Goal: Task Accomplishment & Management: Complete application form

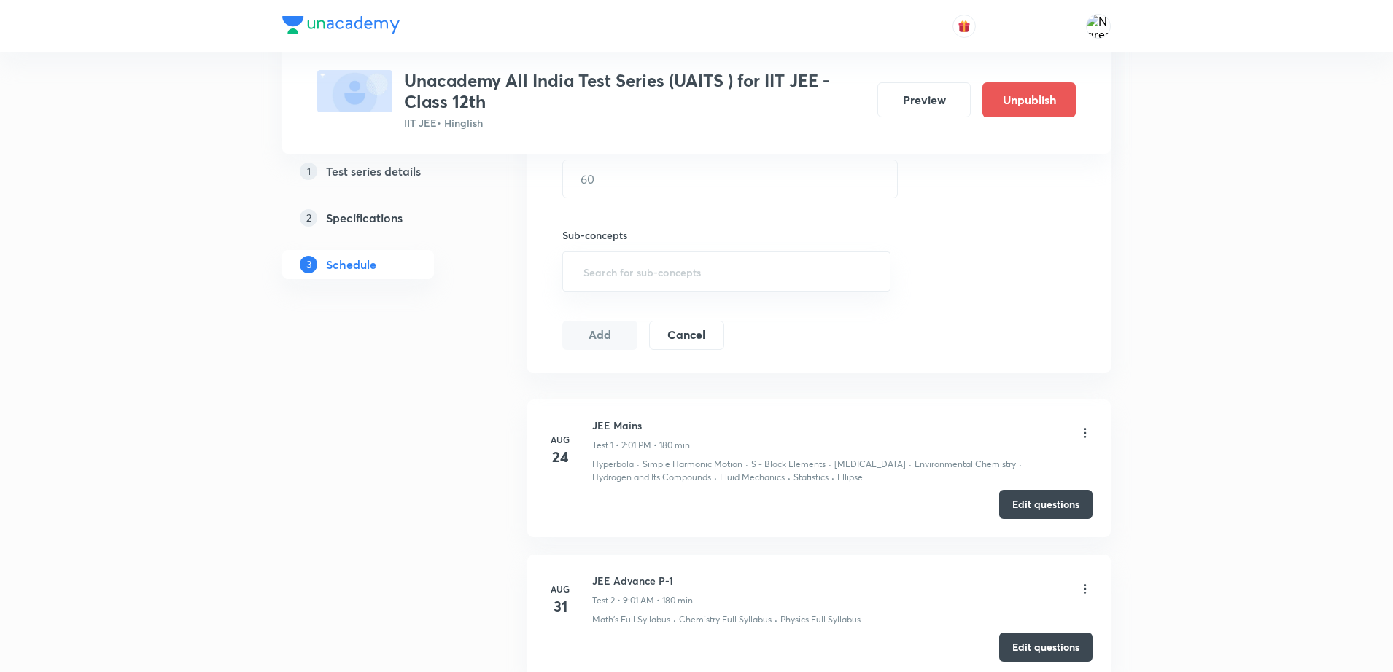
scroll to position [625, 0]
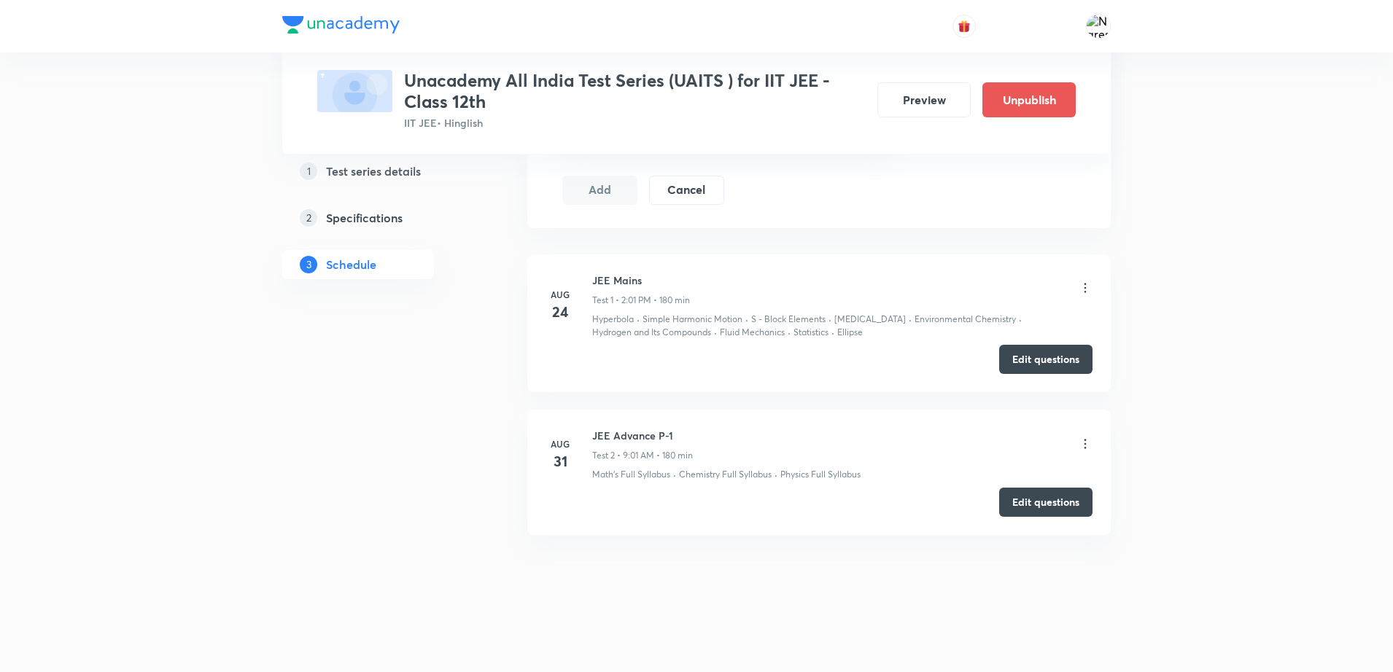
click at [1335, 427] on div "Test Series Unacademy All India Test Series (UAITS ) for IIT JEE - Class 12th I…" at bounding box center [696, 23] width 1393 height 1297
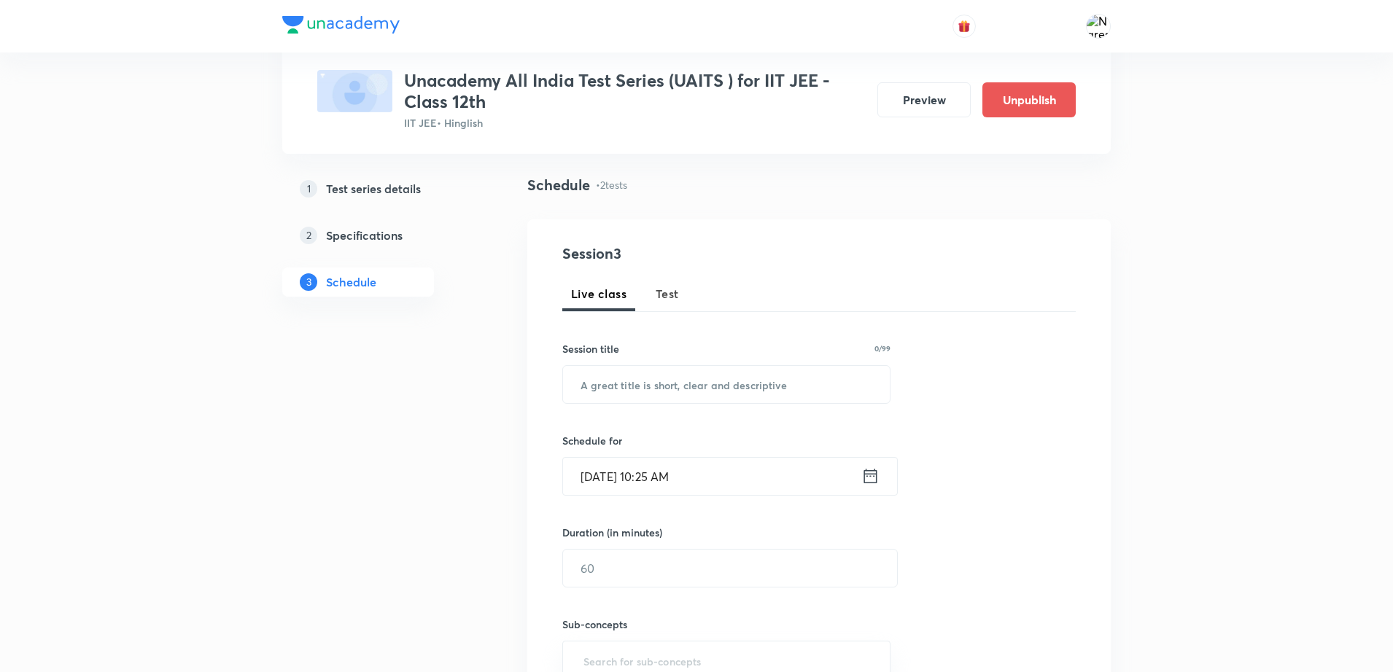
scroll to position [0, 0]
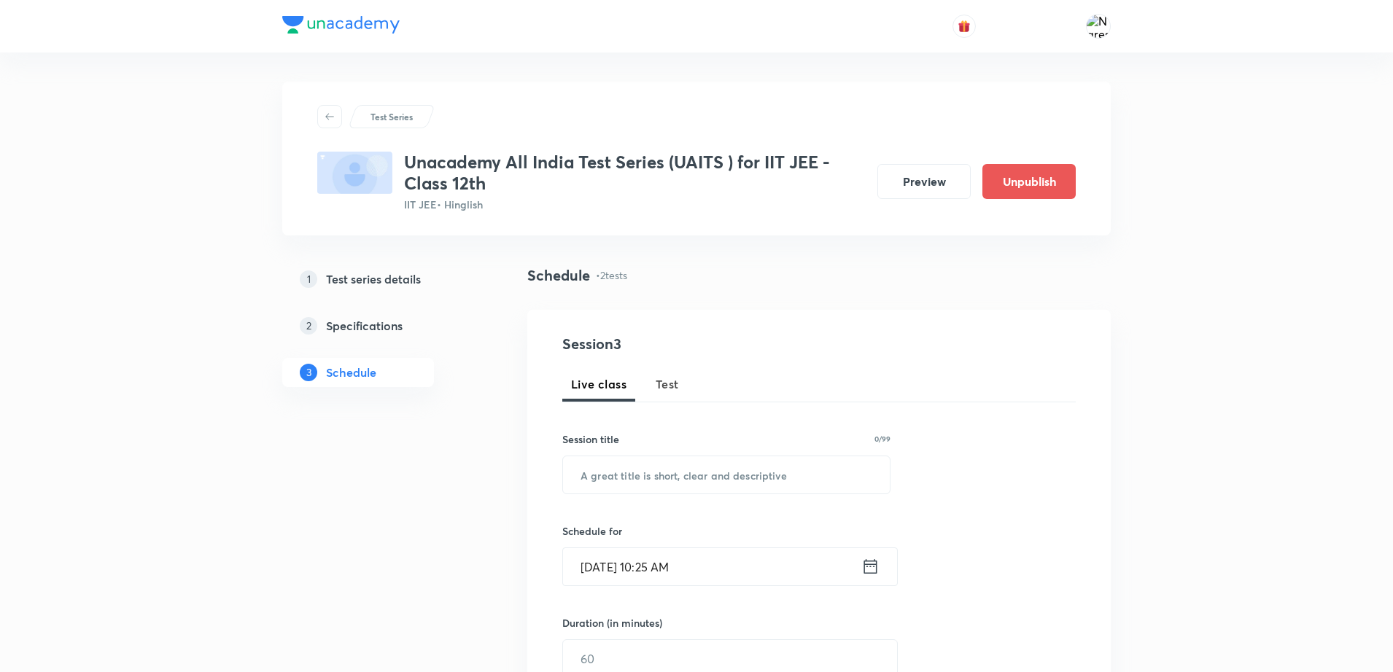
click at [655, 384] on span "Test" at bounding box center [666, 384] width 23 height 17
click at [657, 474] on input "text" at bounding box center [726, 474] width 327 height 37
type input "JEE Advance P-2"
click at [744, 589] on div "Session 3 Live class Test Session title 15/99 JEE Advance P-2 ​ Schedule for Au…" at bounding box center [818, 628] width 513 height 590
click at [736, 577] on input "Aug 30, 2025, 10:25 AM" at bounding box center [712, 566] width 298 height 37
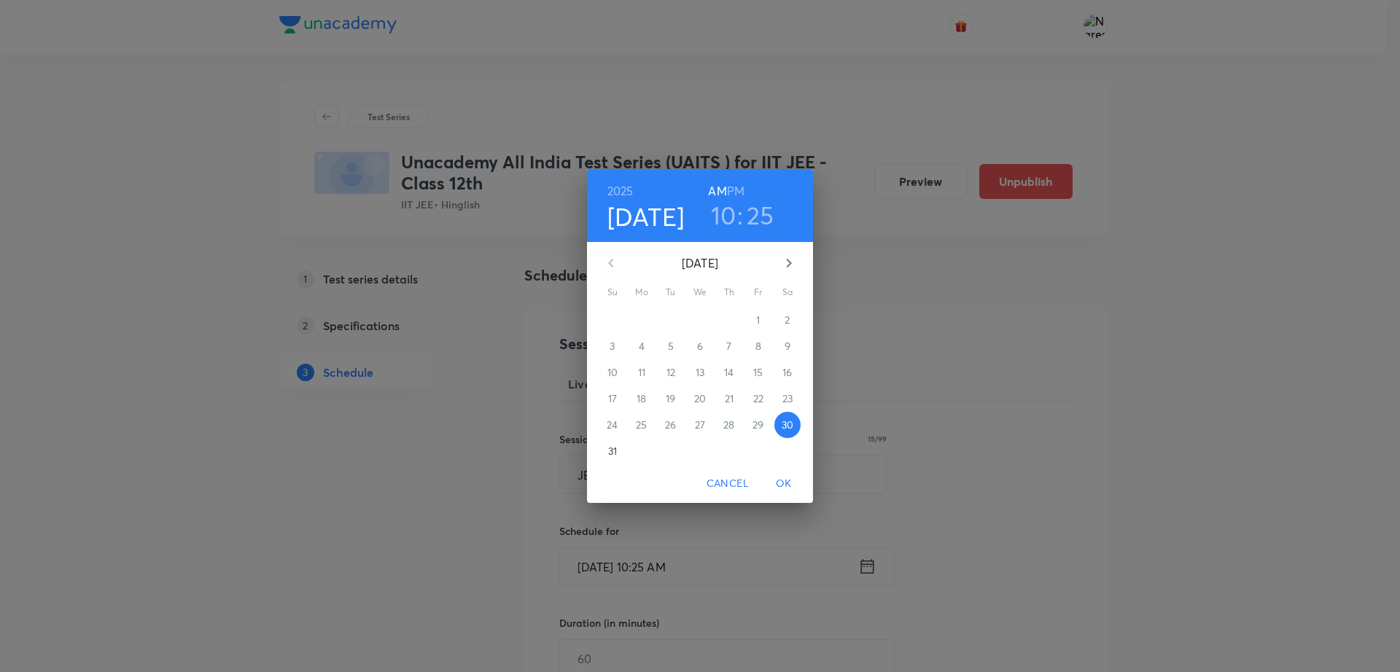
click at [612, 461] on button "31" at bounding box center [612, 451] width 26 height 26
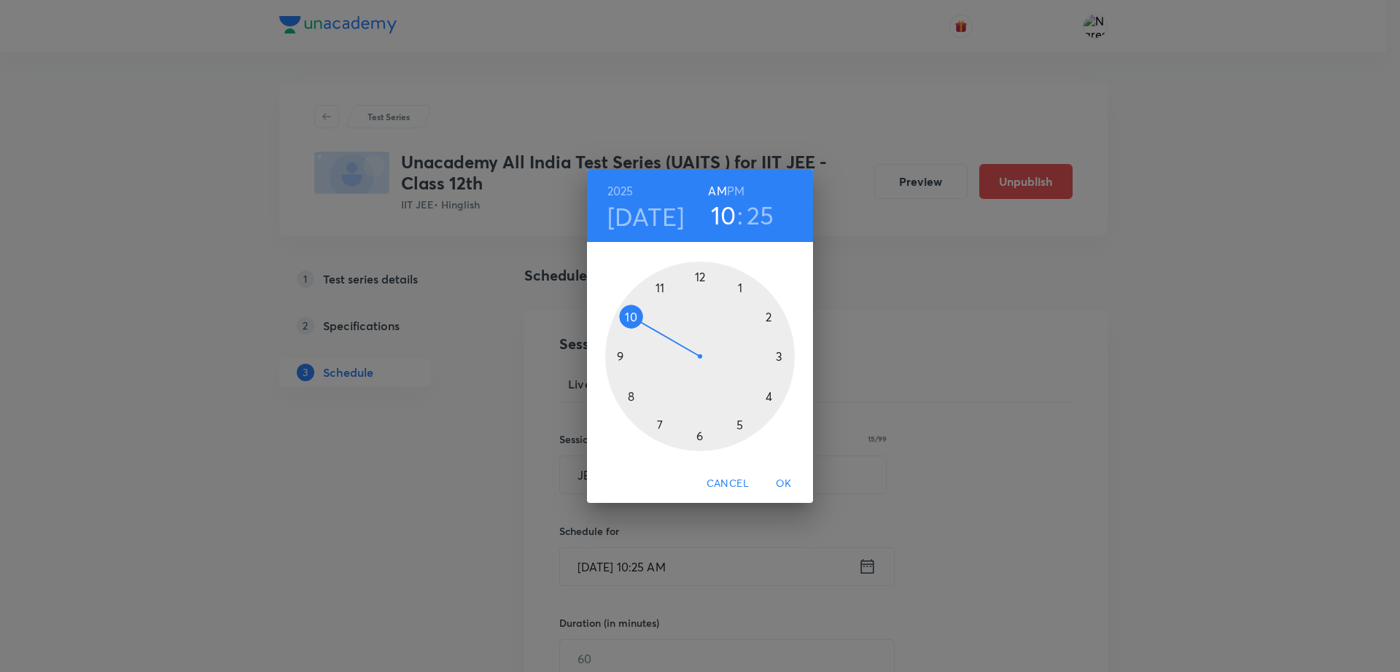
click at [739, 184] on h6 "PM" at bounding box center [735, 191] width 17 height 20
click at [769, 316] on div at bounding box center [700, 357] width 190 height 190
click at [717, 269] on div at bounding box center [700, 357] width 190 height 190
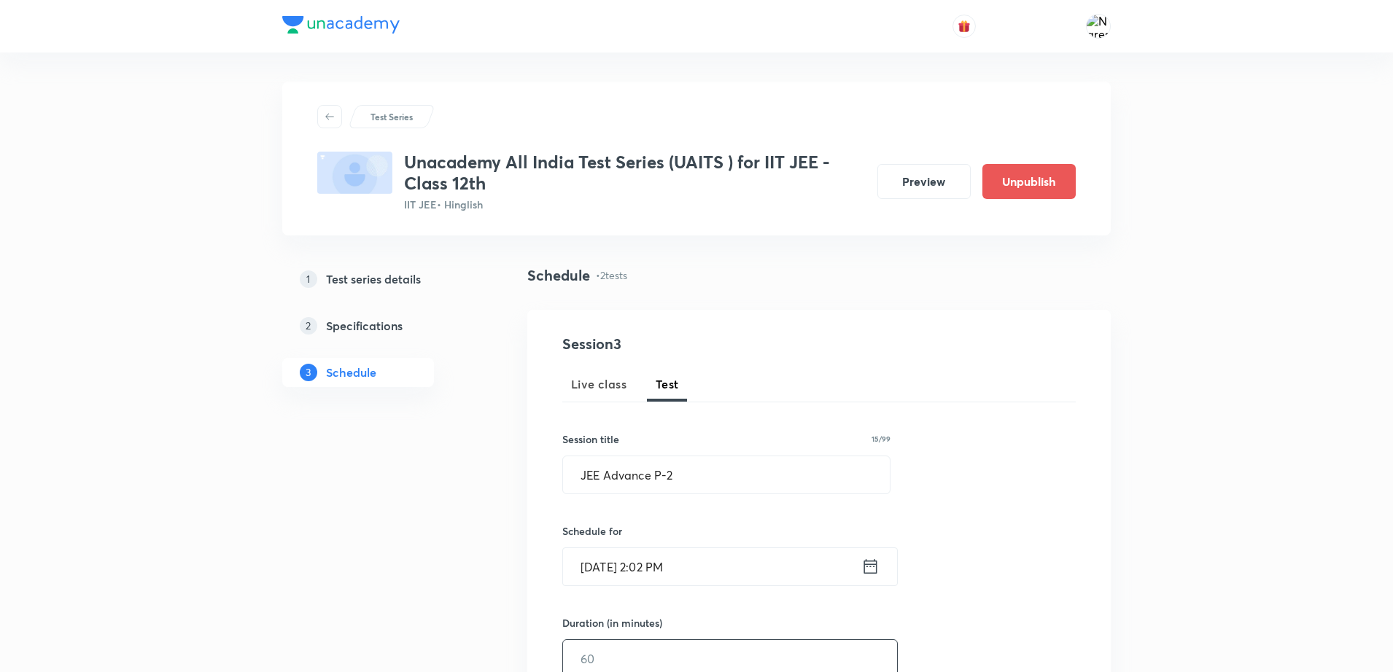
click at [613, 640] on input "text" at bounding box center [730, 658] width 334 height 37
type input "180"
click at [1005, 610] on div "Session 3 Live class Test Session title 15/99 JEE Advance P-2 ​ Schedule for Au…" at bounding box center [818, 628] width 513 height 590
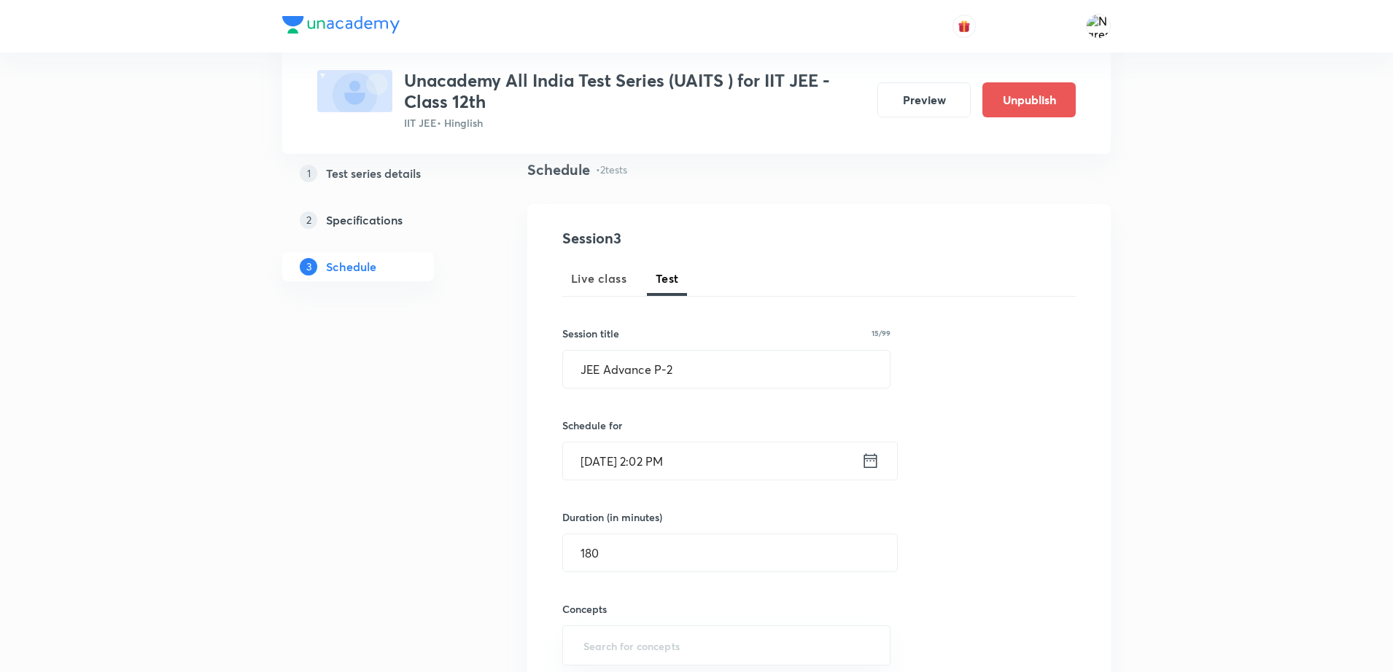
scroll to position [328, 0]
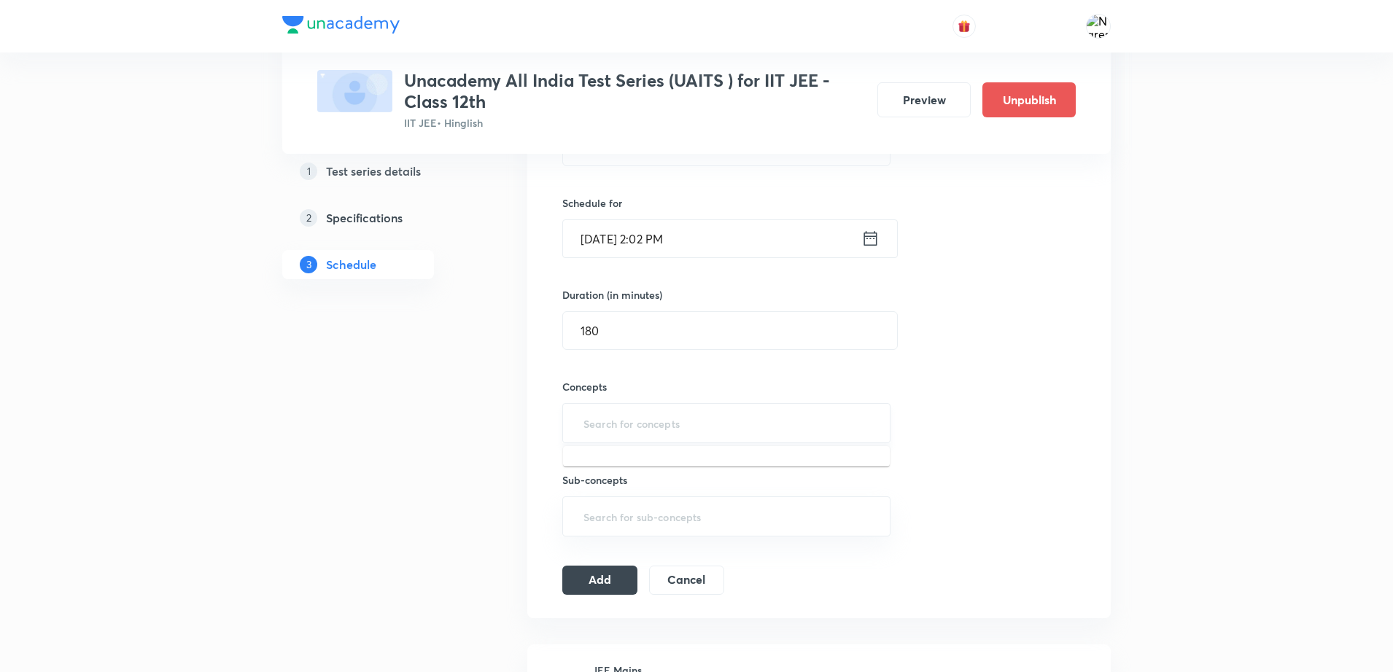
click at [608, 421] on input "text" at bounding box center [726, 423] width 292 height 27
type input "M"
click at [604, 476] on li "Chemistry Full Syllabus" at bounding box center [726, 465] width 327 height 26
click at [594, 589] on button "Add" at bounding box center [599, 584] width 75 height 29
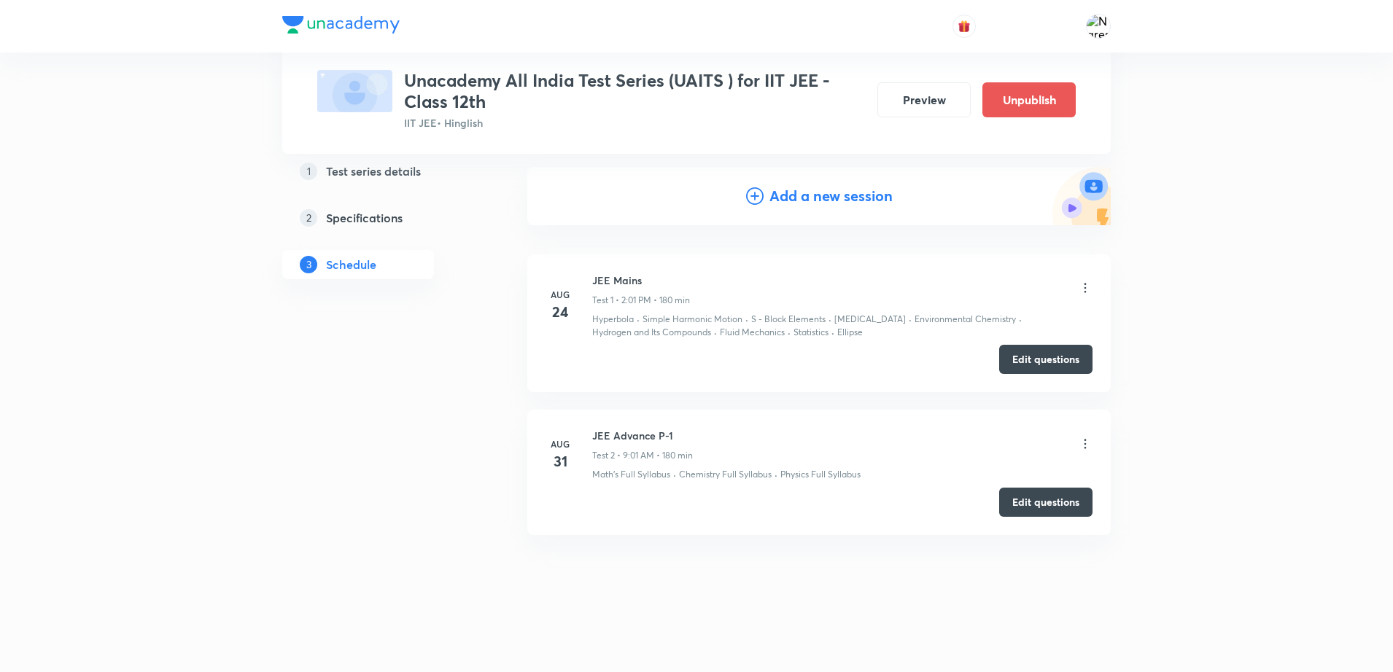
scroll to position [143, 0]
click at [1019, 650] on button "Create test" at bounding box center [1045, 649] width 93 height 29
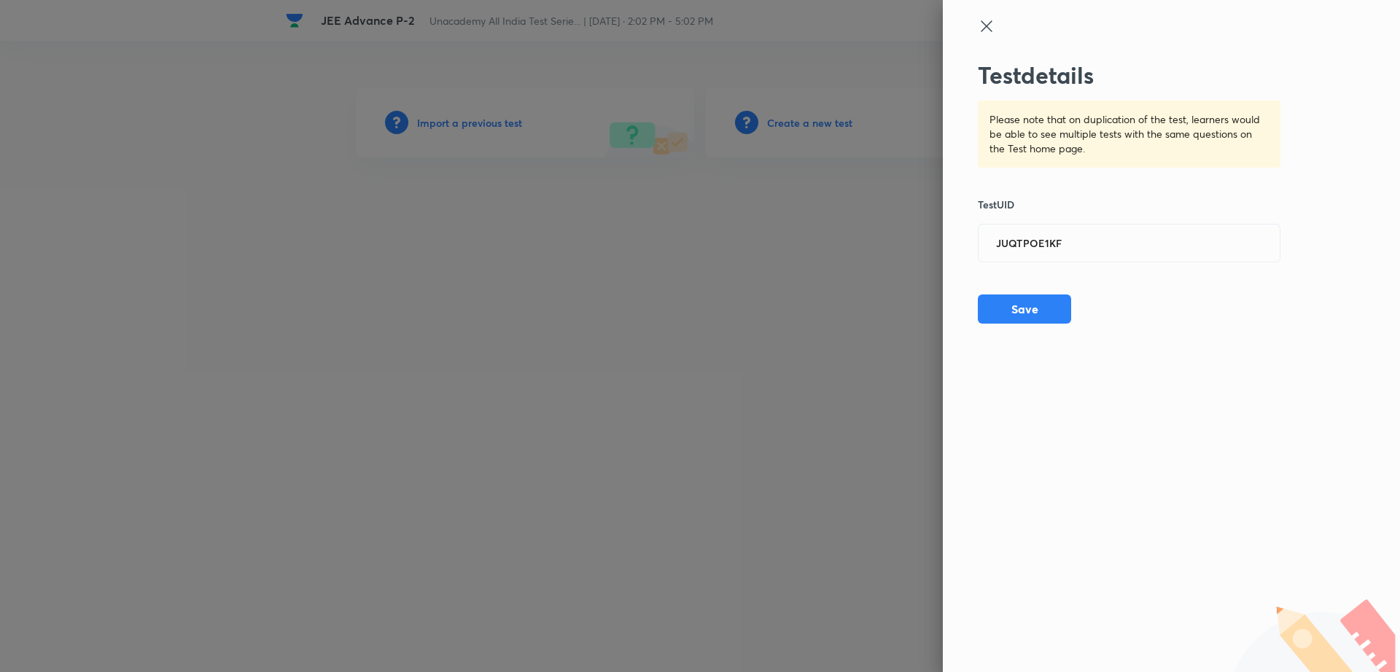
click at [1032, 303] on button "Save" at bounding box center [1024, 309] width 93 height 29
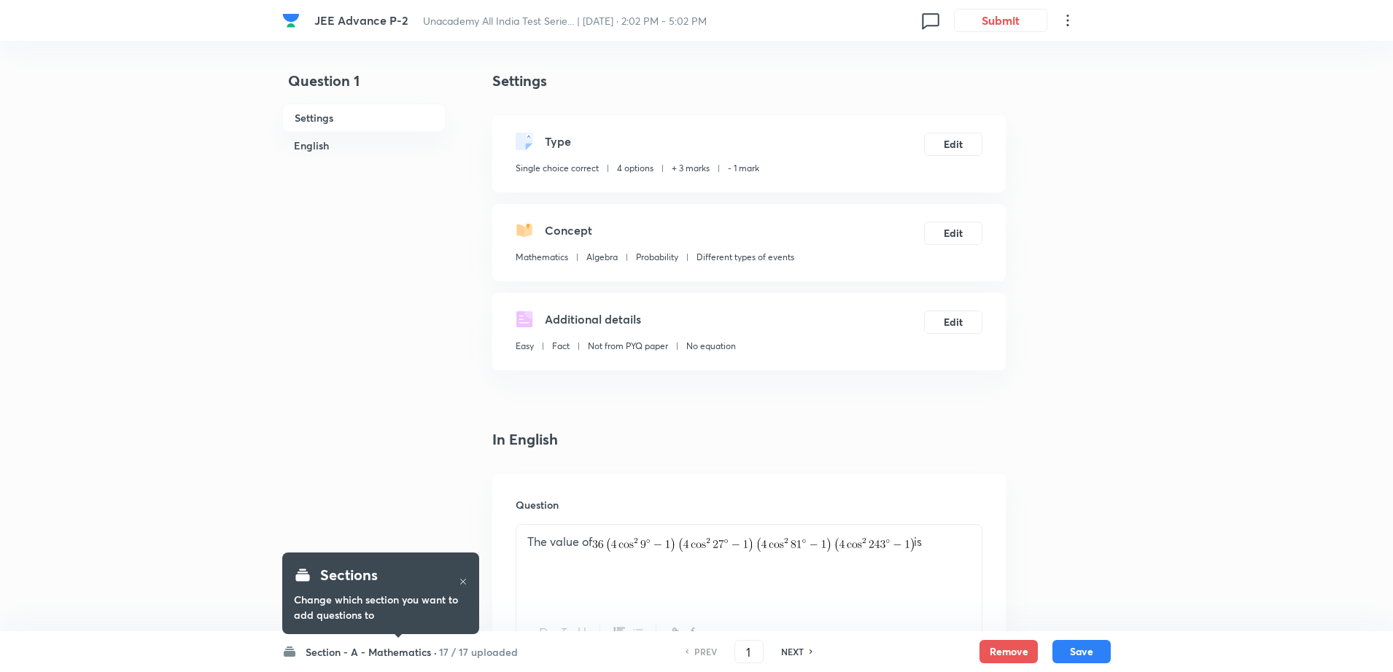
checkbox input "true"
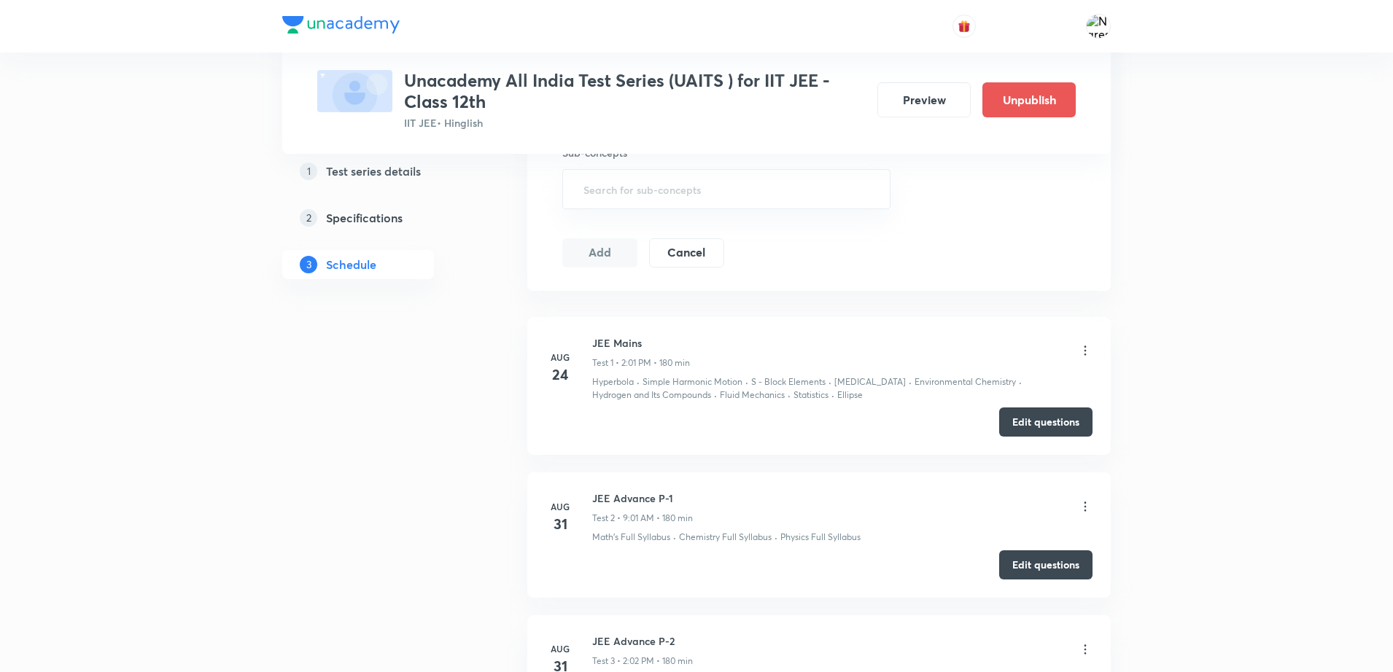
scroll to position [767, 0]
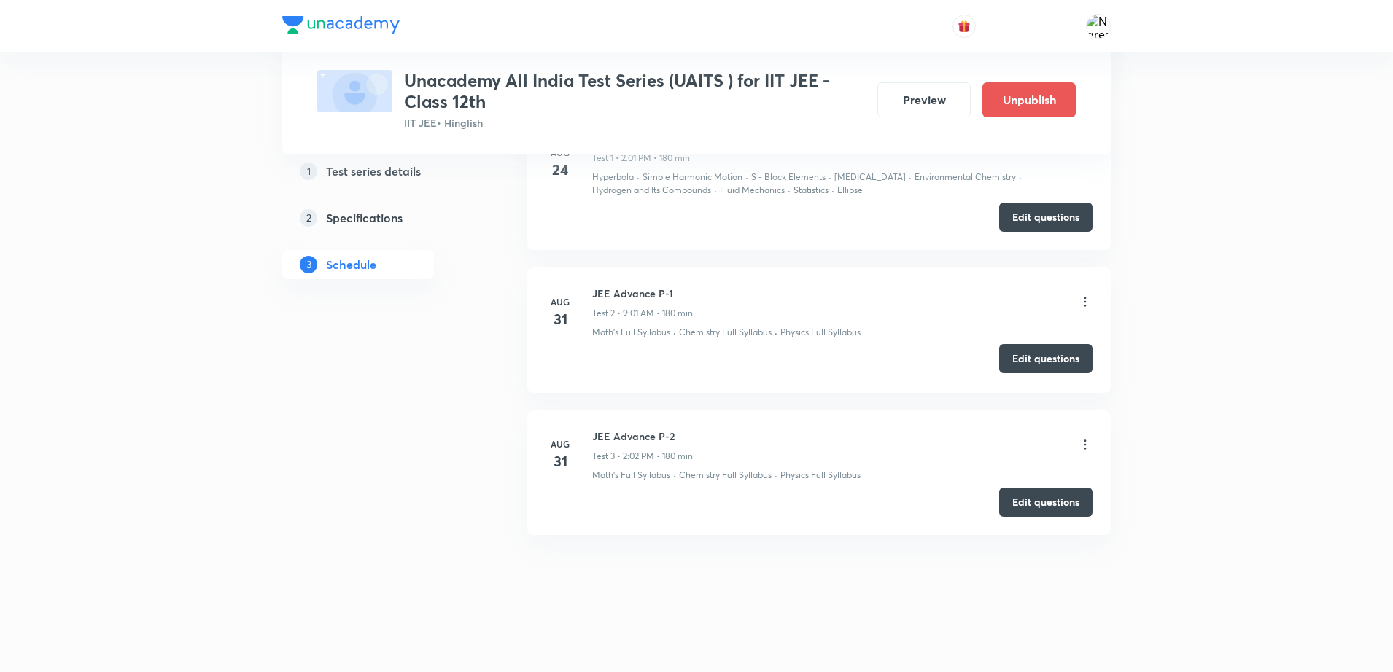
click at [1034, 366] on button "Edit questions" at bounding box center [1045, 358] width 93 height 29
click at [1033, 509] on button "Edit questions" at bounding box center [1045, 500] width 93 height 29
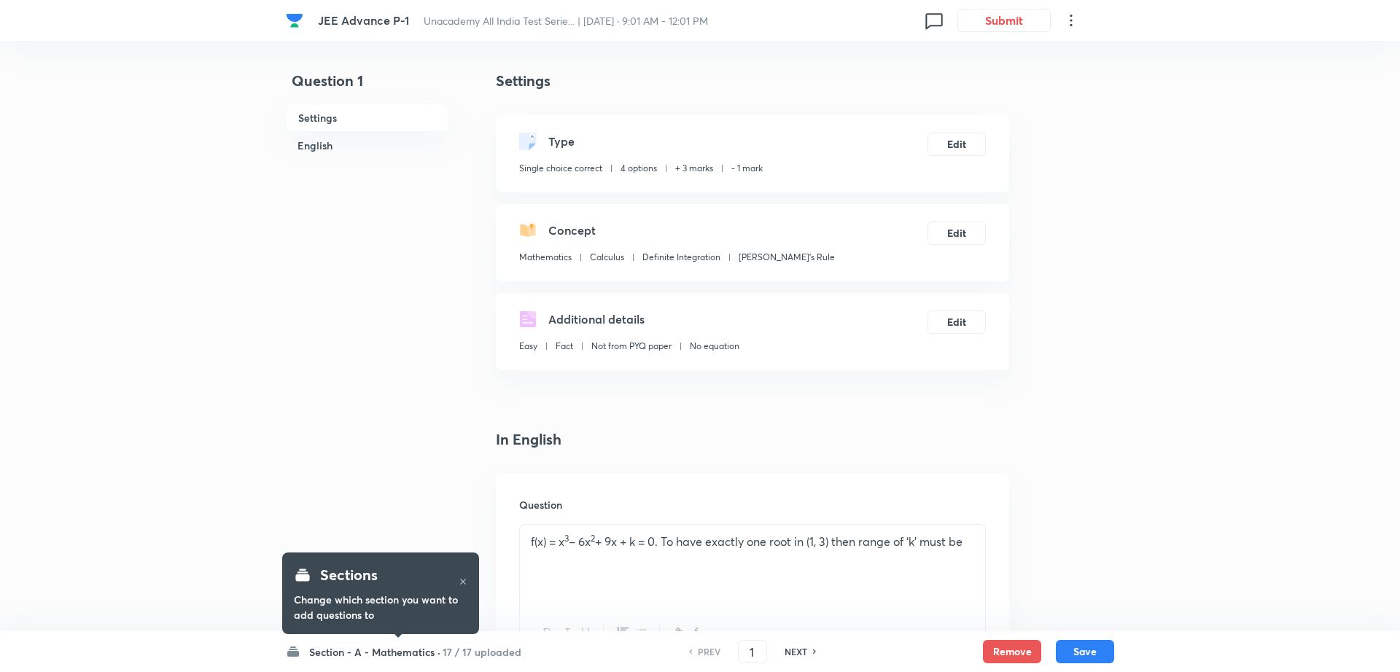
checkbox input "true"
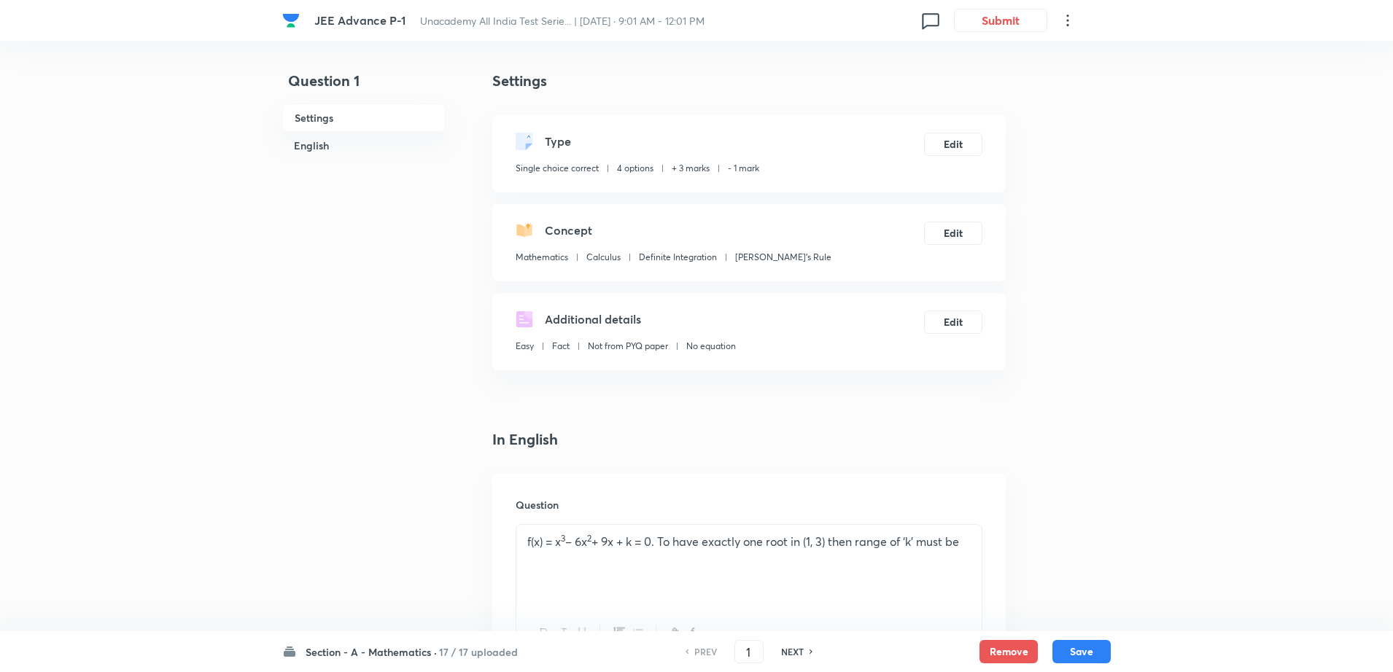
click at [790, 656] on h6 "NEXT" at bounding box center [792, 651] width 23 height 13
type input "2"
checkbox input "false"
checkbox input "true"
click at [790, 656] on h6 "NEXT" at bounding box center [792, 651] width 23 height 13
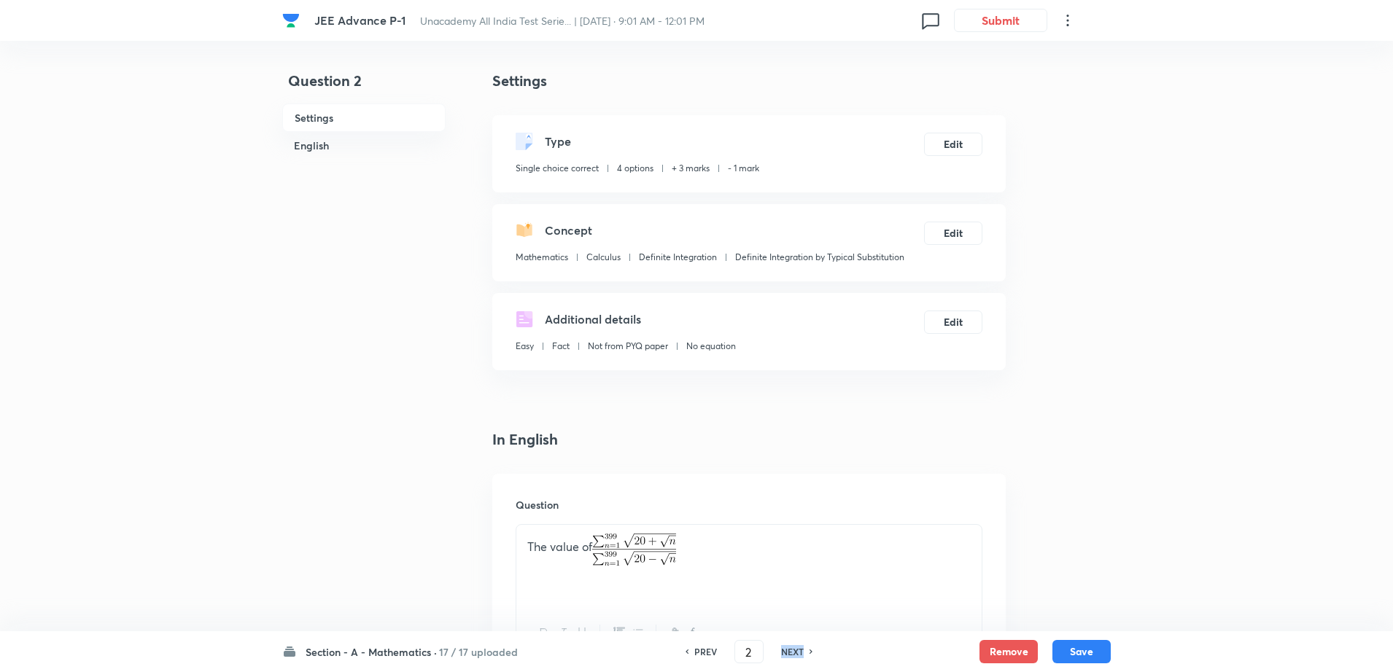
type input "3"
checkbox input "false"
checkbox input "true"
click at [790, 656] on h6 "NEXT" at bounding box center [792, 651] width 23 height 13
type input "4"
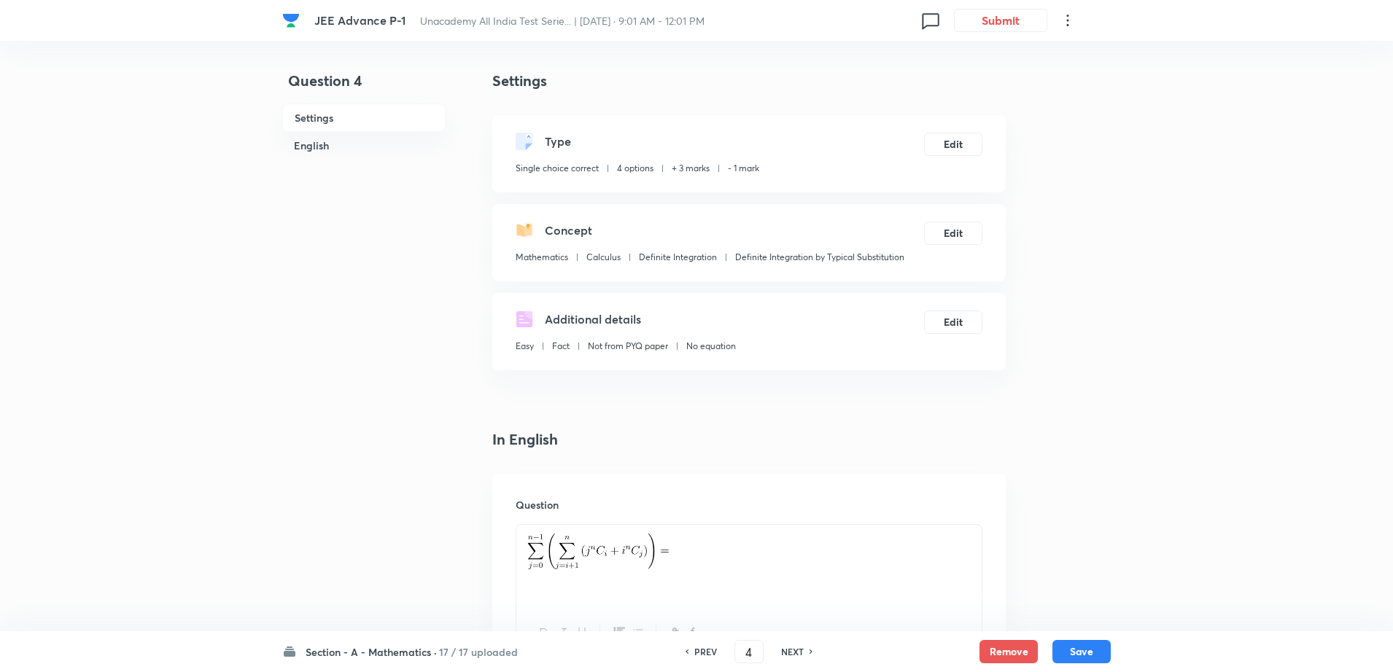
checkbox input "false"
checkbox input "true"
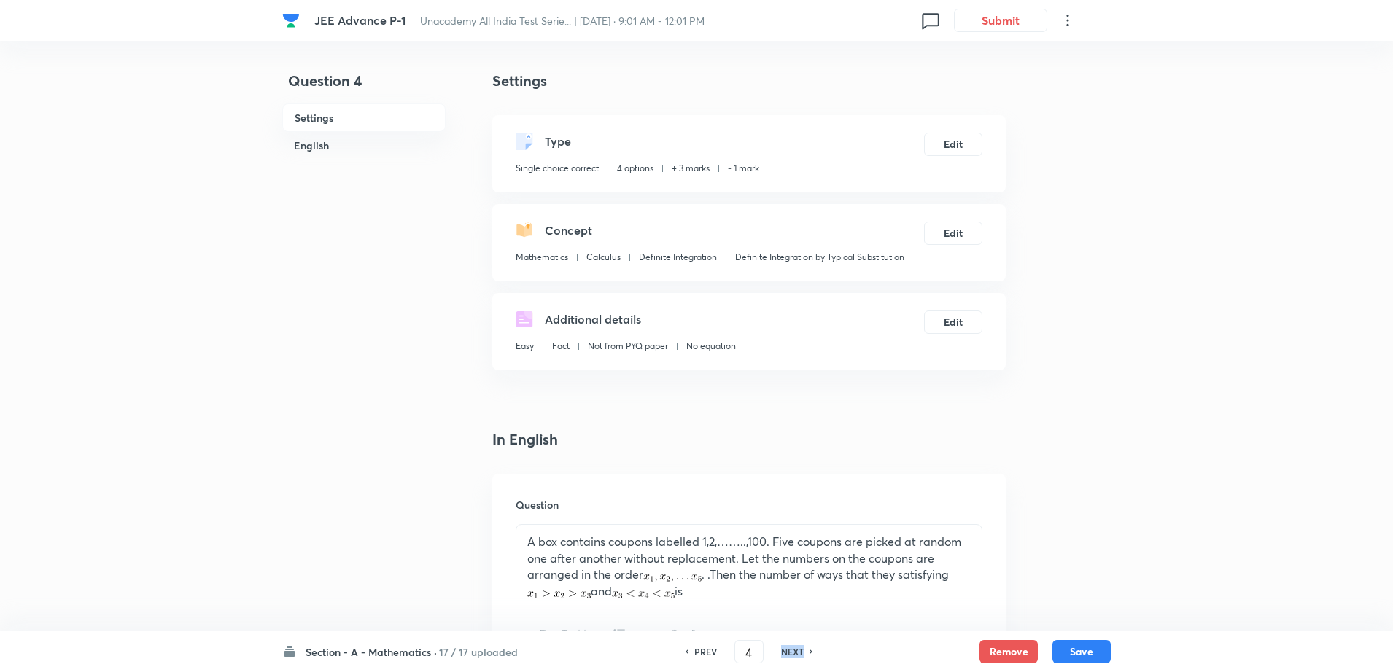
click at [790, 656] on h6 "NEXT" at bounding box center [792, 651] width 23 height 13
checkbox input "true"
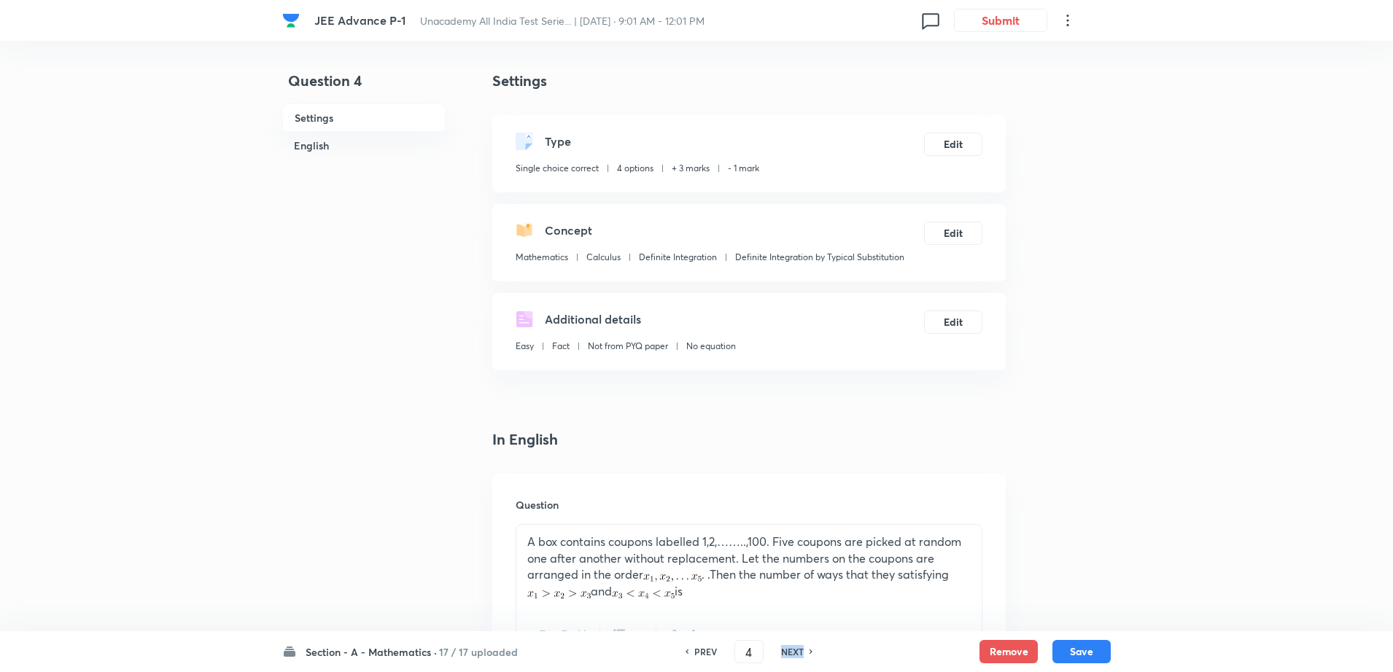
type input "5"
checkbox input "false"
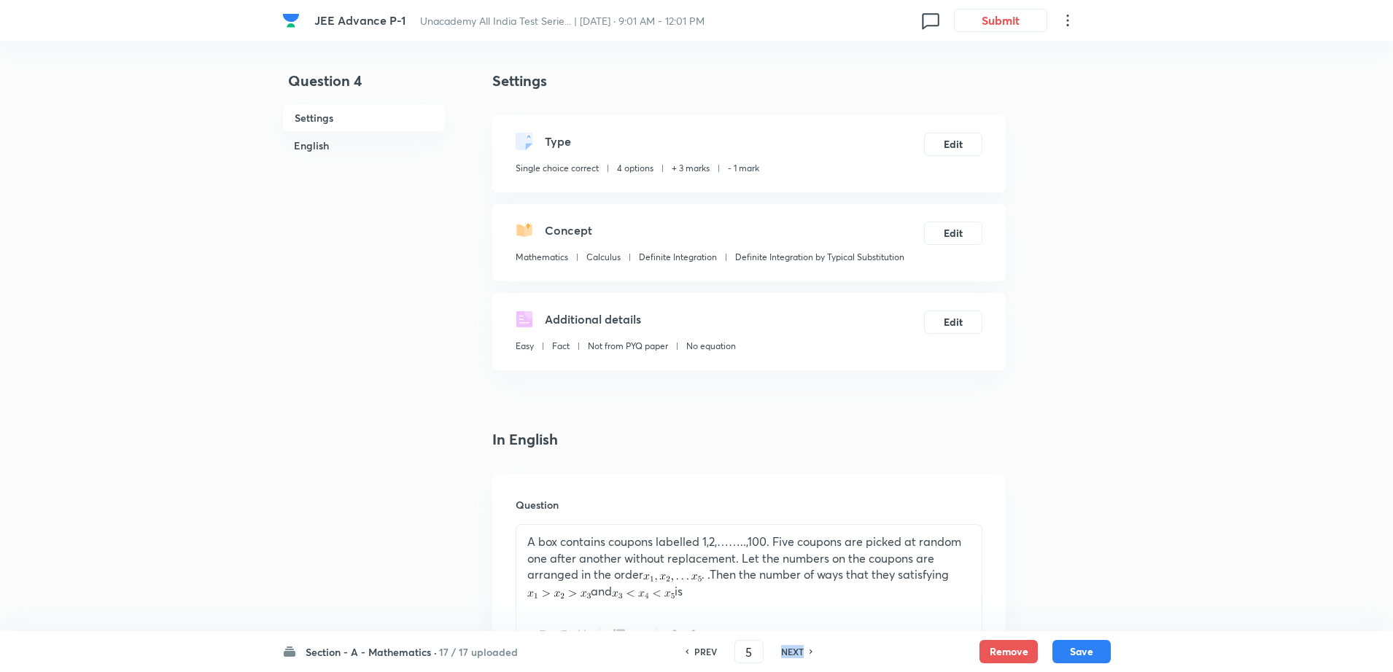
checkbox input "true"
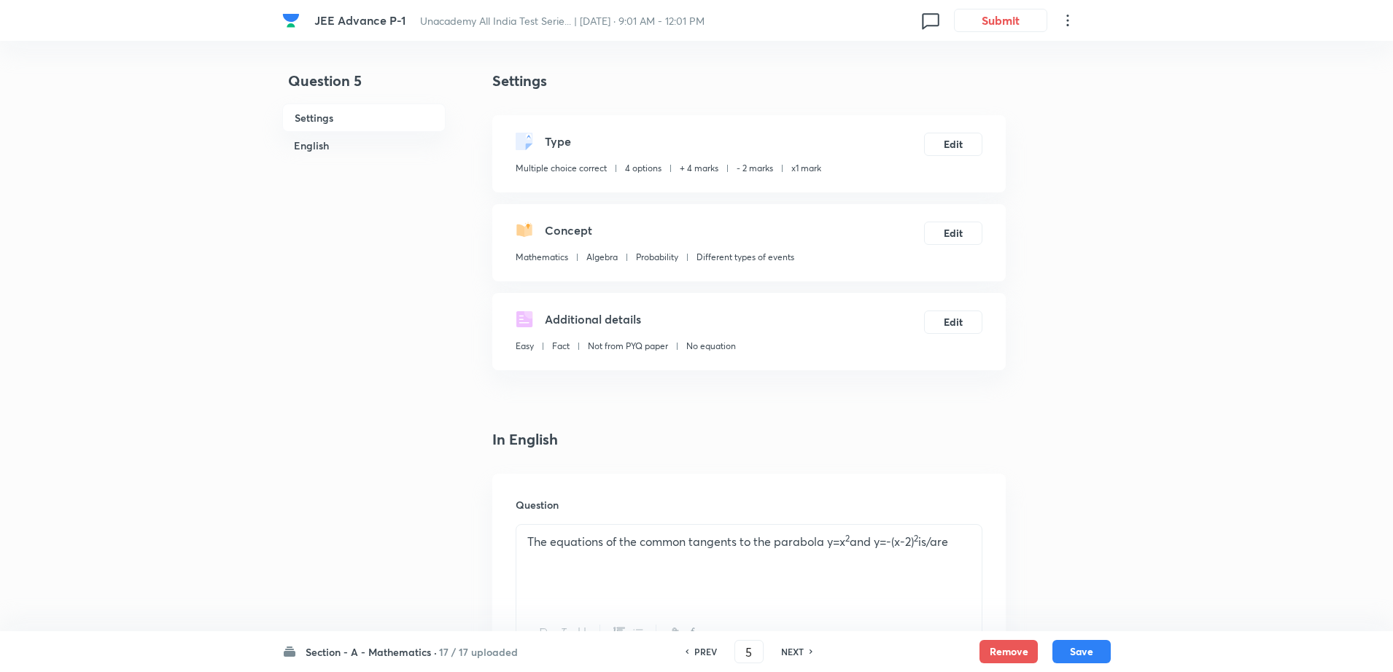
click at [790, 656] on h6 "NEXT" at bounding box center [792, 651] width 23 height 13
type input "6"
checkbox input "false"
checkbox input "true"
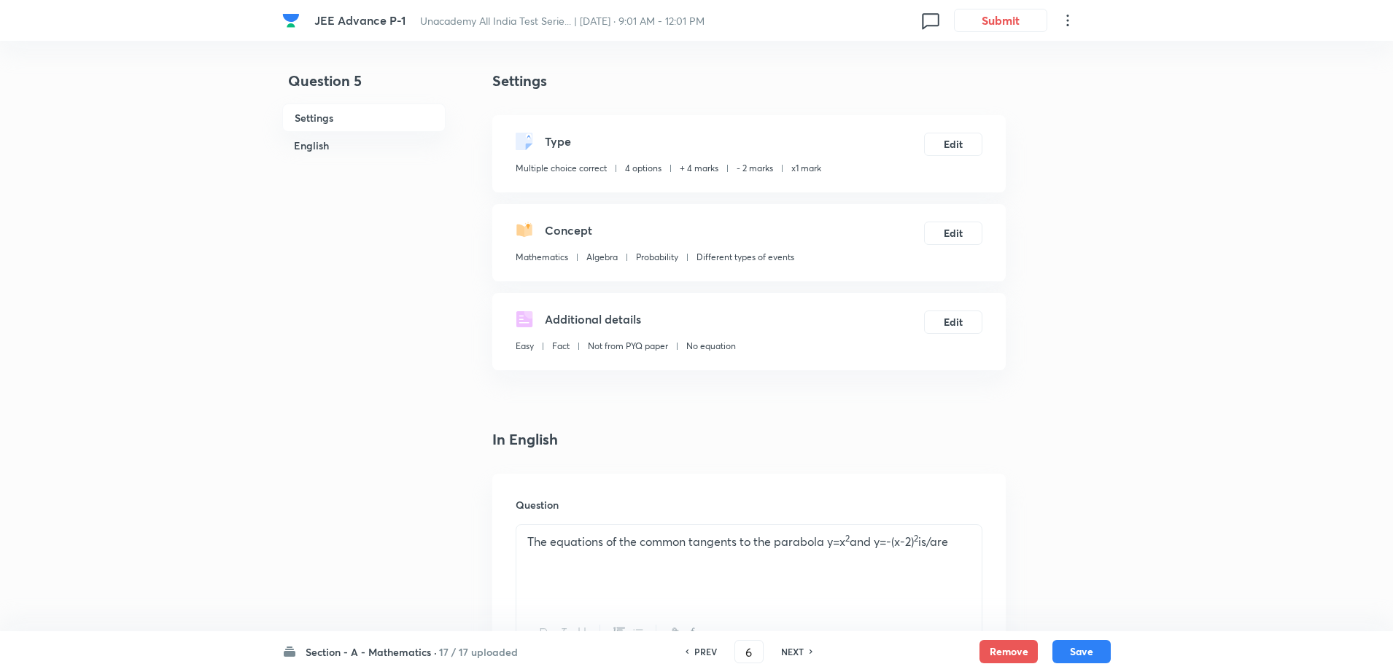
checkbox input "true"
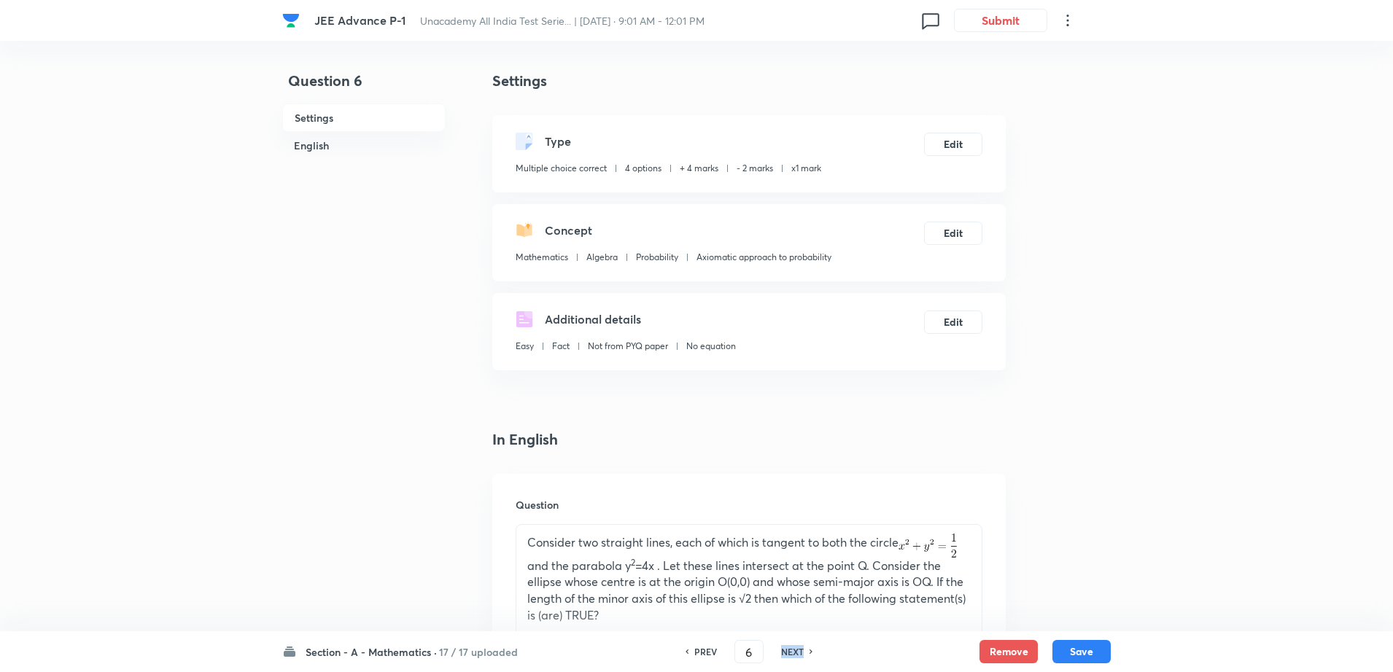
click at [790, 656] on h6 "NEXT" at bounding box center [792, 651] width 23 height 13
type input "7"
checkbox input "false"
checkbox input "true"
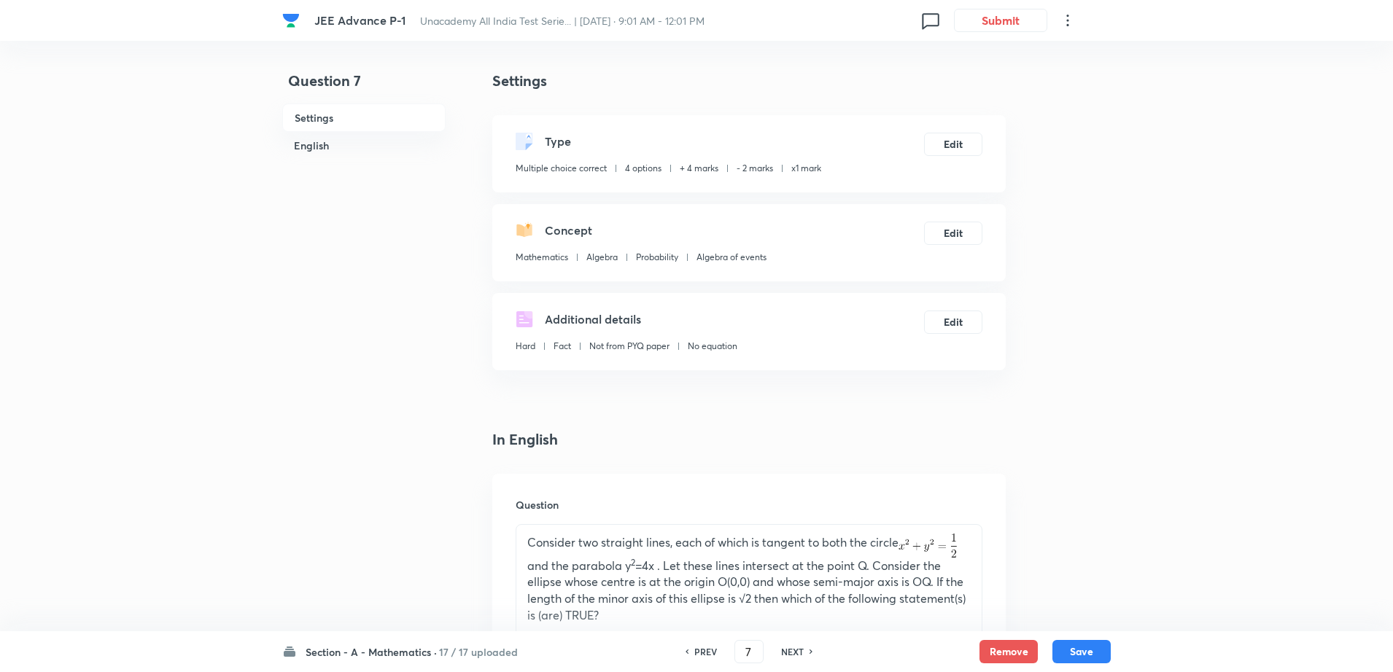
checkbox input "true"
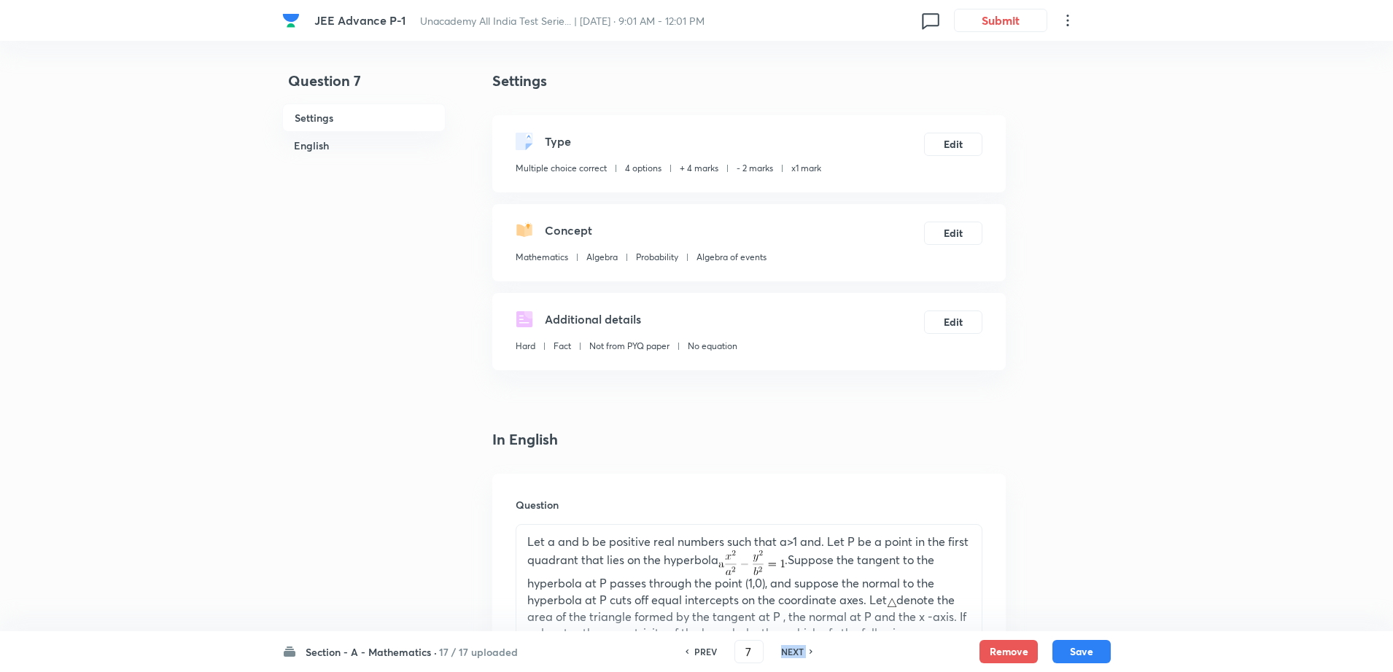
click at [790, 656] on h6 "NEXT" at bounding box center [792, 651] width 23 height 13
type input "8"
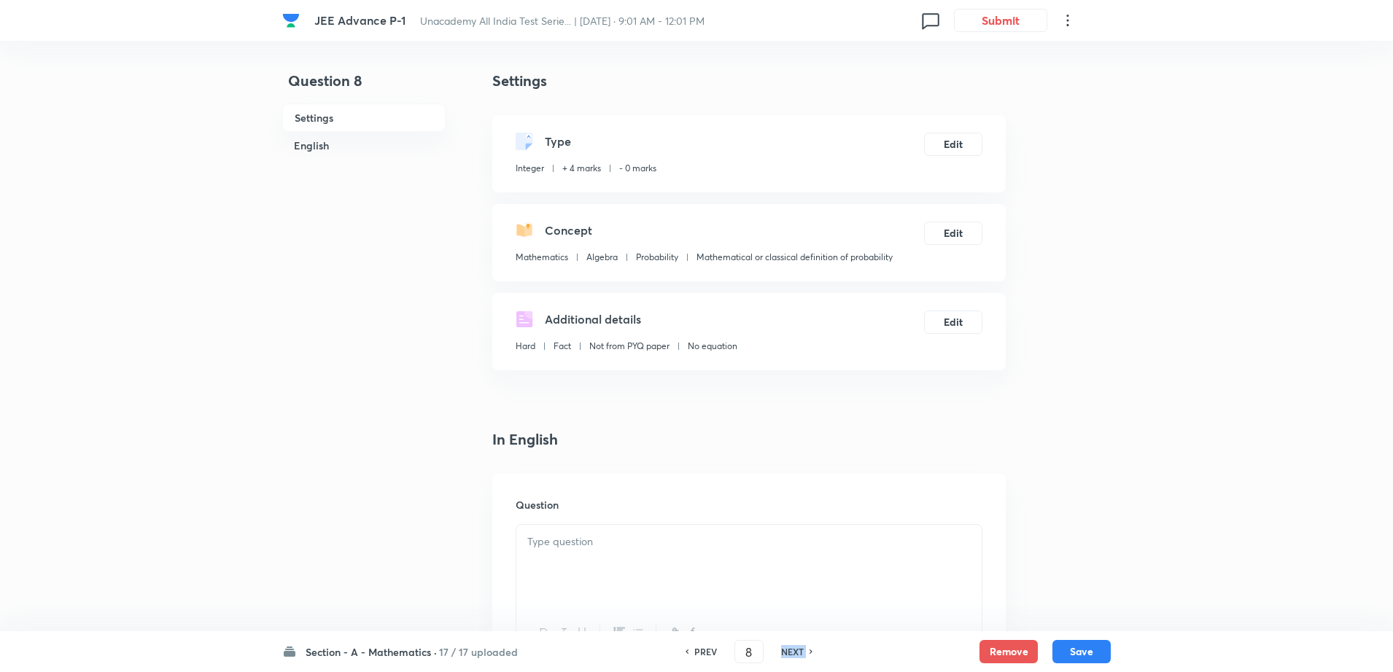
type input "1"
click at [790, 656] on h6 "NEXT" at bounding box center [792, 651] width 23 height 13
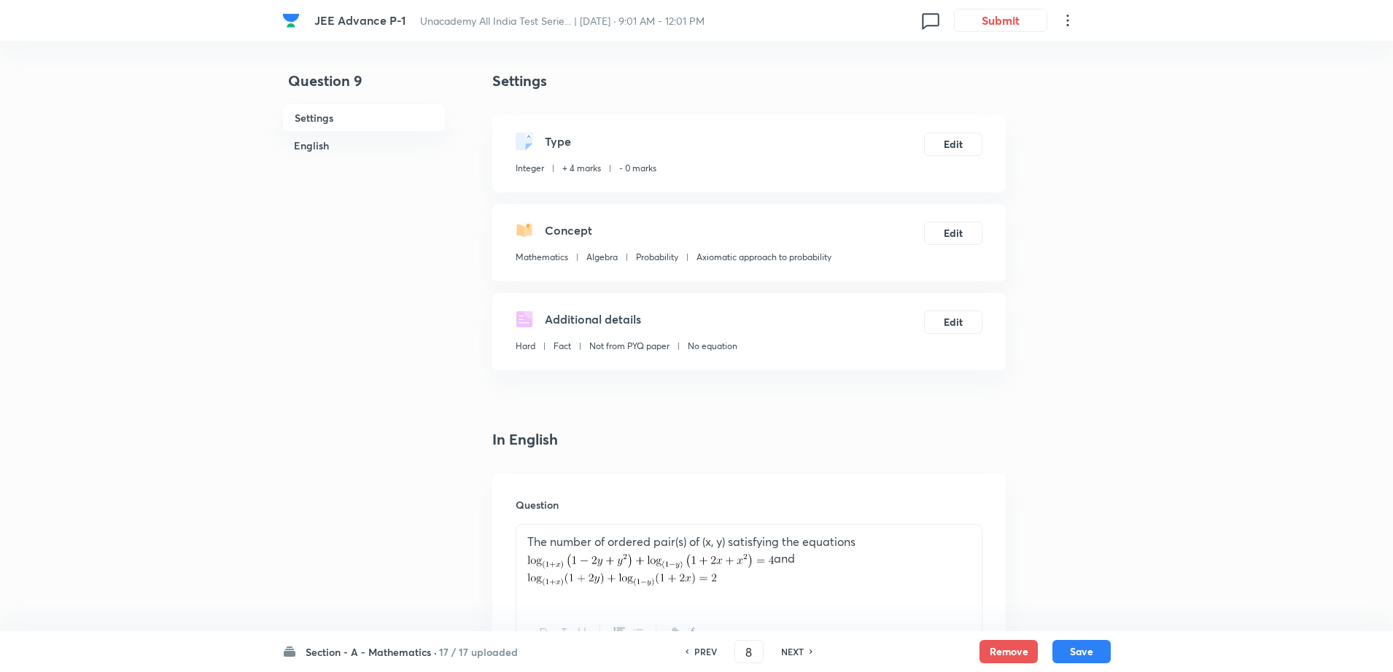
type input "9"
type input "7"
click at [790, 656] on h6 "NEXT" at bounding box center [792, 651] width 23 height 13
type input "10"
type input "3"
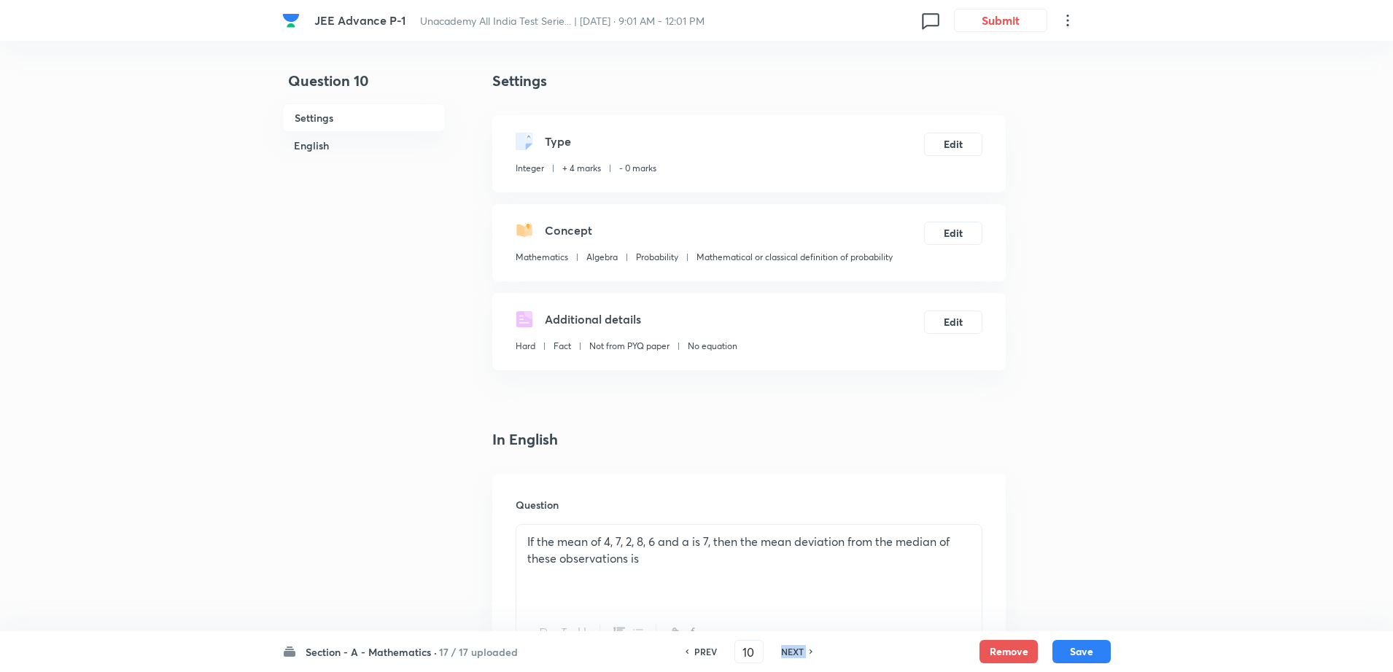
click at [790, 656] on h6 "NEXT" at bounding box center [792, 651] width 23 height 13
type input "11"
type input "126"
click at [790, 656] on h6 "NEXT" at bounding box center [792, 651] width 23 height 13
type input "12"
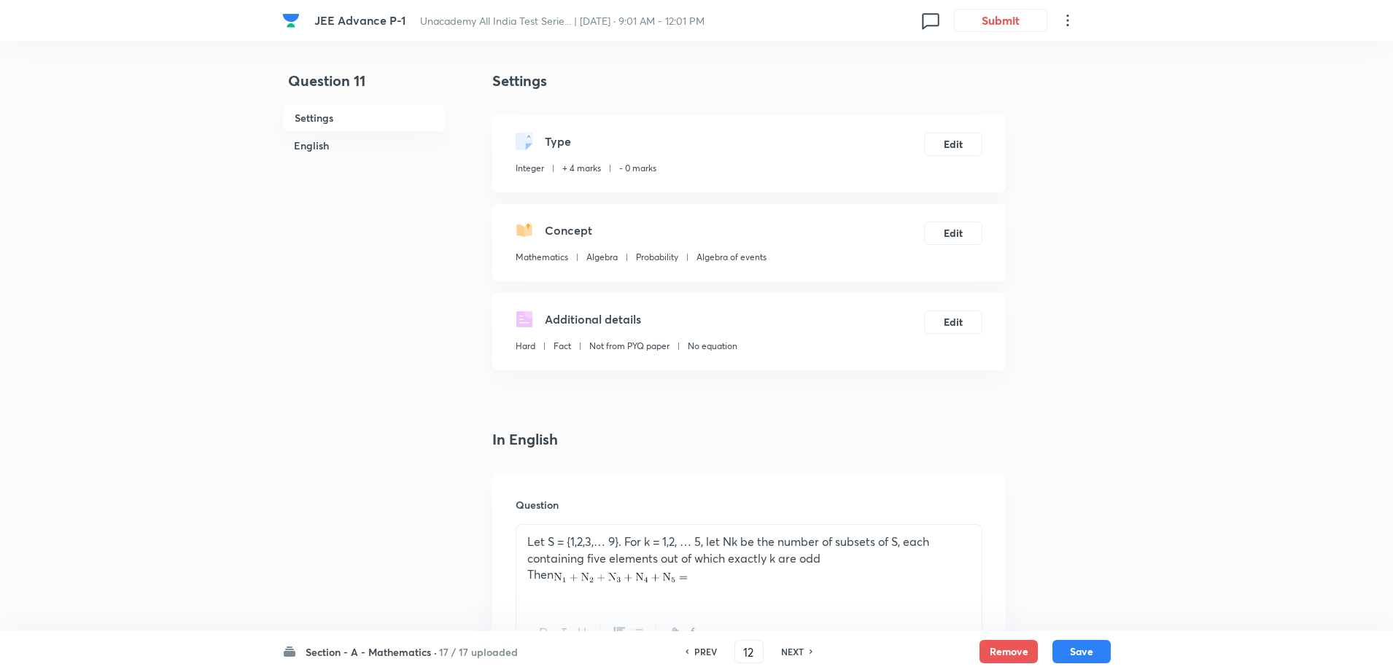
type input "4"
click at [790, 656] on h6 "NEXT" at bounding box center [792, 651] width 23 height 13
type input "13"
type input "3"
click at [790, 656] on h6 "NEXT" at bounding box center [792, 651] width 23 height 13
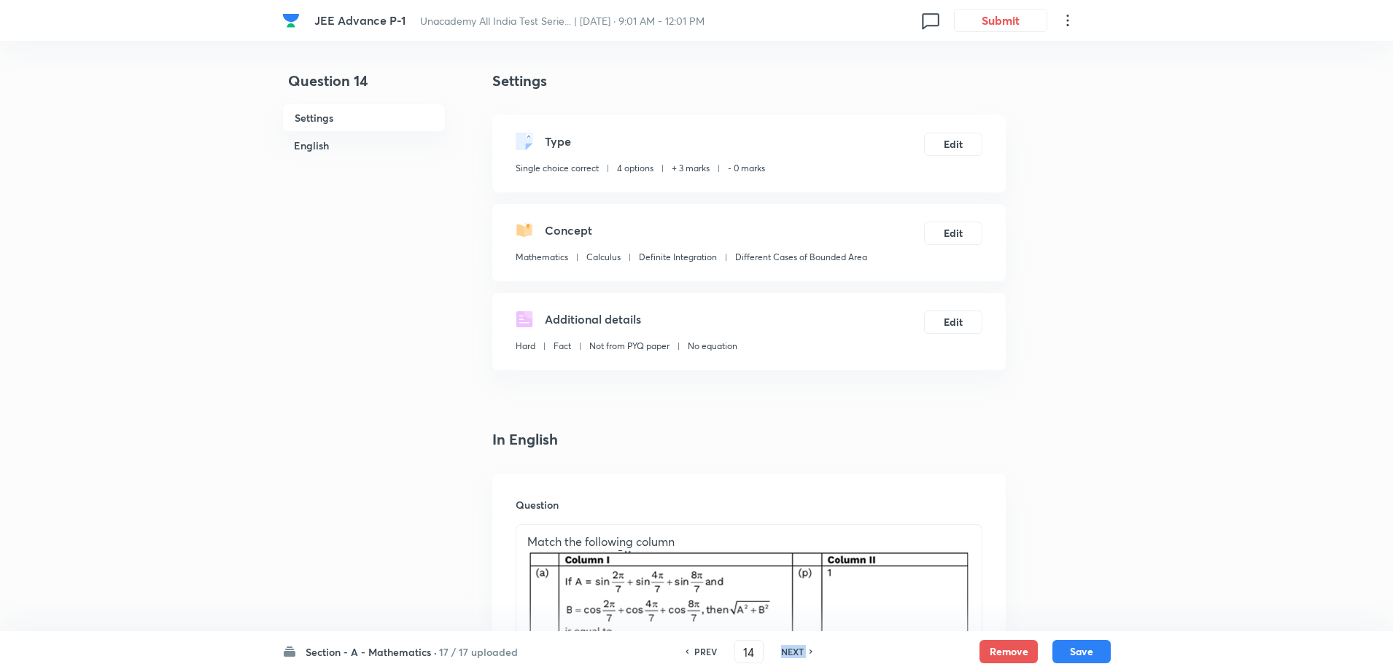
click at [790, 656] on h6 "NEXT" at bounding box center [792, 651] width 23 height 13
type input "15"
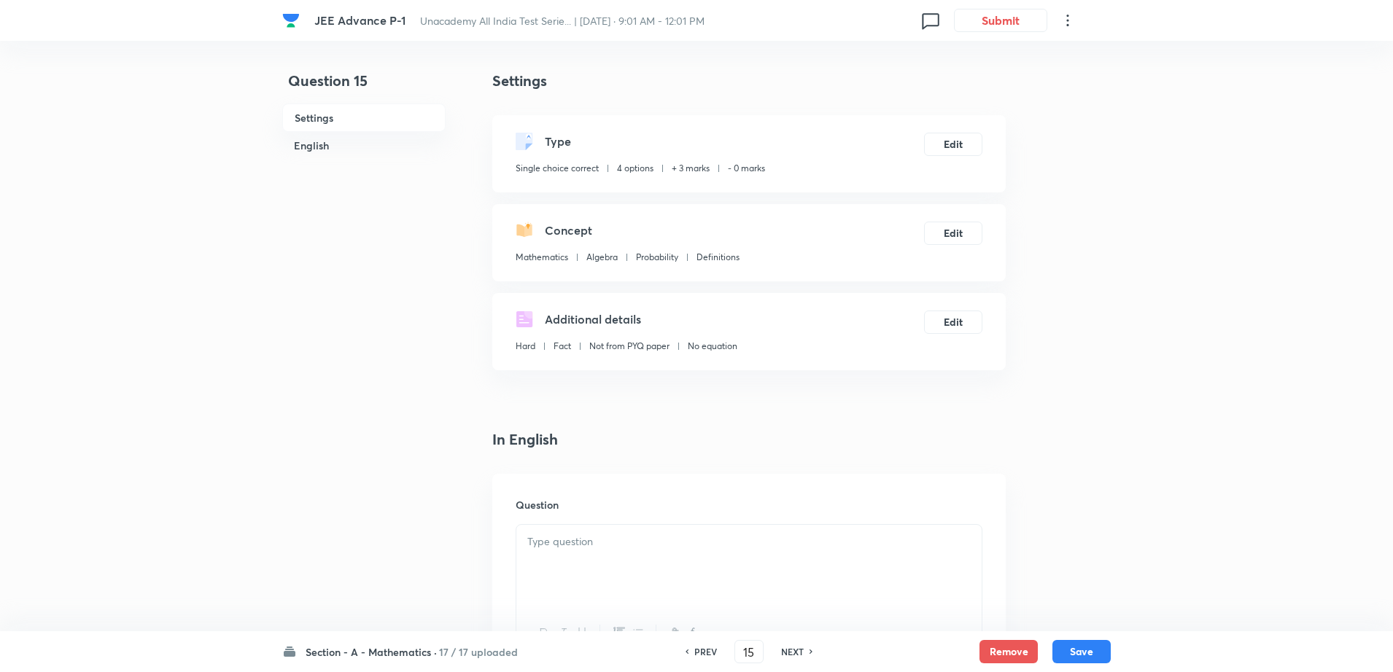
checkbox input "true"
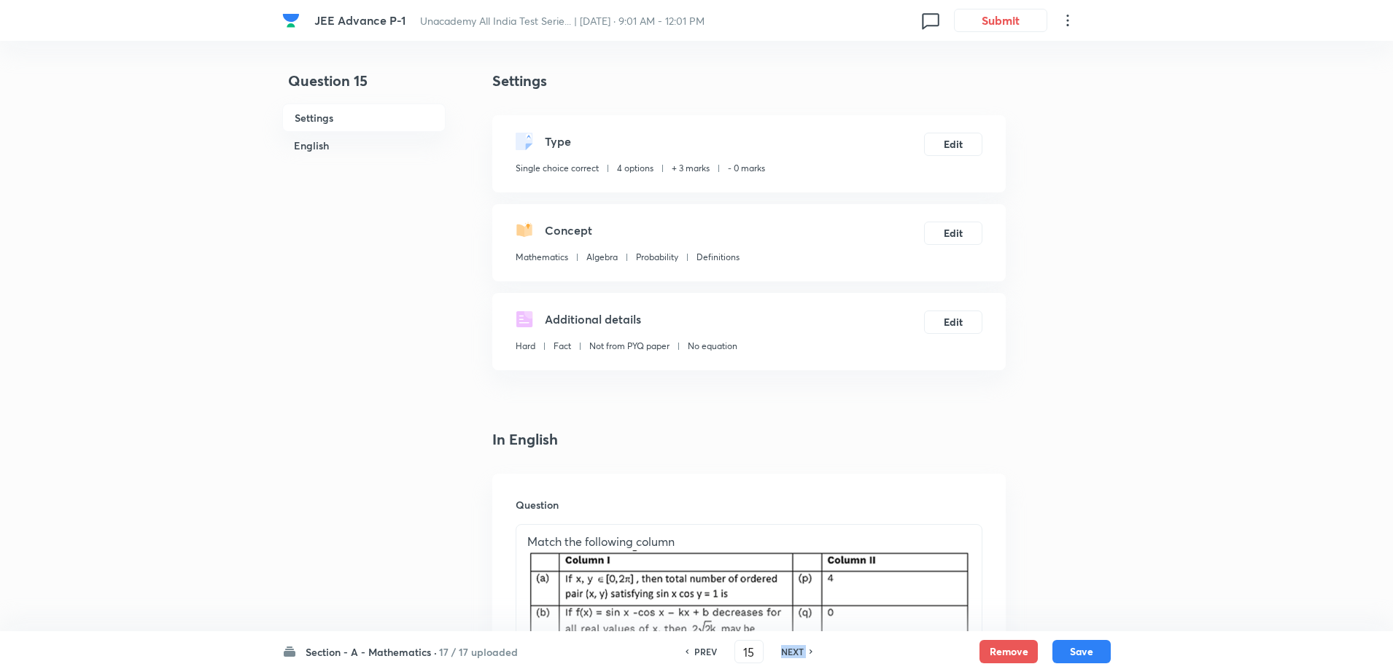
click at [790, 656] on h6 "NEXT" at bounding box center [792, 651] width 23 height 13
type input "16"
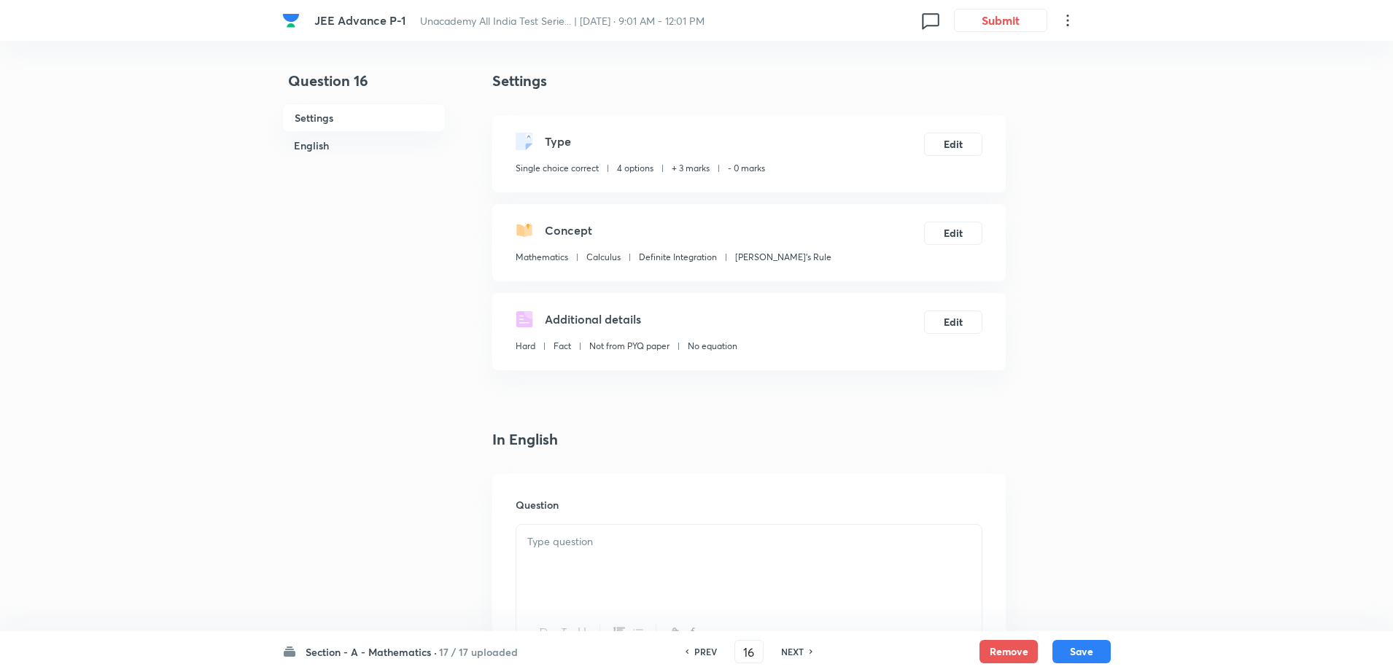
checkbox input "true"
click at [790, 656] on h6 "NEXT" at bounding box center [792, 651] width 23 height 13
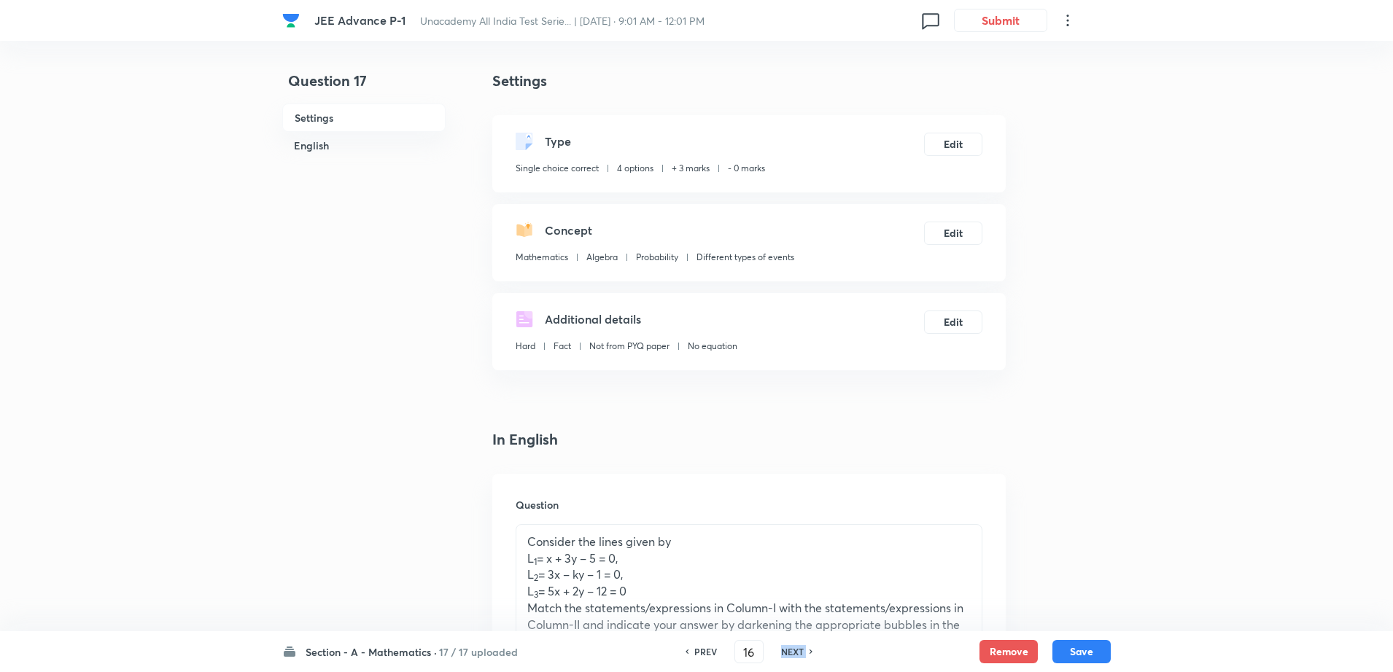
type input "17"
checkbox input "false"
checkbox input "true"
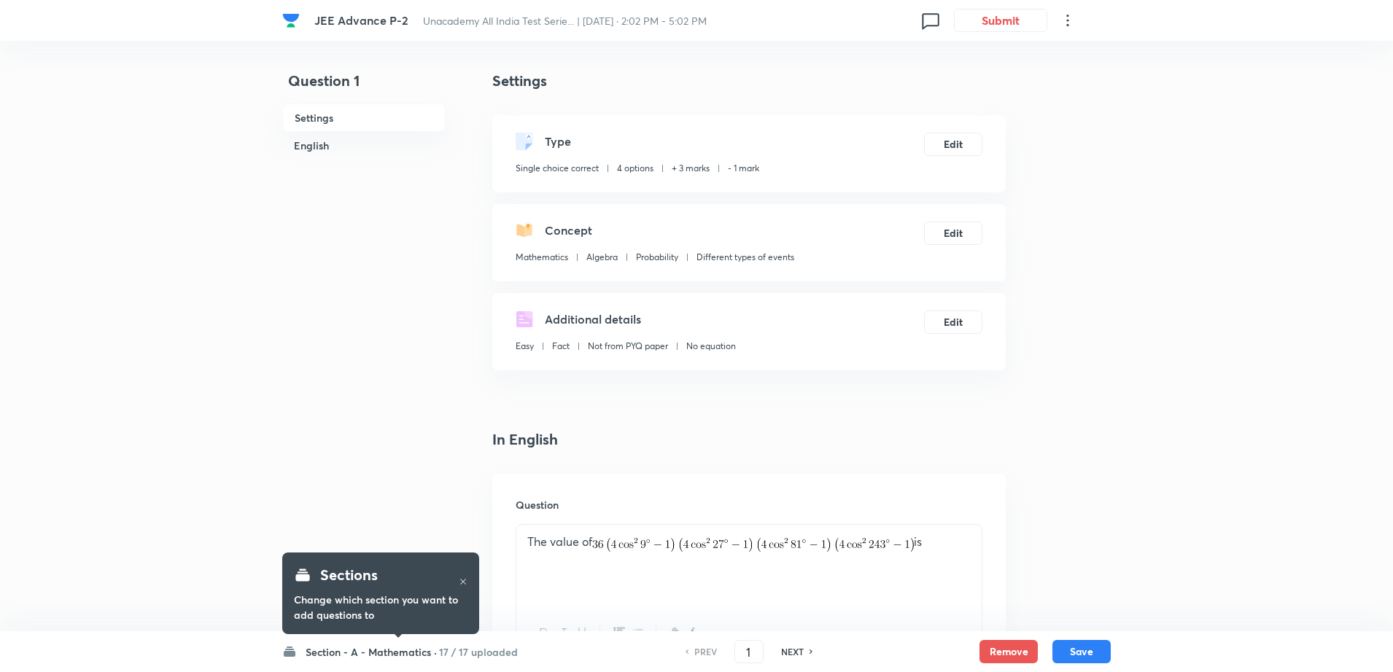
click at [794, 648] on h6 "NEXT" at bounding box center [792, 651] width 23 height 13
type input "2"
checkbox input "true"
click at [794, 648] on h6 "NEXT" at bounding box center [792, 651] width 23 height 13
type input "3"
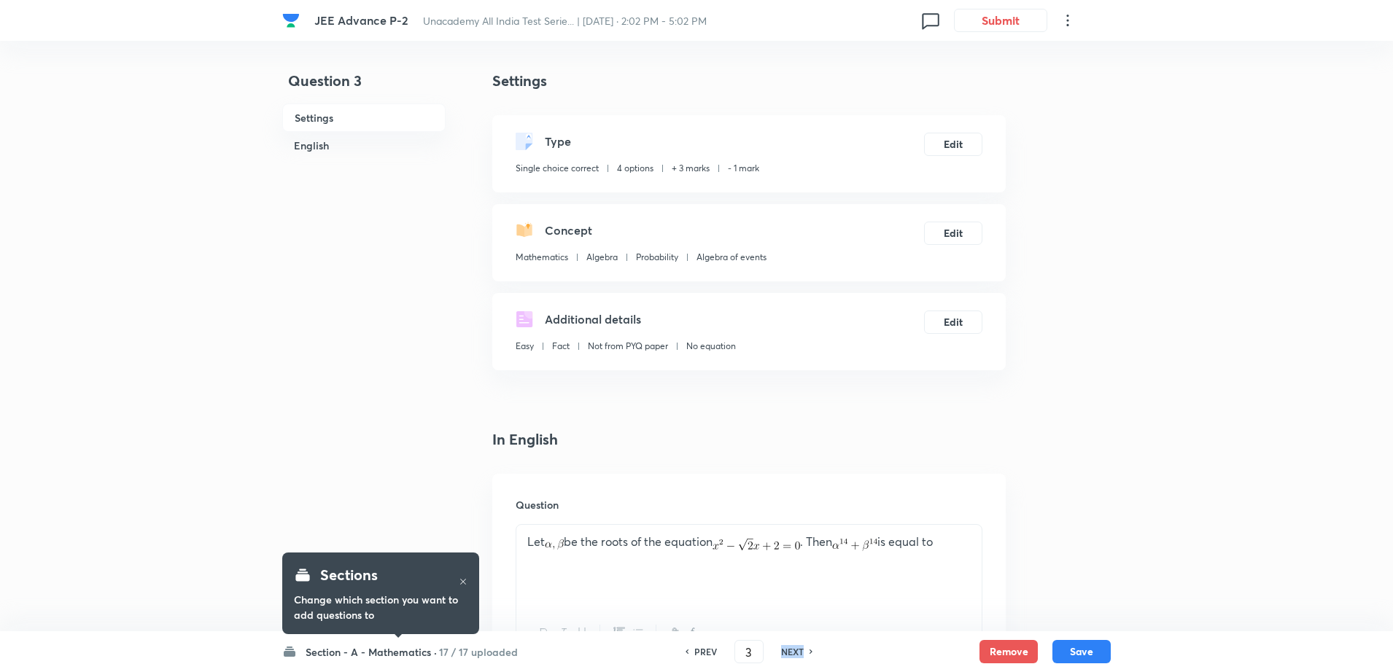
checkbox input "false"
checkbox input "true"
click at [794, 648] on h6 "NEXT" at bounding box center [792, 651] width 23 height 13
type input "4"
checkbox input "false"
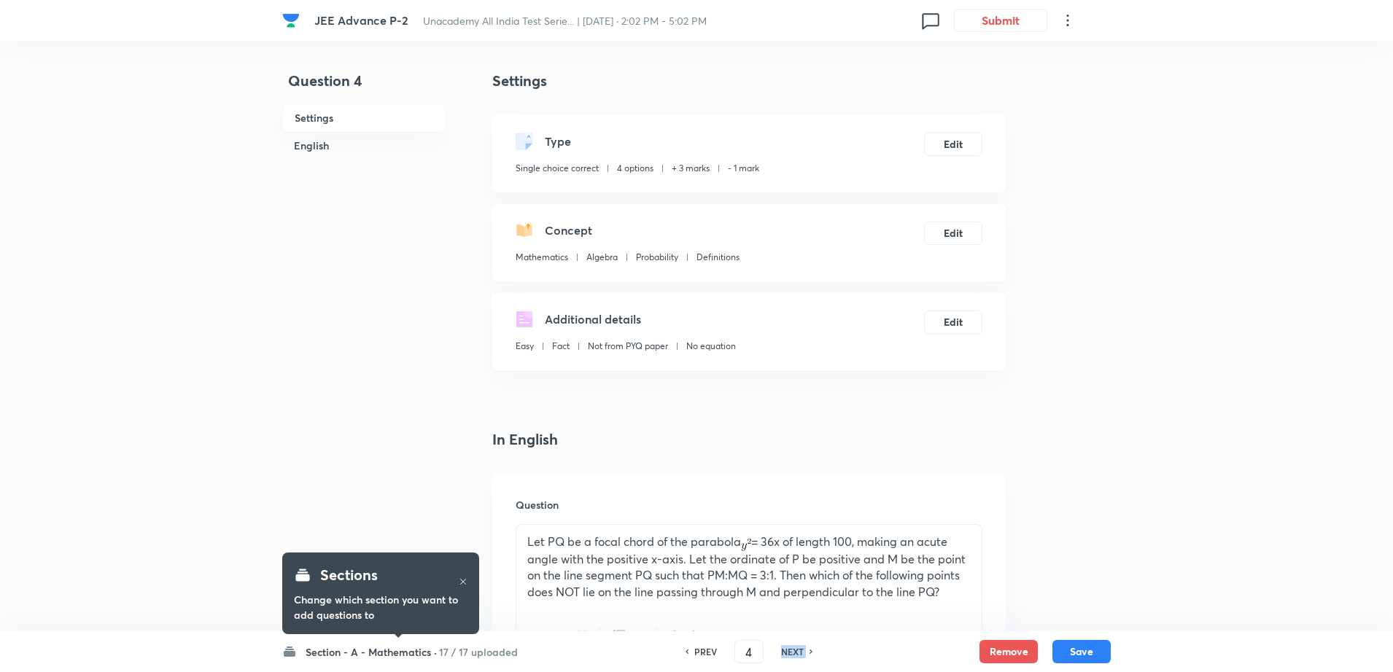
click at [794, 648] on h6 "NEXT" at bounding box center [792, 651] width 23 height 13
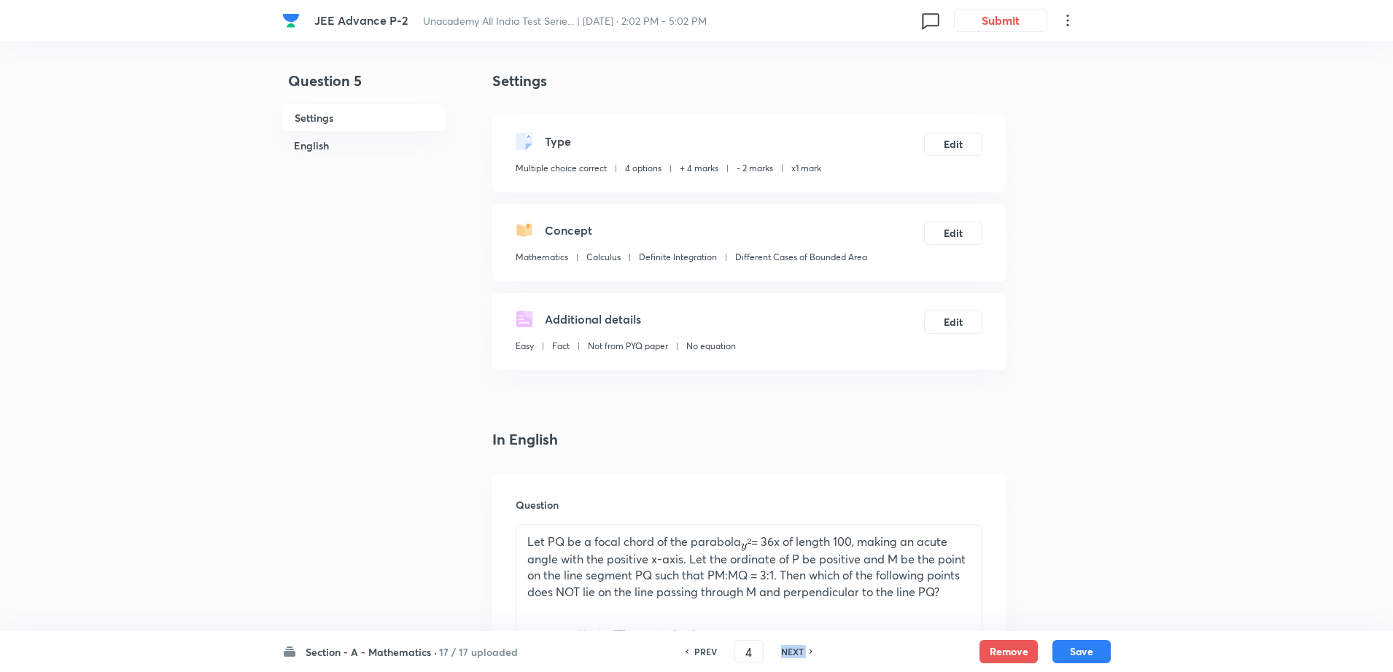
checkbox input "false"
type input "5"
checkbox input "true"
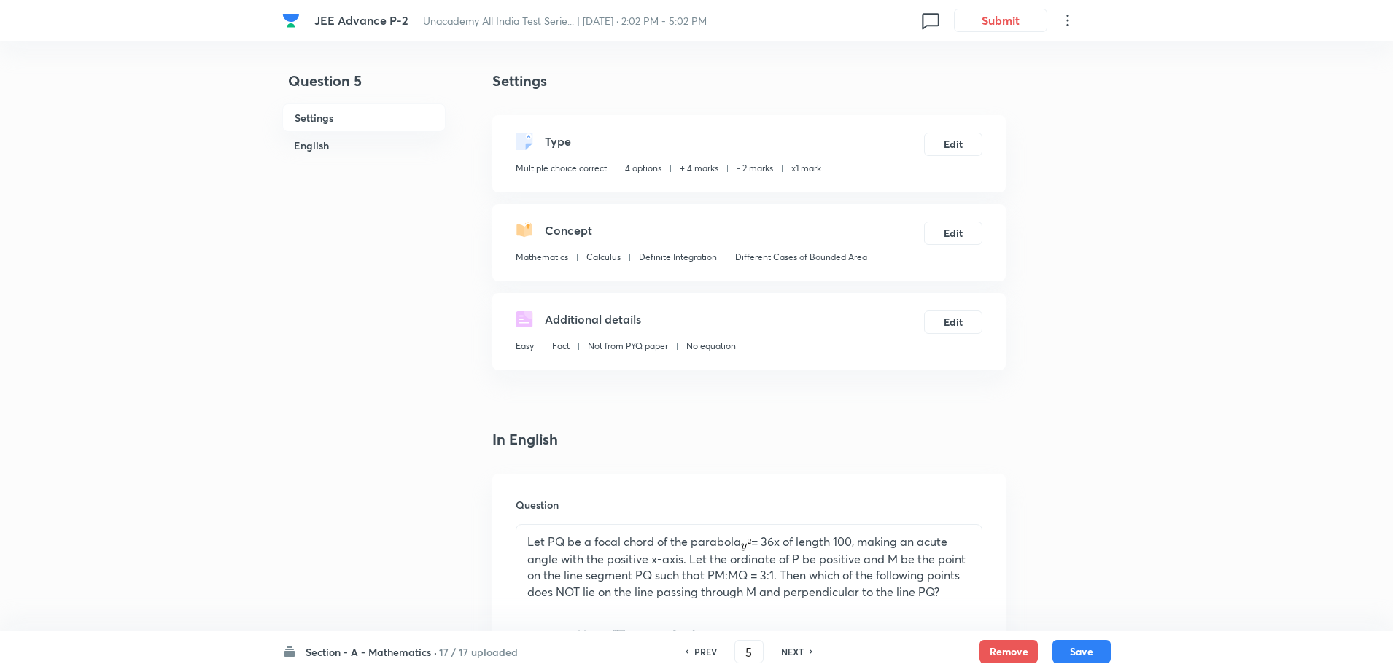
checkbox input "true"
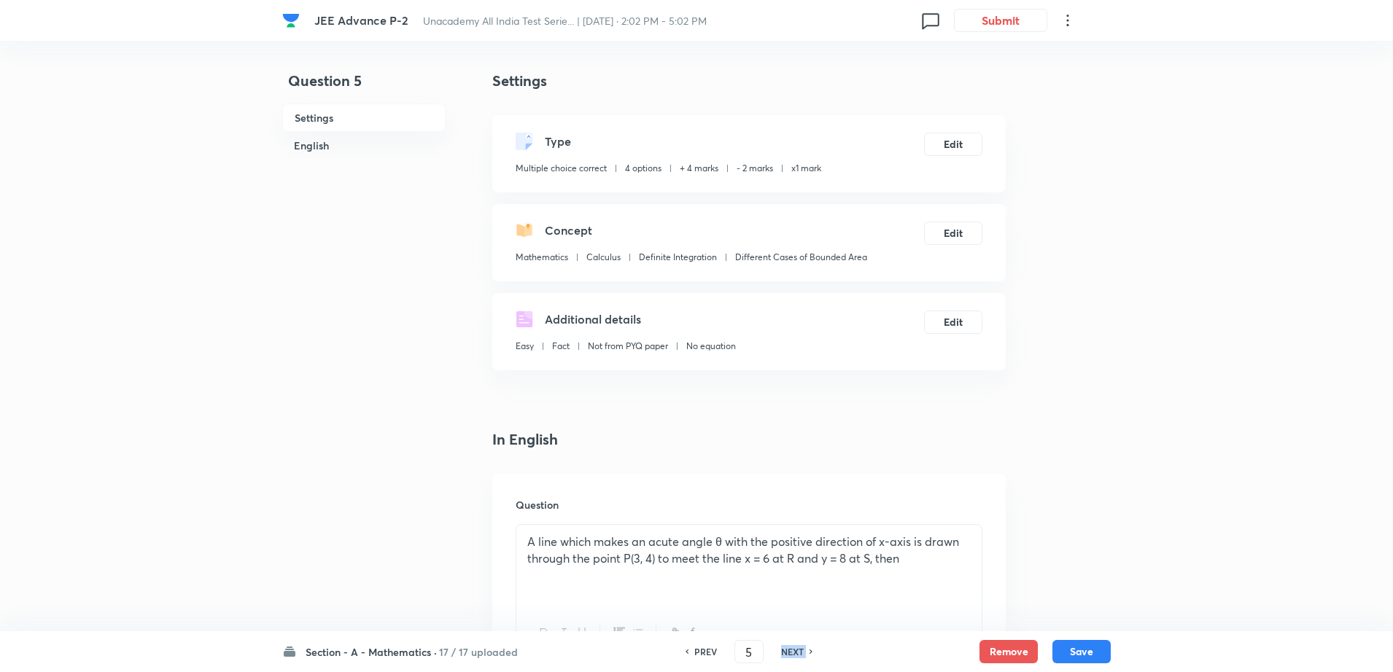
click at [794, 648] on h6 "NEXT" at bounding box center [792, 651] width 23 height 13
type input "6"
checkbox input "false"
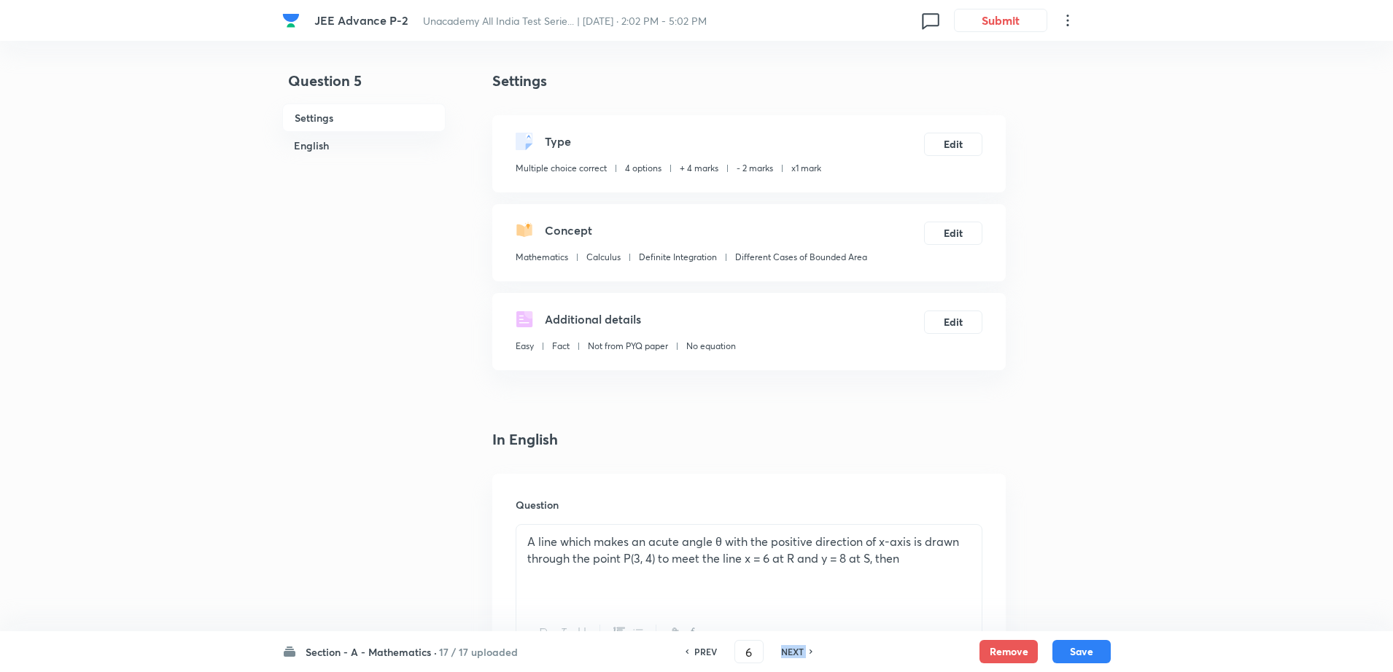
checkbox input "false"
checkbox input "true"
click at [794, 648] on h6 "NEXT" at bounding box center [792, 651] width 23 height 13
type input "7"
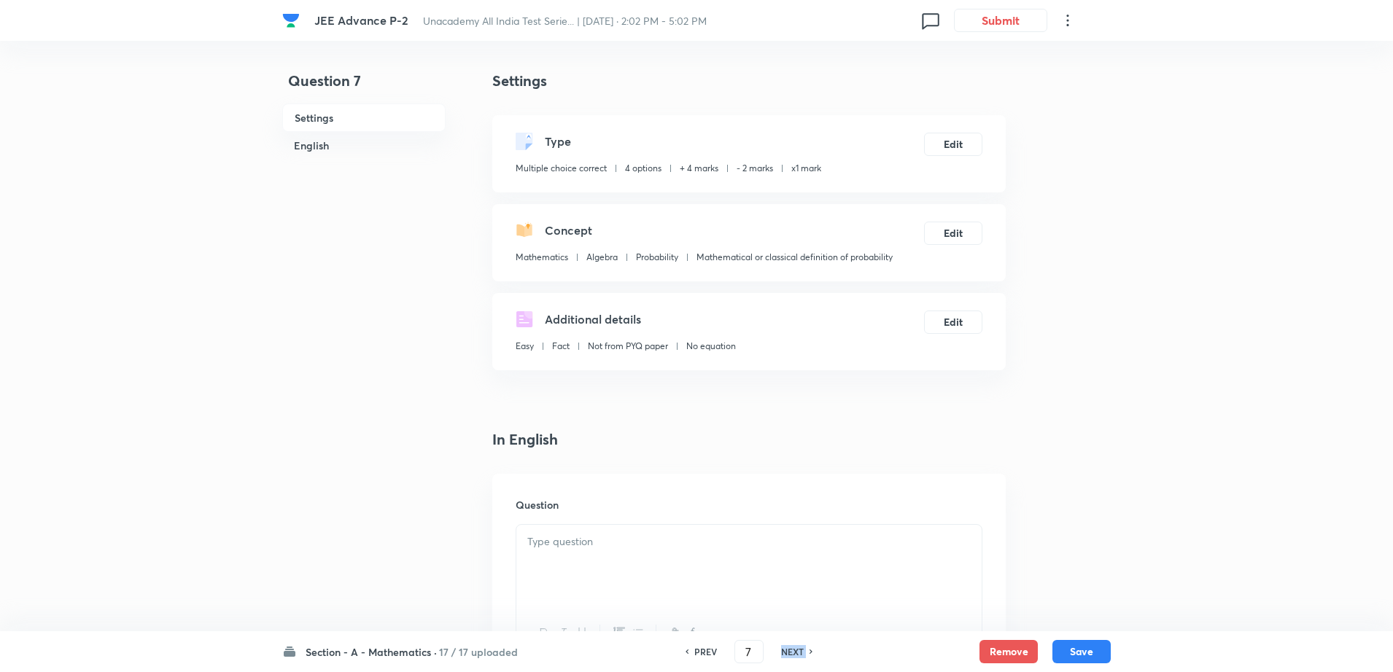
checkbox input "false"
checkbox input "true"
click at [794, 648] on h6 "NEXT" at bounding box center [792, 651] width 23 height 13
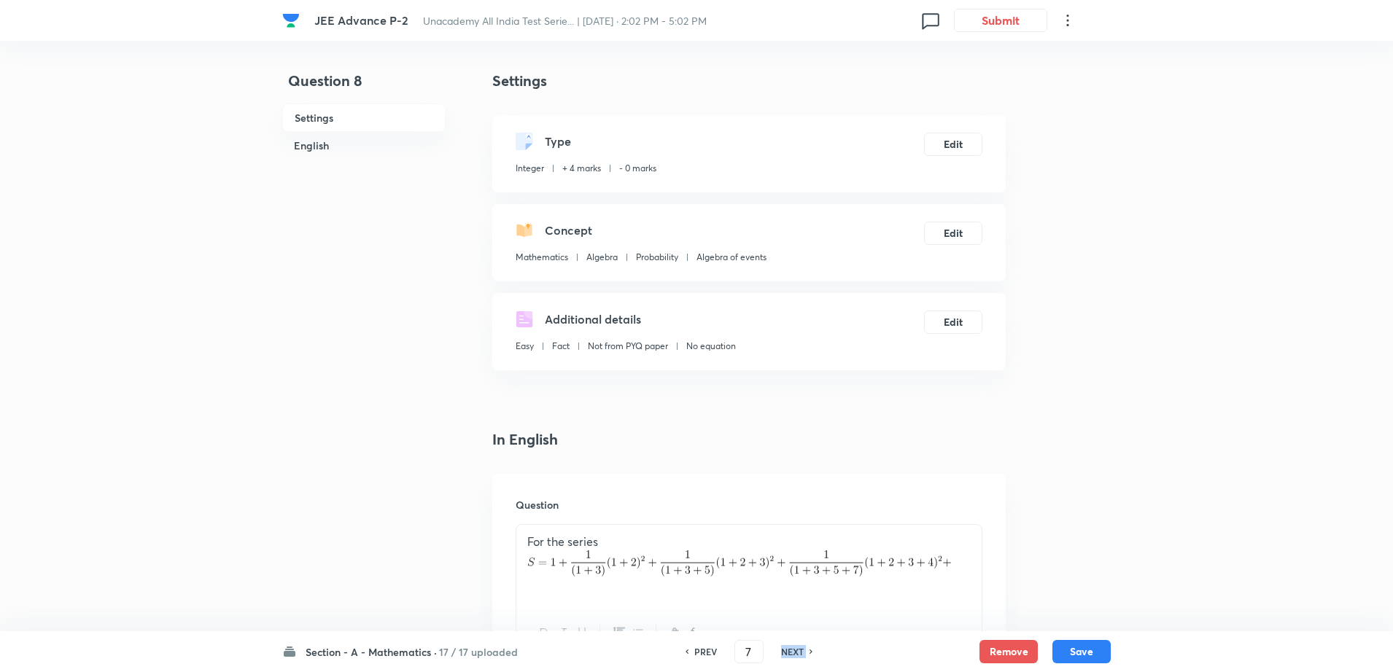
type input "8"
type input "4"
click at [794, 648] on h6 "NEXT" at bounding box center [792, 651] width 23 height 13
type input "9"
type input "108"
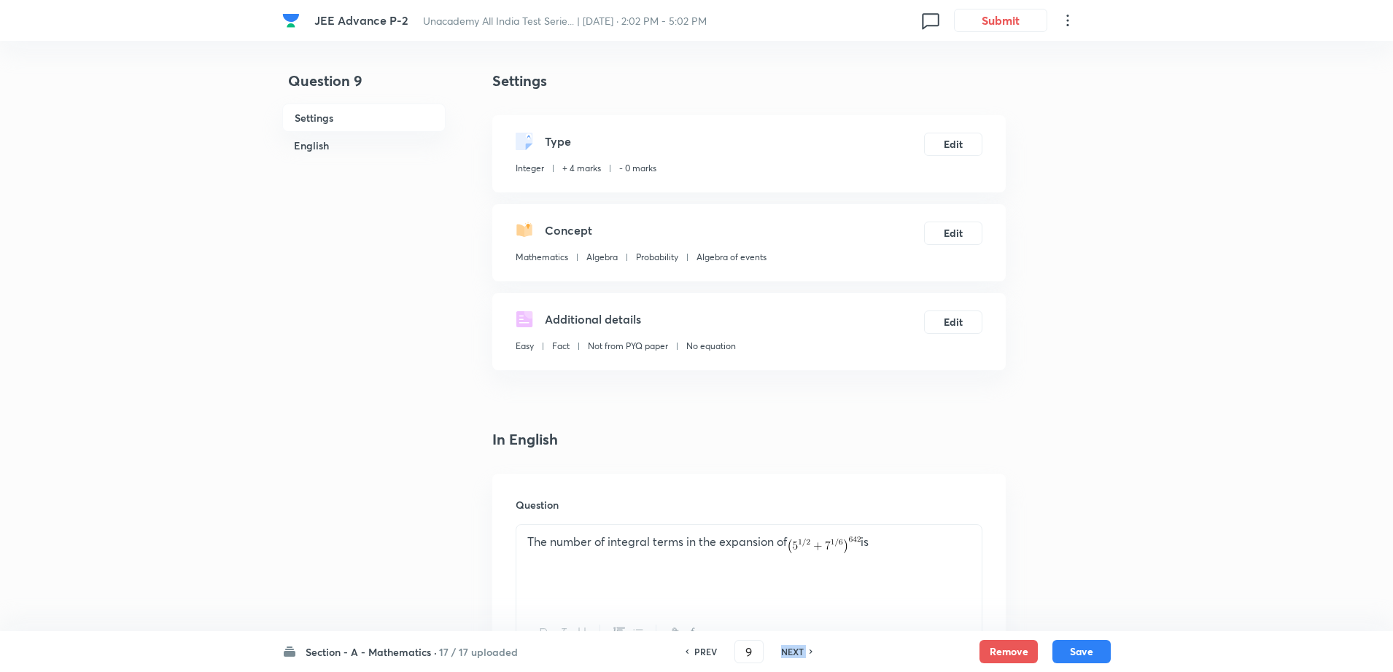
click at [794, 648] on h6 "NEXT" at bounding box center [792, 651] width 23 height 13
type input "10"
type input "17"
click at [794, 648] on h6 "NEXT" at bounding box center [792, 651] width 23 height 13
type input "11"
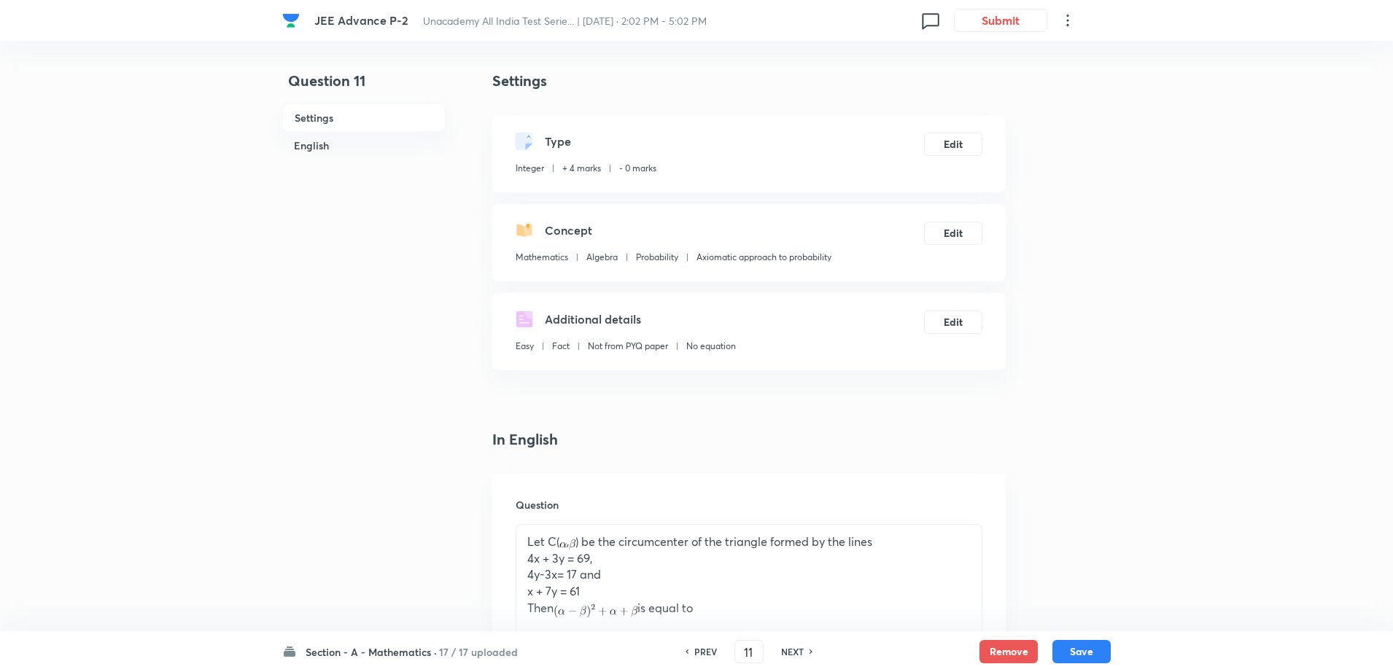
type input "6"
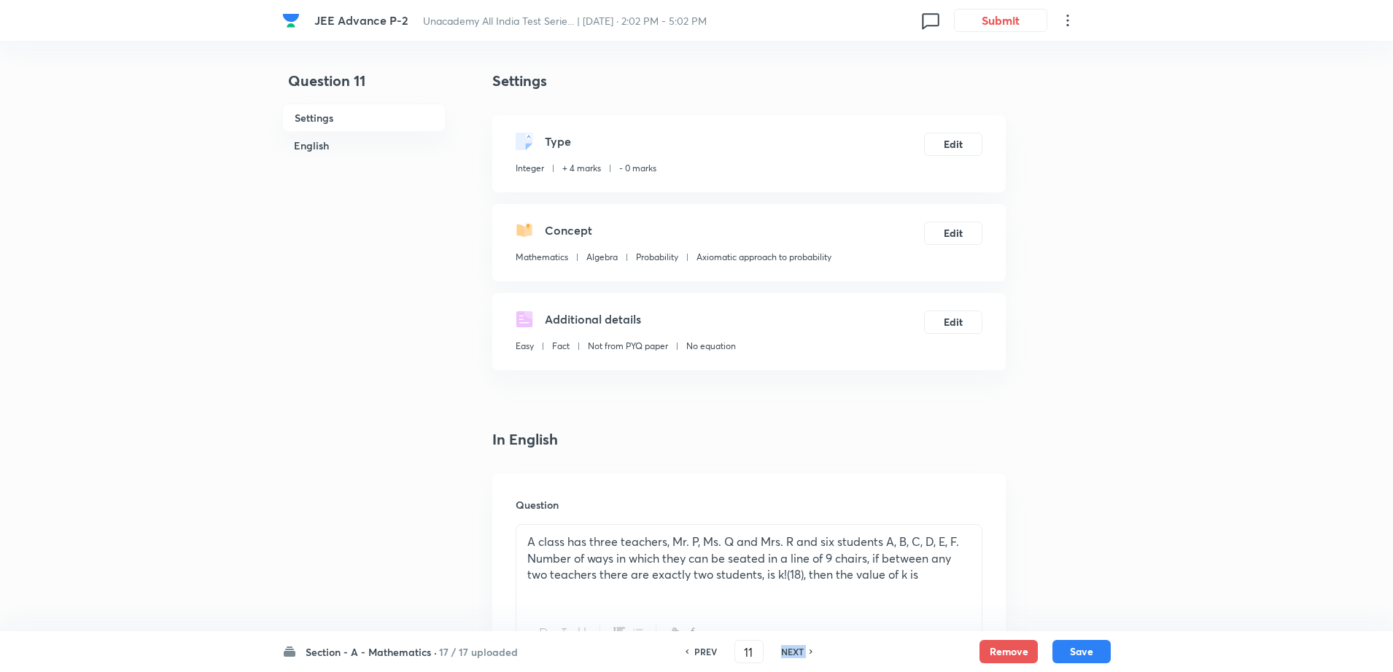
click at [794, 648] on h6 "NEXT" at bounding box center [792, 651] width 23 height 13
type input "12"
type input "10"
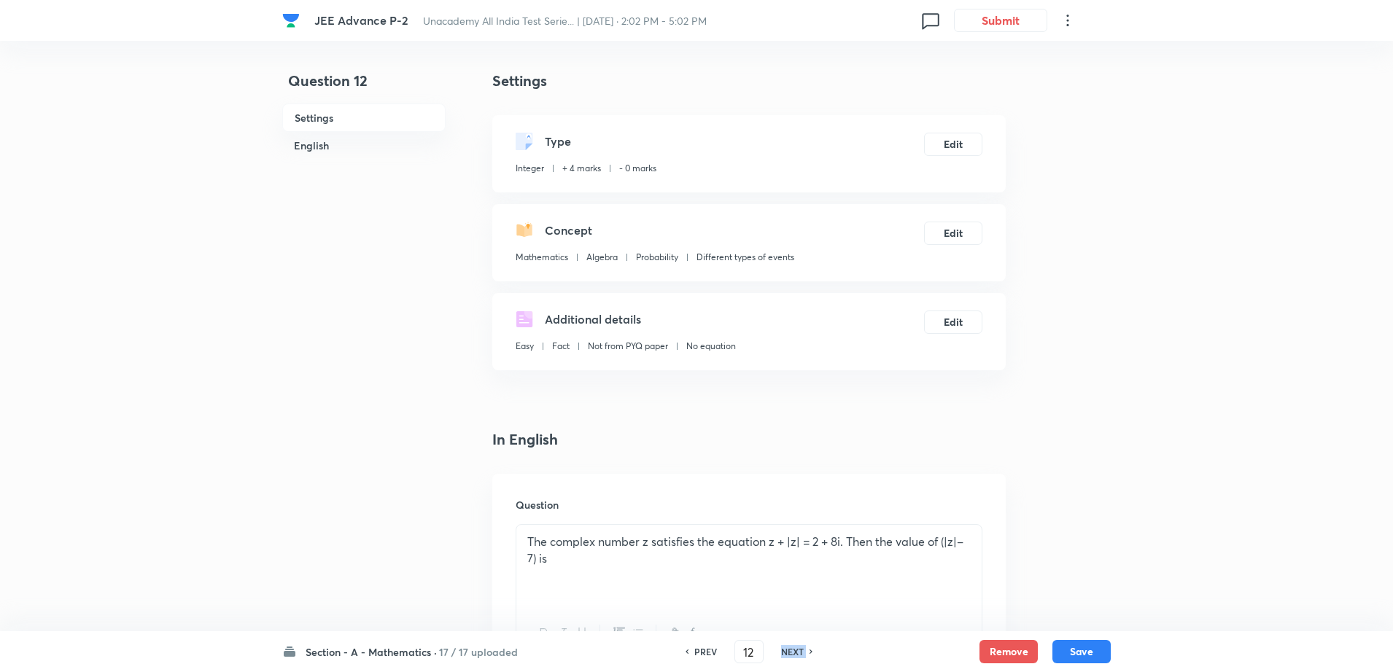
click at [794, 648] on h6 "NEXT" at bounding box center [792, 651] width 23 height 13
type input "13"
type input "2"
click at [794, 648] on h6 "NEXT" at bounding box center [792, 651] width 23 height 13
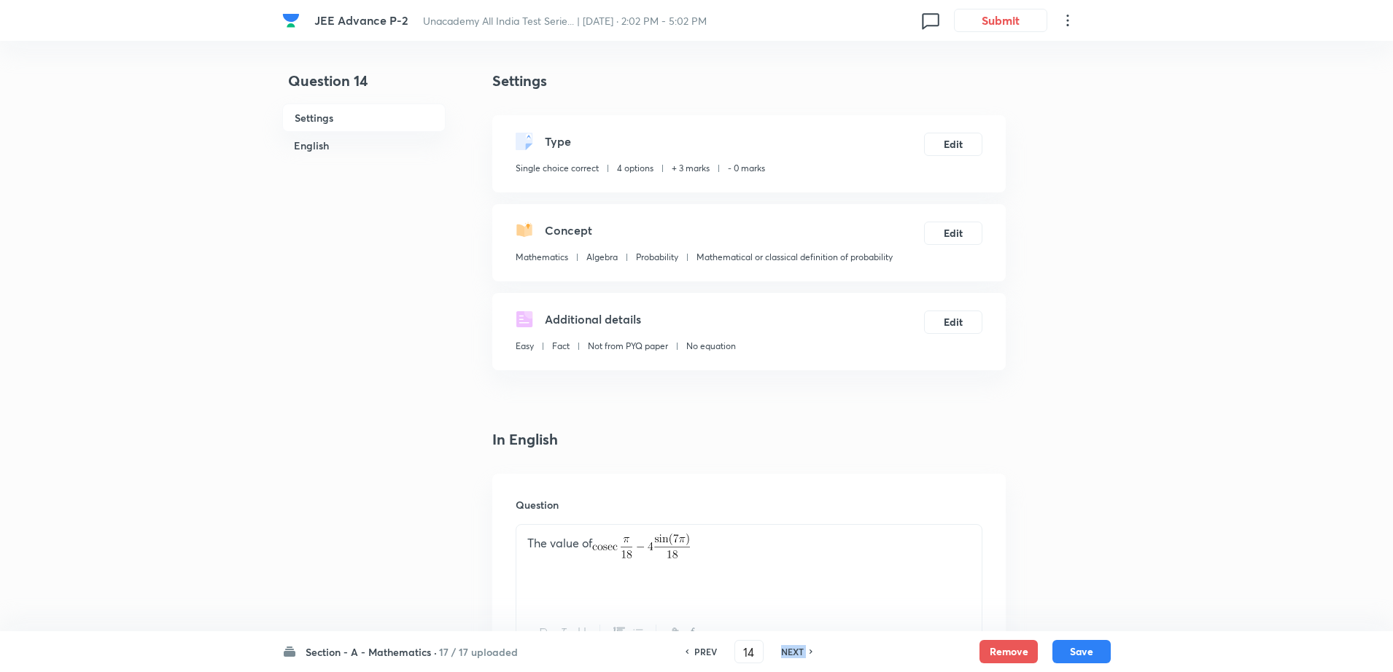
type input "15"
checkbox input "false"
checkbox input "true"
click at [794, 648] on h6 "NEXT" at bounding box center [792, 651] width 23 height 13
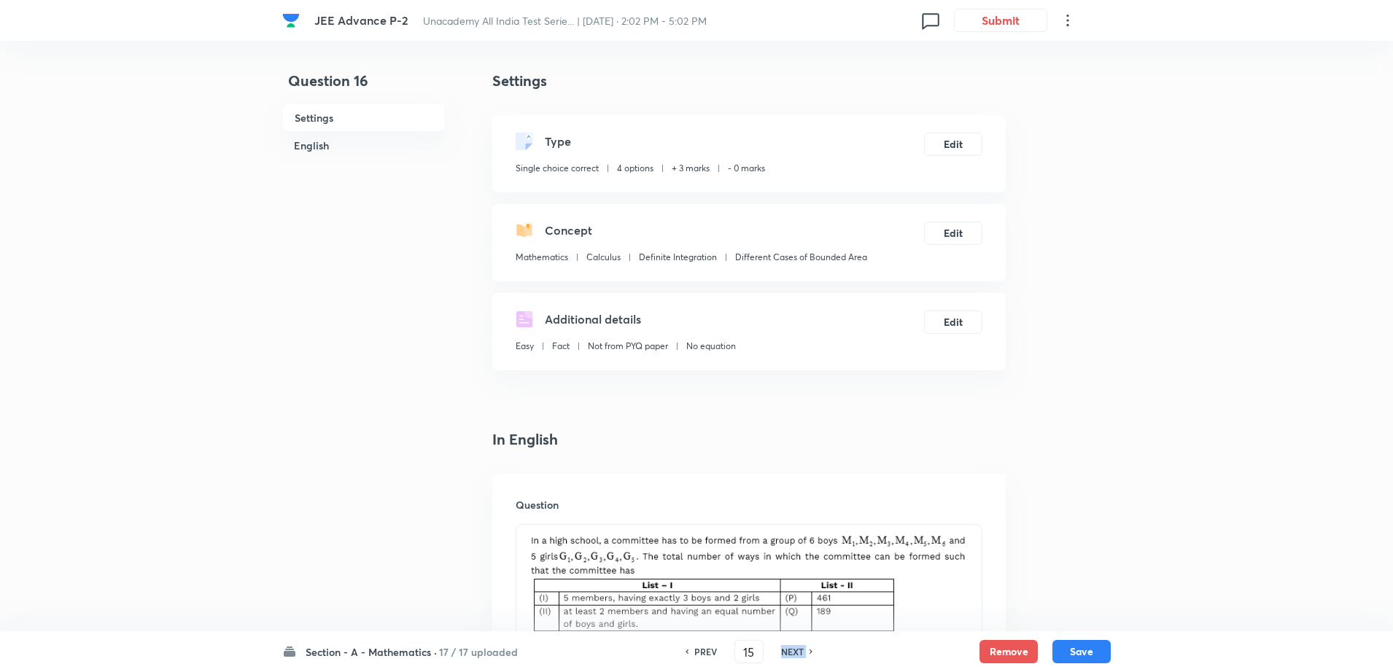
type input "16"
checkbox input "false"
checkbox input "true"
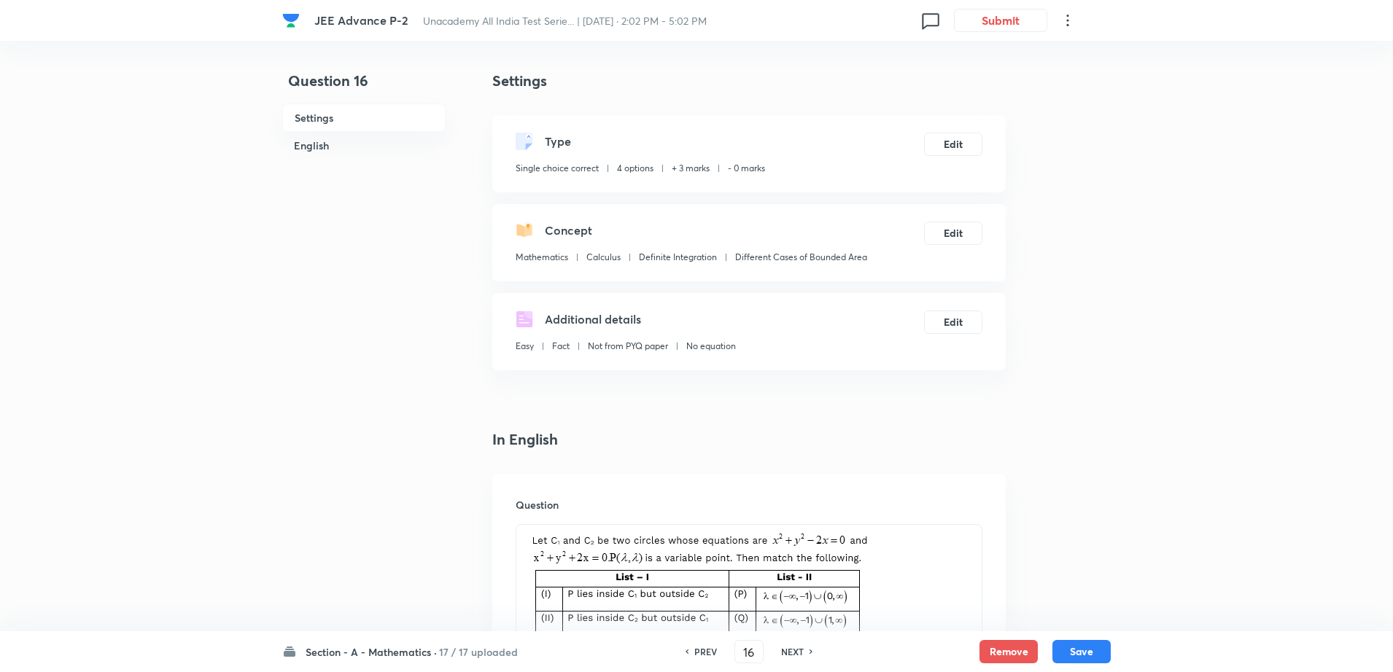
click at [794, 648] on h6 "NEXT" at bounding box center [792, 651] width 23 height 13
type input "17"
checkbox input "false"
checkbox input "true"
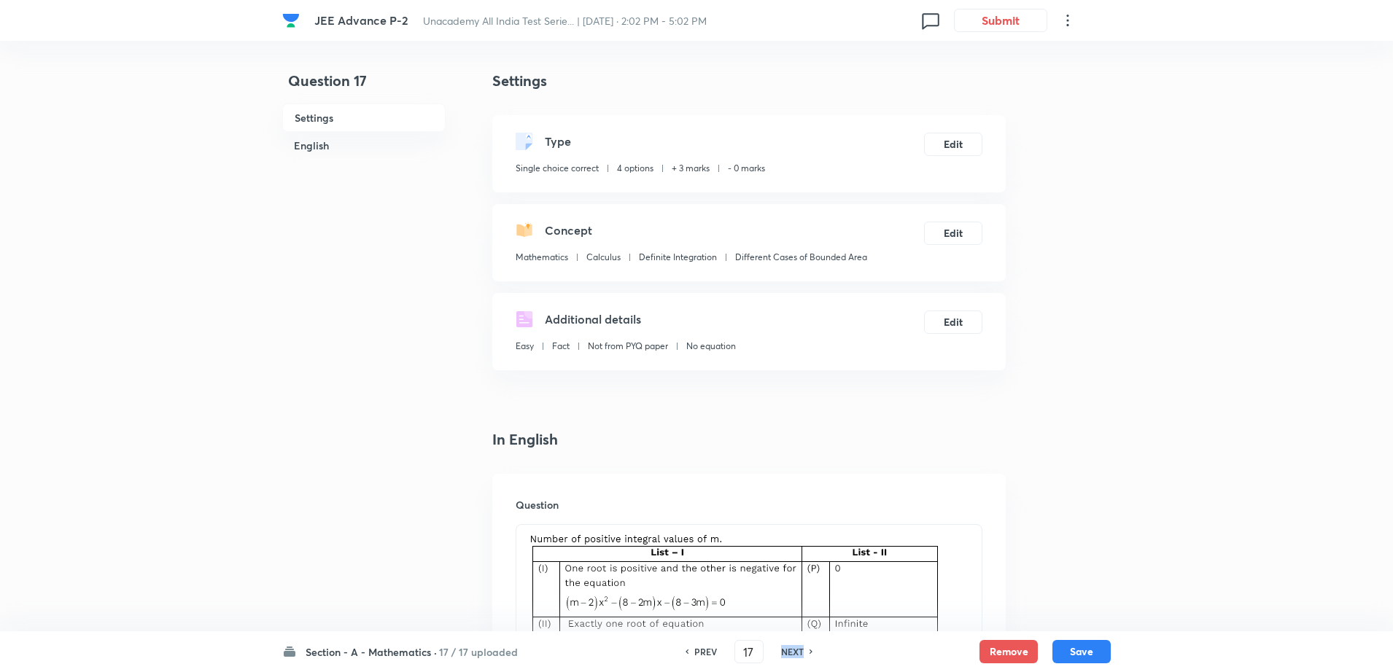
click at [794, 648] on h6 "NEXT" at bounding box center [792, 651] width 23 height 13
type input "18"
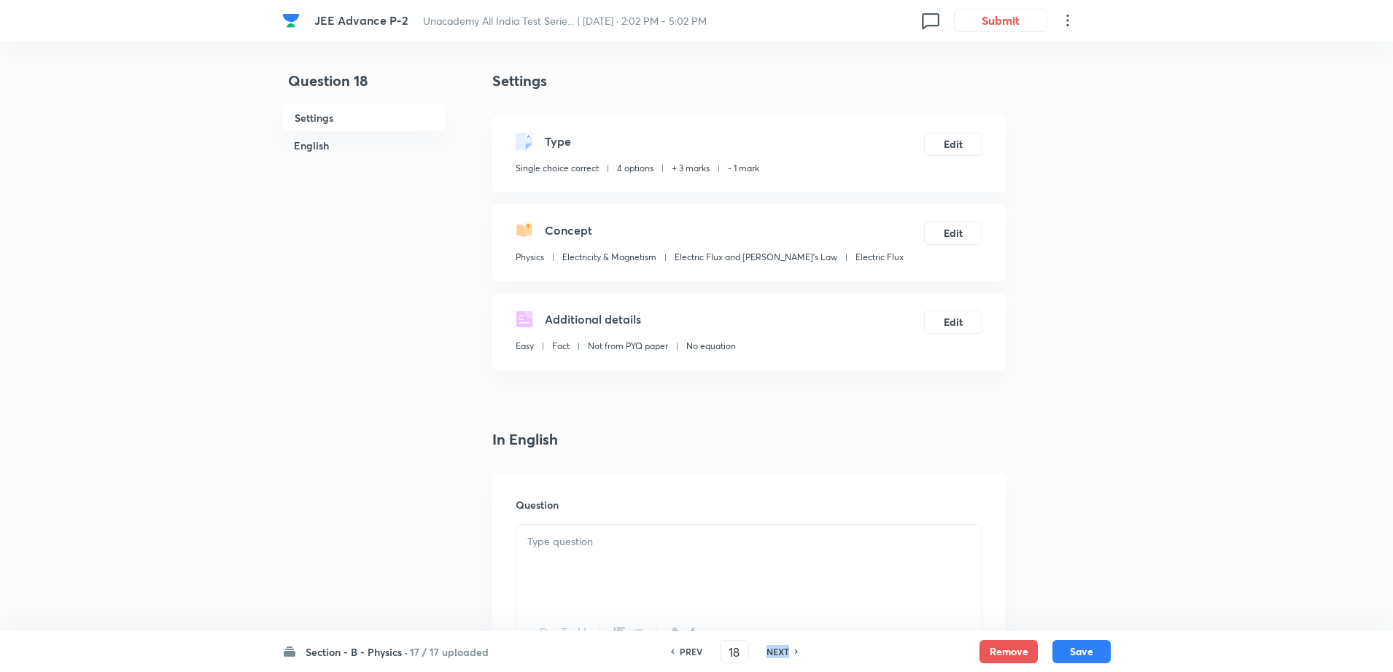
checkbox input "false"
checkbox input "true"
click at [795, 648] on icon at bounding box center [797, 651] width 4 height 7
type input "19"
checkbox input "false"
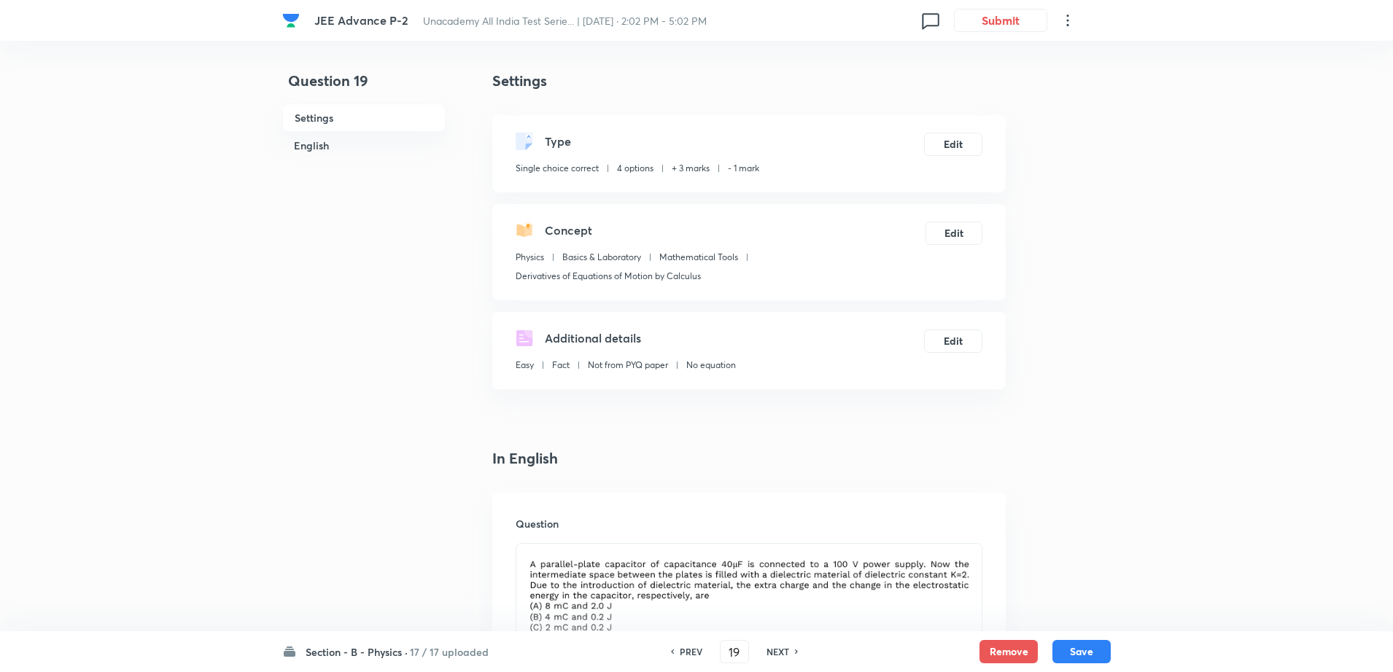
checkbox input "true"
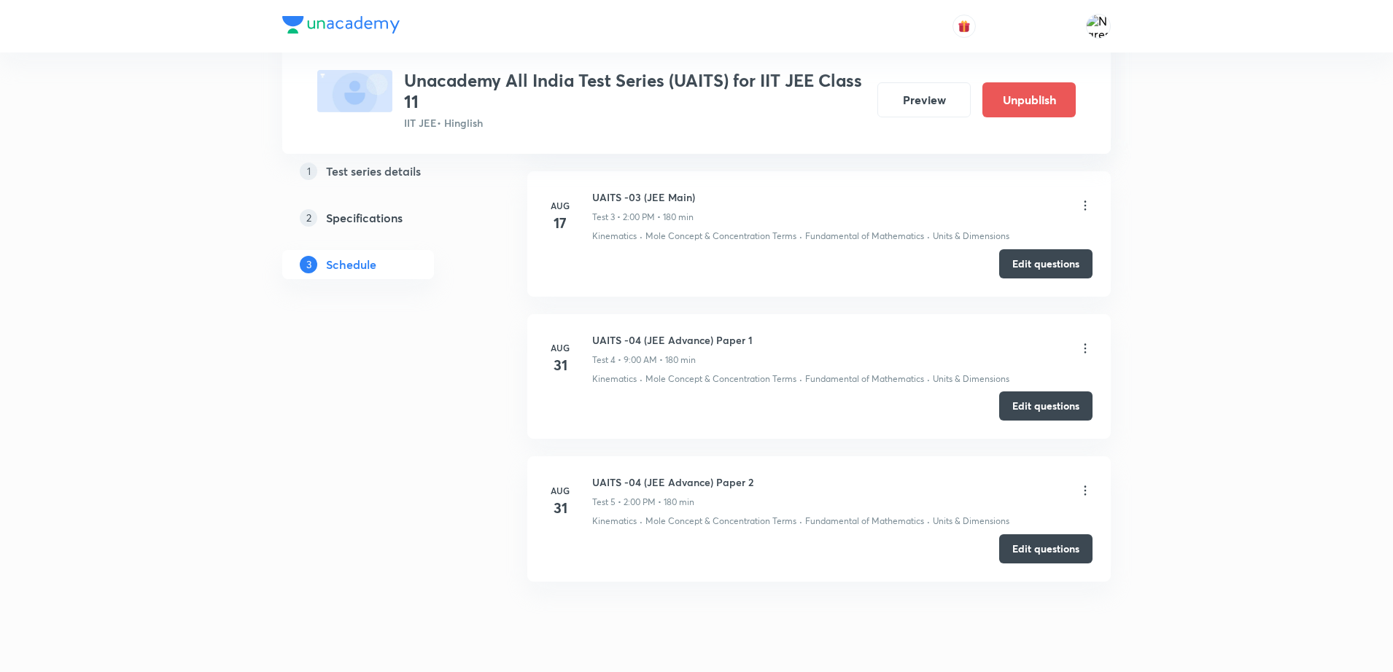
scroll to position [1425, 0]
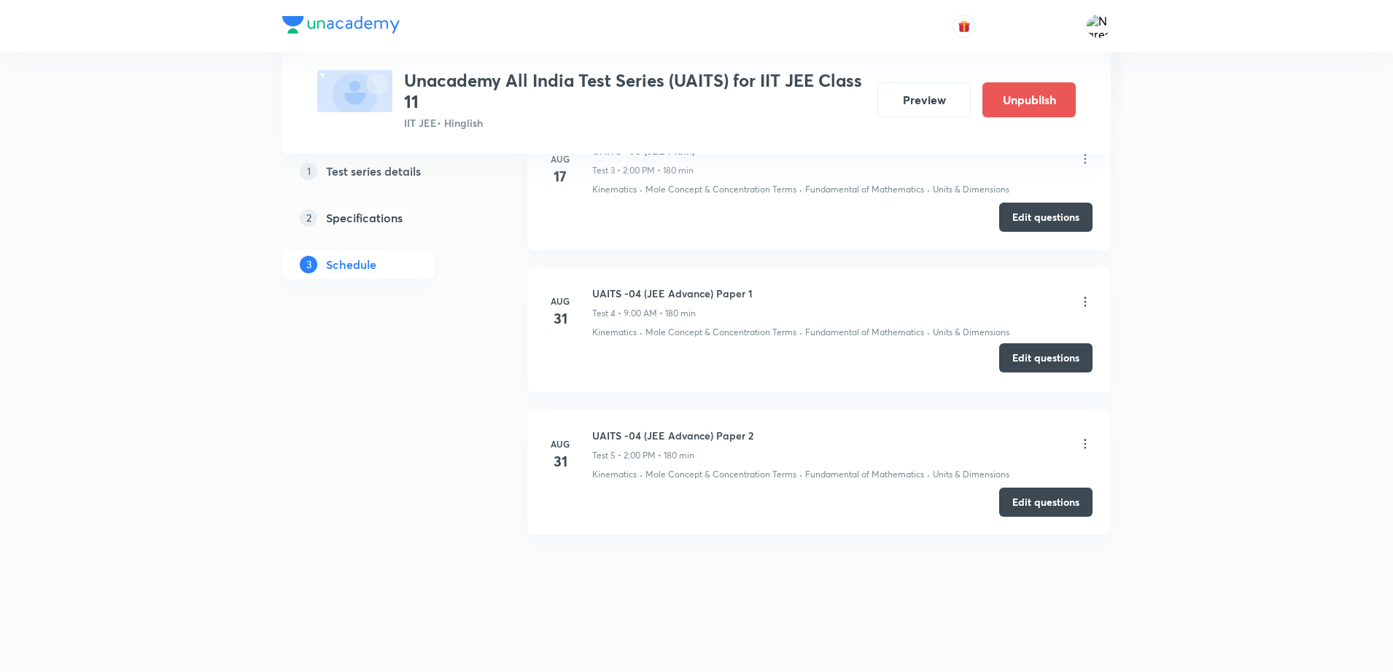
click at [1023, 365] on button "Edit questions" at bounding box center [1045, 357] width 93 height 29
click at [1024, 499] on button "Edit questions" at bounding box center [1045, 500] width 93 height 29
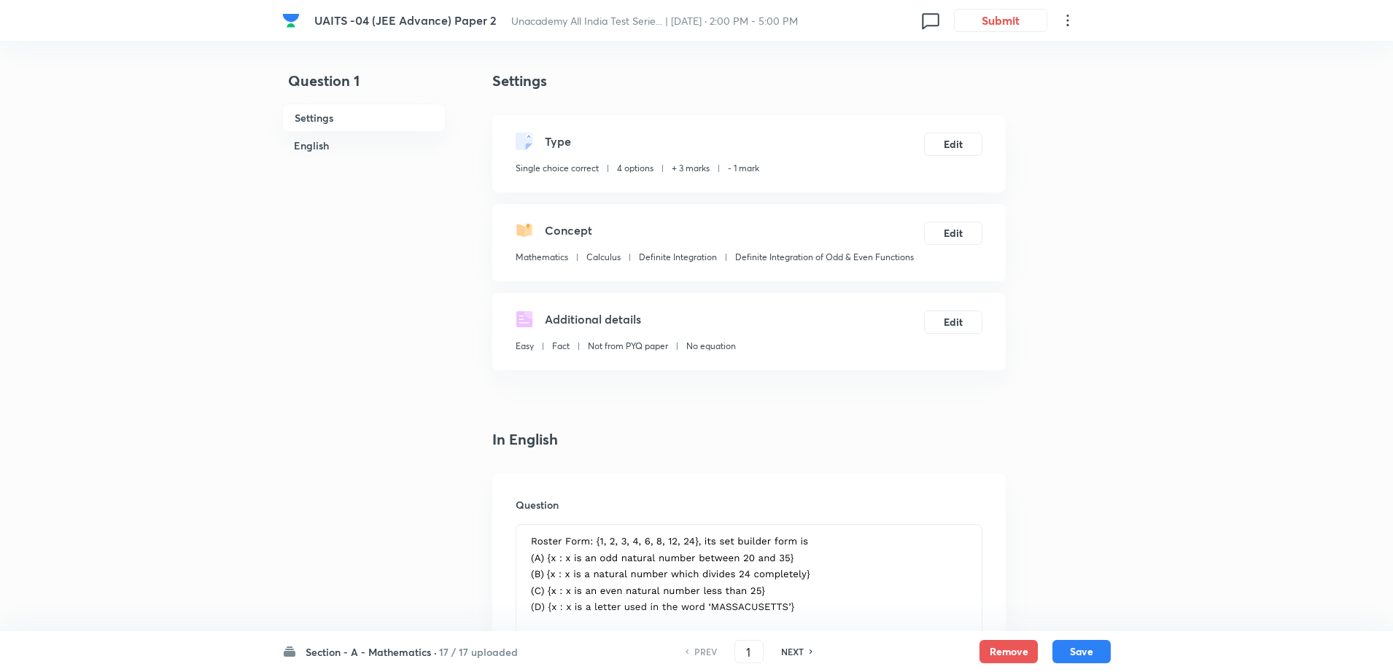
click at [795, 650] on h6 "NEXT" at bounding box center [792, 651] width 23 height 13
type input "2"
checkbox input "false"
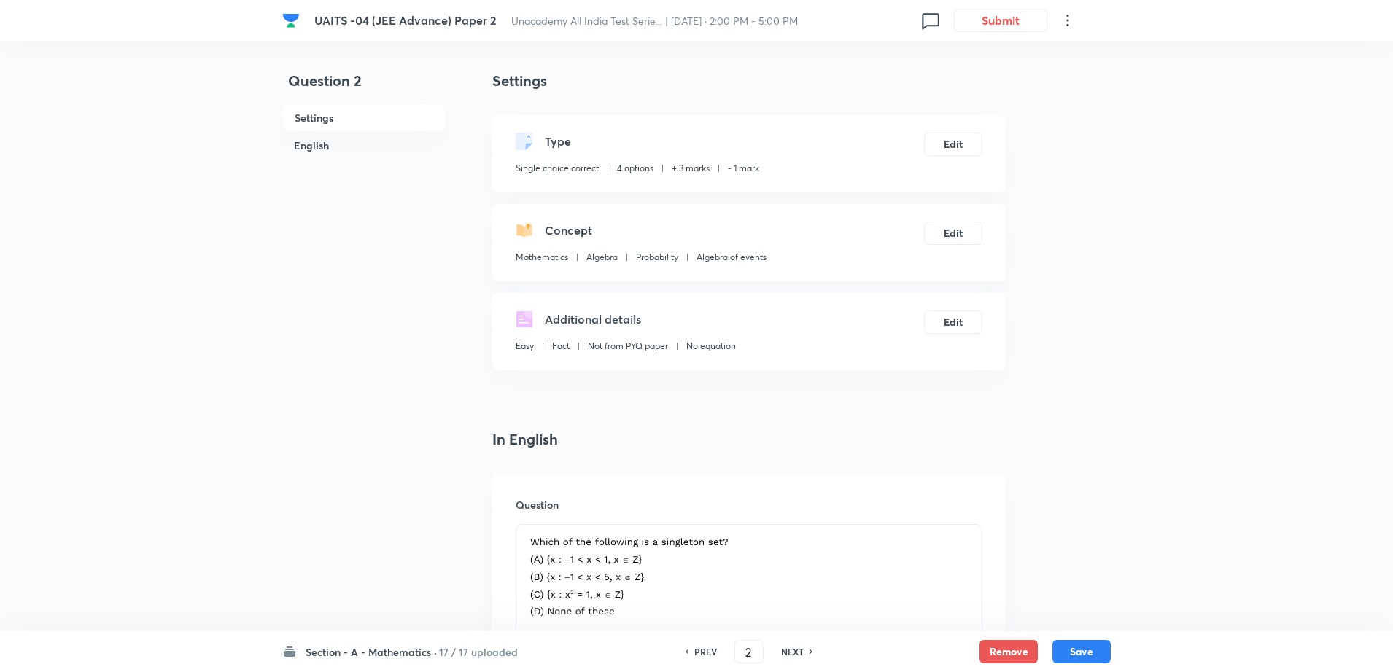
checkbox input "true"
click at [795, 650] on h6 "NEXT" at bounding box center [792, 651] width 23 height 13
type input "3"
checkbox input "true"
click at [795, 650] on h6 "NEXT" at bounding box center [792, 651] width 23 height 13
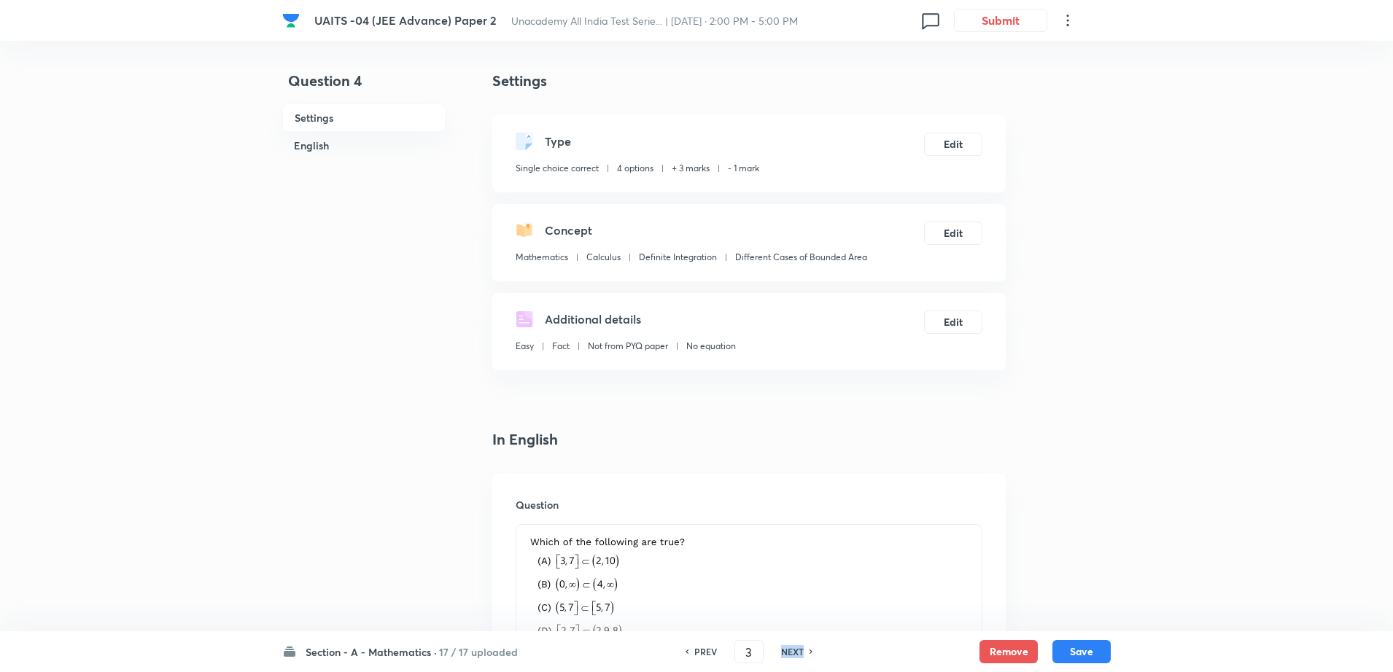
type input "4"
click at [795, 650] on h6 "NEXT" at bounding box center [792, 651] width 23 height 13
checkbox input "false"
type input "5"
checkbox input "true"
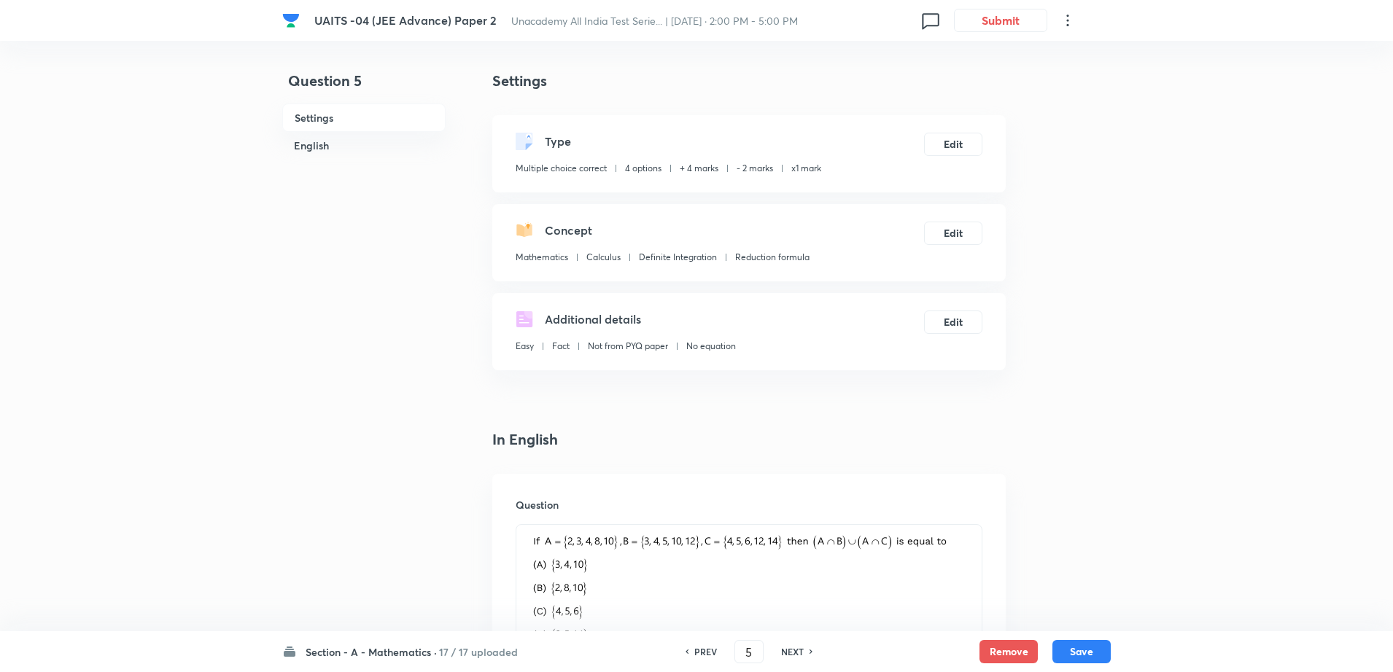
checkbox input "true"
click at [795, 650] on h6 "NEXT" at bounding box center [792, 651] width 23 height 13
type input "6"
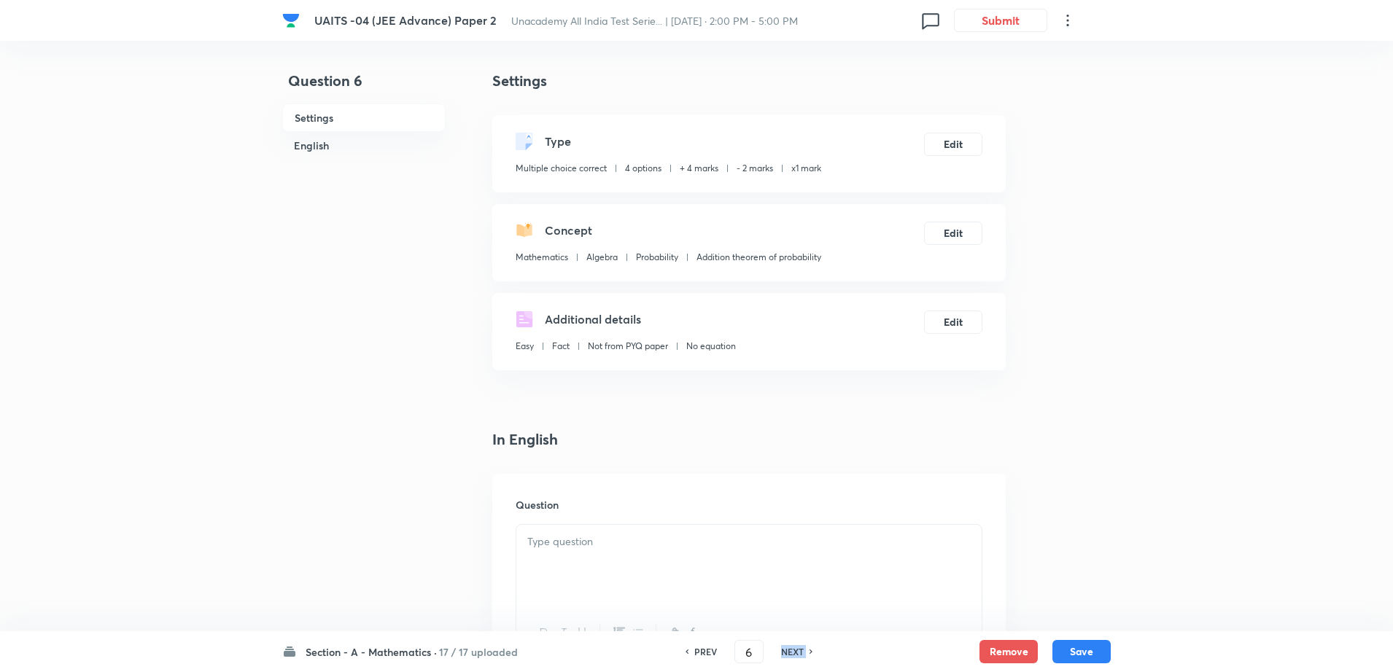
checkbox input "false"
checkbox input "true"
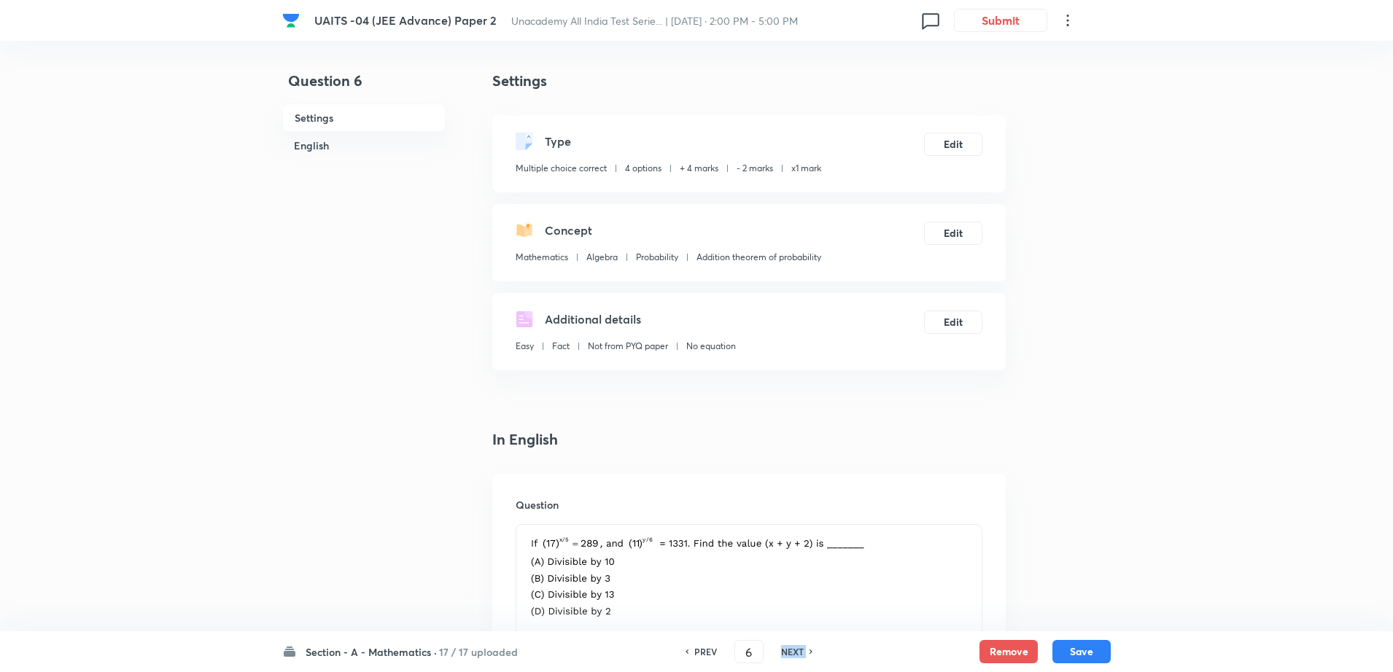
click at [795, 650] on h6 "NEXT" at bounding box center [792, 651] width 23 height 13
type input "7"
checkbox input "false"
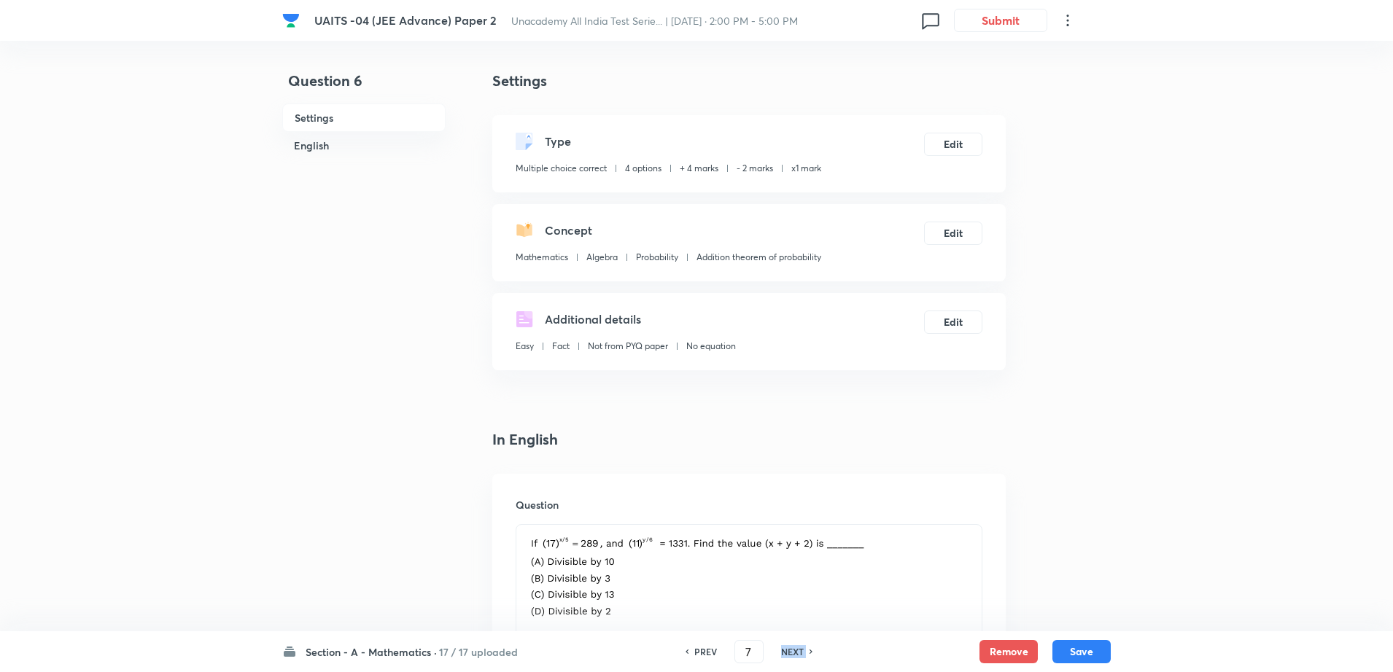
checkbox input "true"
click at [795, 650] on h6 "NEXT" at bounding box center [792, 651] width 23 height 13
type input "9"
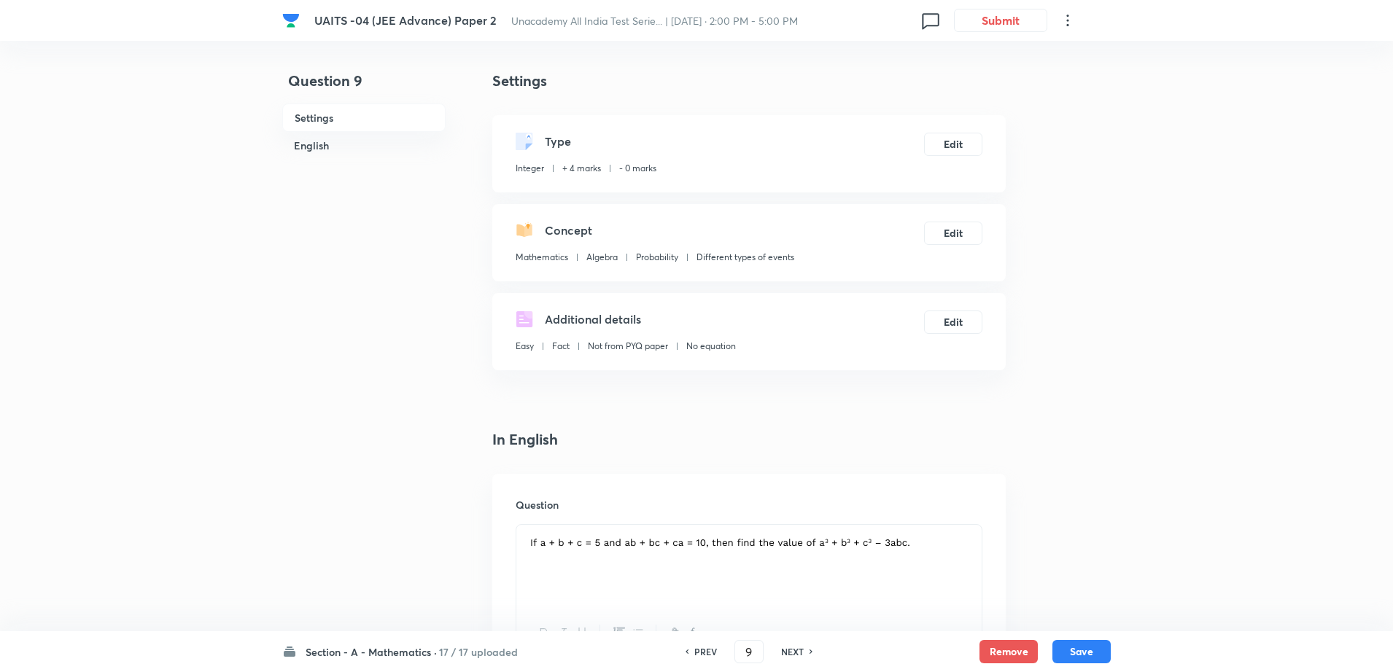
type input "-2"
click at [795, 650] on h6 "NEXT" at bounding box center [792, 651] width 23 height 13
type input "10"
type input "4"
click at [795, 650] on h6 "NEXT" at bounding box center [792, 651] width 23 height 13
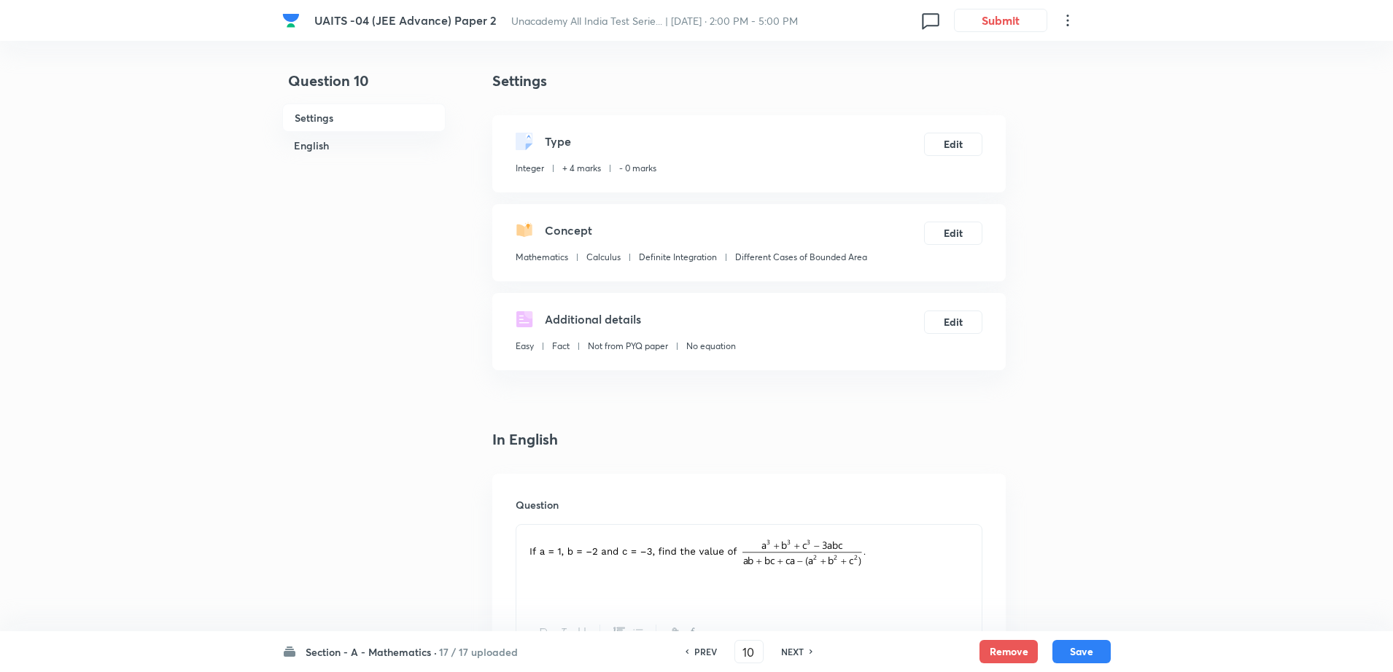
type input "11"
type input "176"
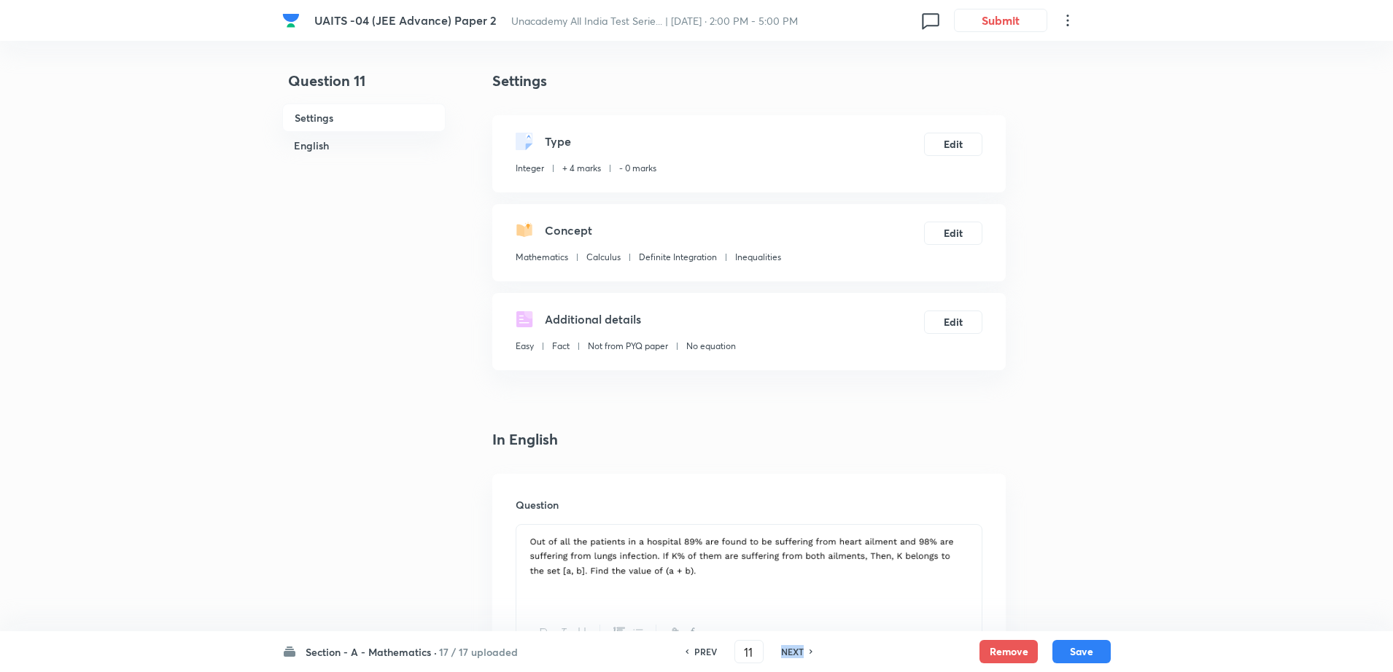
click at [795, 650] on h6 "NEXT" at bounding box center [792, 651] width 23 height 13
type input "12"
type input "1"
click at [795, 650] on h6 "NEXT" at bounding box center [792, 651] width 23 height 13
type input "13"
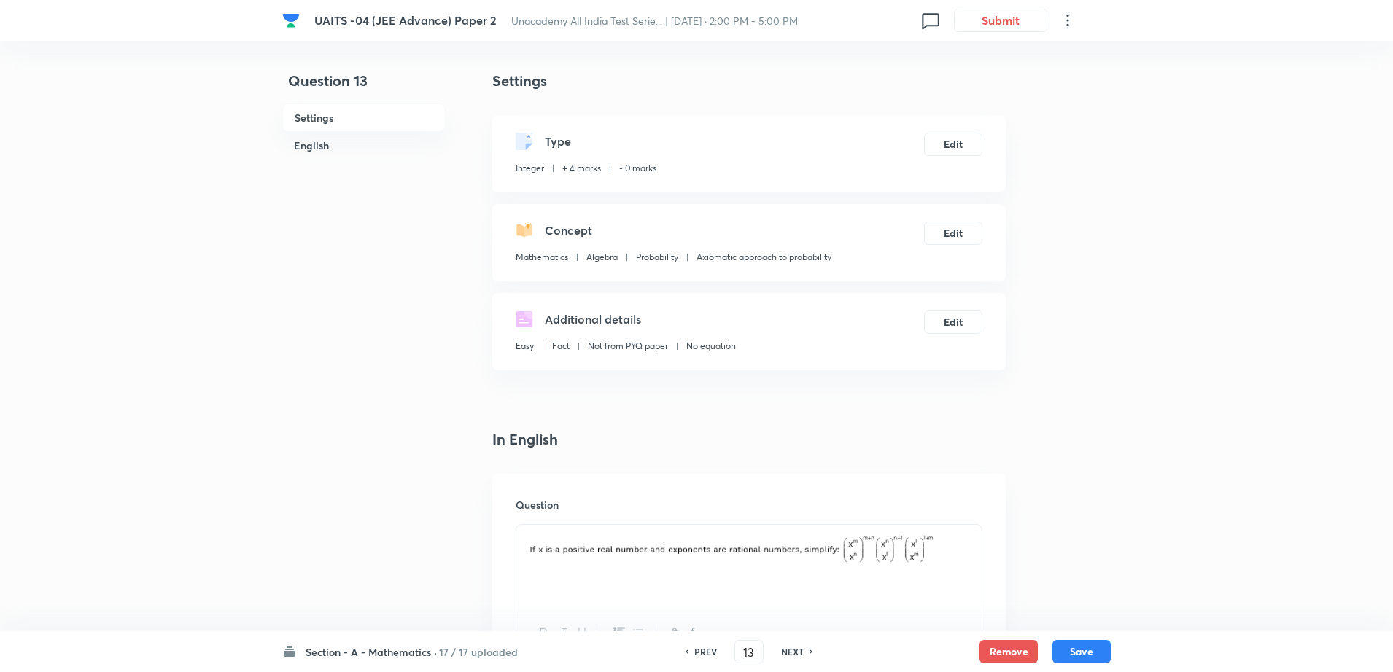
type input "7"
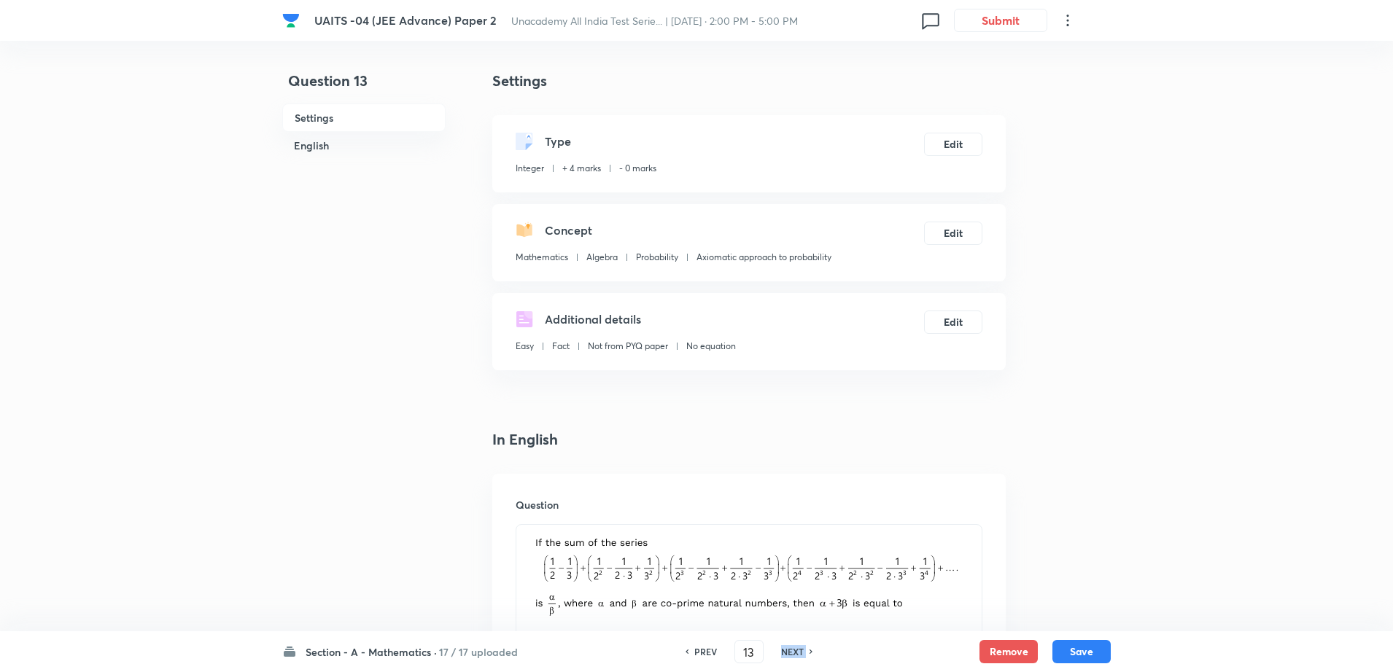
click at [795, 650] on h6 "NEXT" at bounding box center [792, 651] width 23 height 13
type input "14"
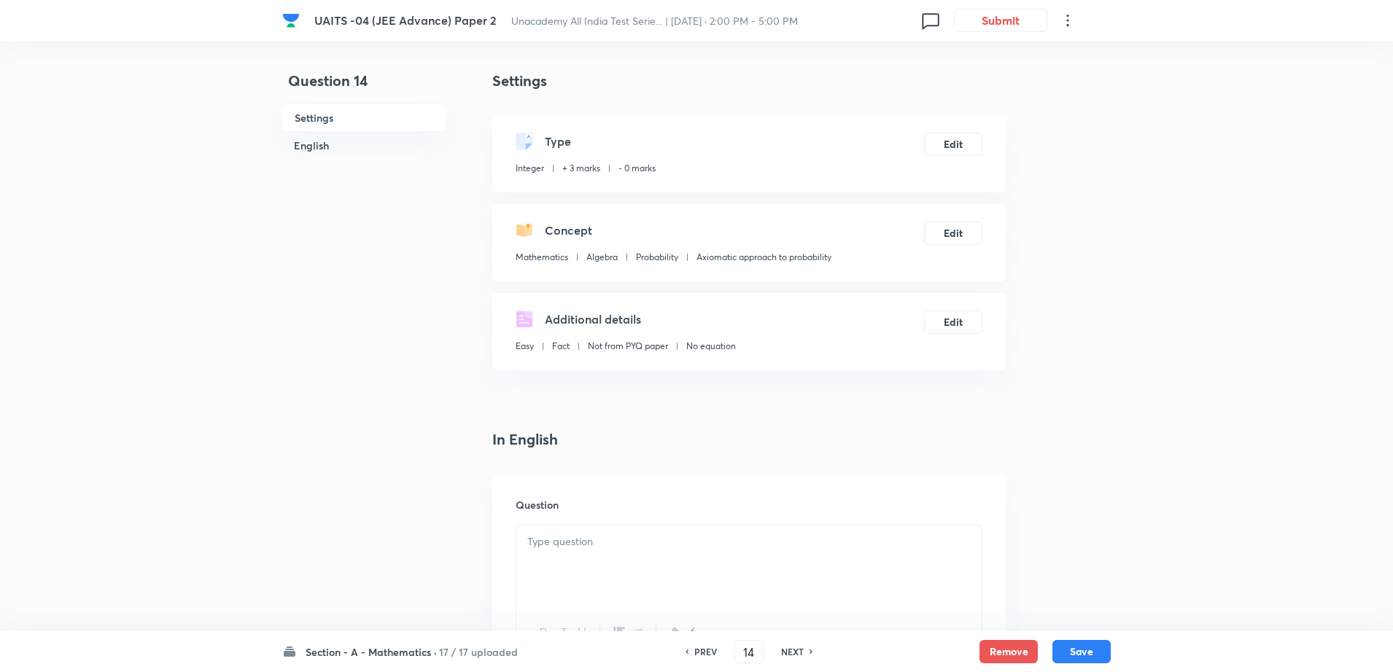
type input "360"
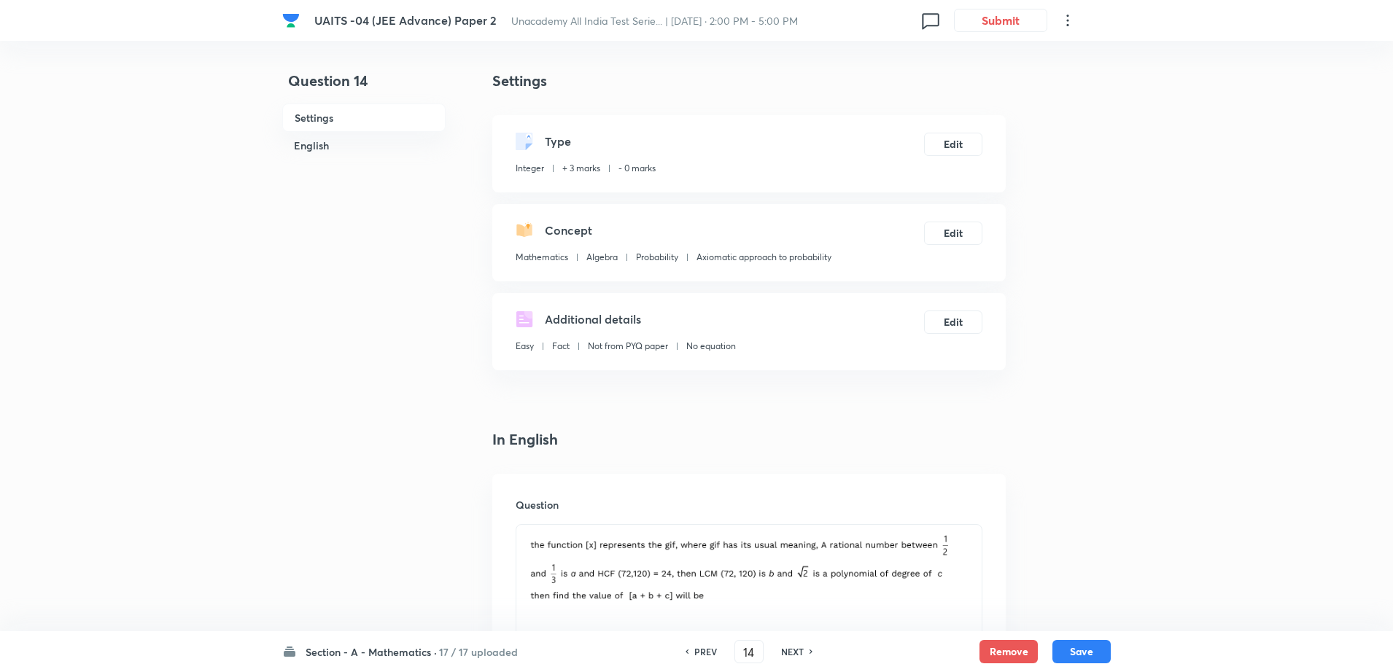
click at [795, 650] on h6 "NEXT" at bounding box center [792, 651] width 23 height 13
type input "15"
type input "313"
click at [795, 650] on h6 "NEXT" at bounding box center [792, 651] width 23 height 13
type input "16"
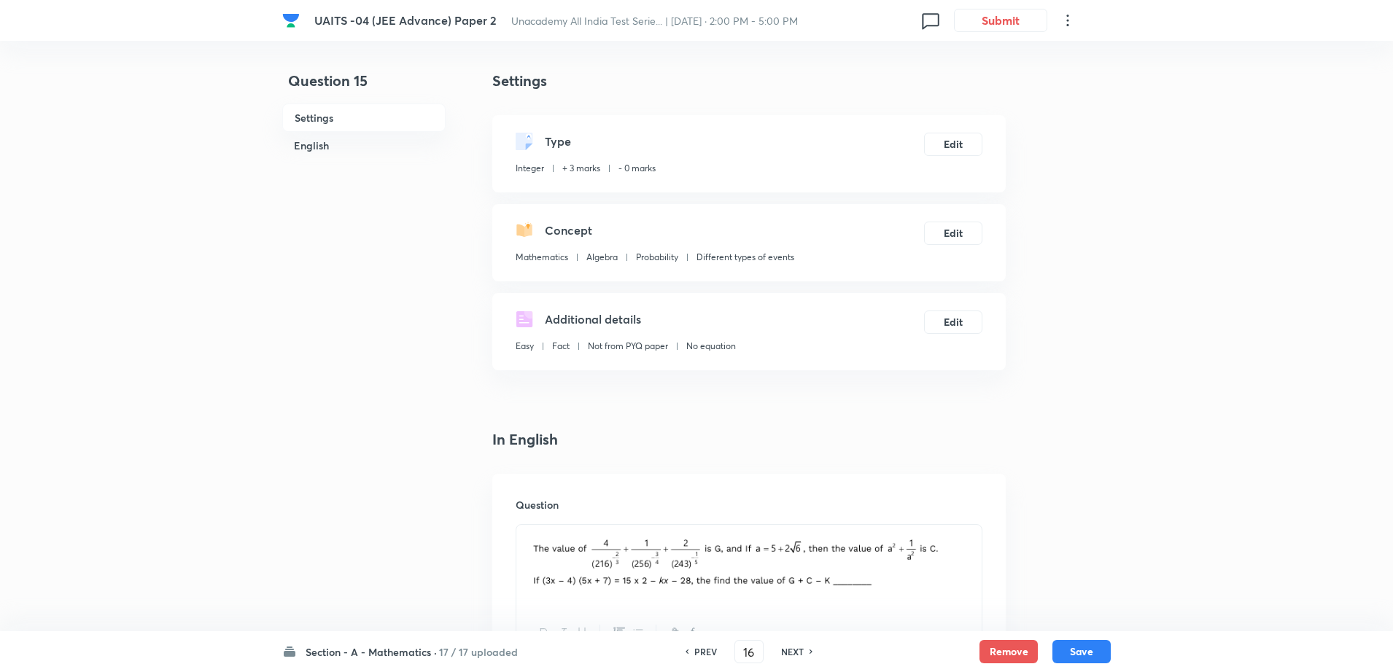
type input "17"
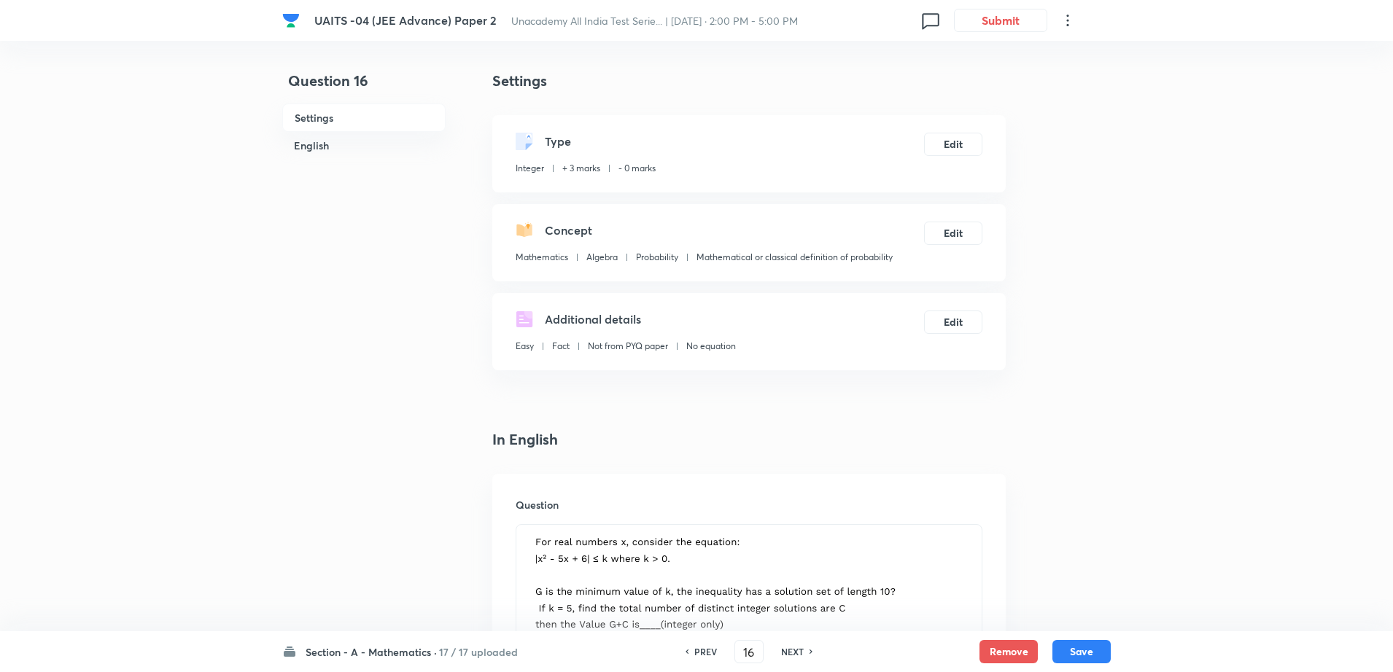
click at [795, 650] on h6 "NEXT" at bounding box center [792, 651] width 23 height 13
type input "17"
type input "12"
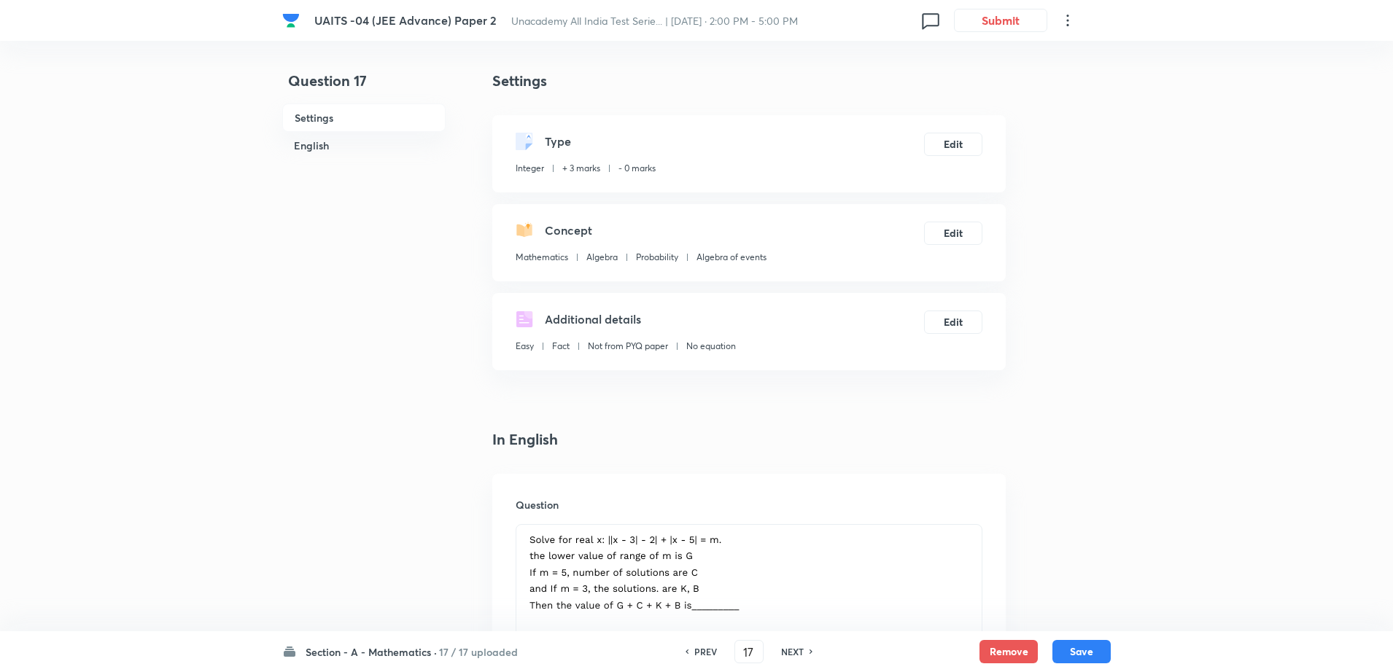
click at [714, 656] on h6 "PREV" at bounding box center [705, 651] width 23 height 13
type input "16"
type input "17"
click at [714, 656] on h6 "PREV" at bounding box center [705, 651] width 23 height 13
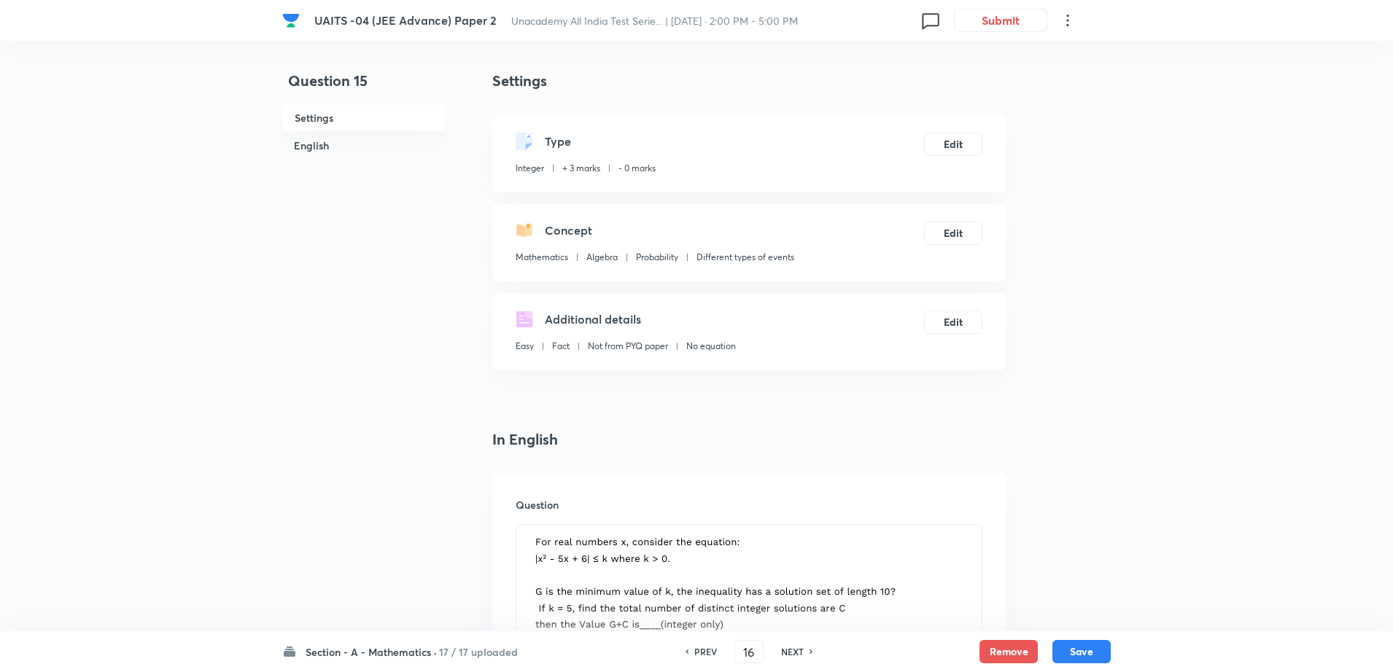
type input "15"
type input "313"
click at [714, 656] on h6 "PREV" at bounding box center [705, 651] width 23 height 13
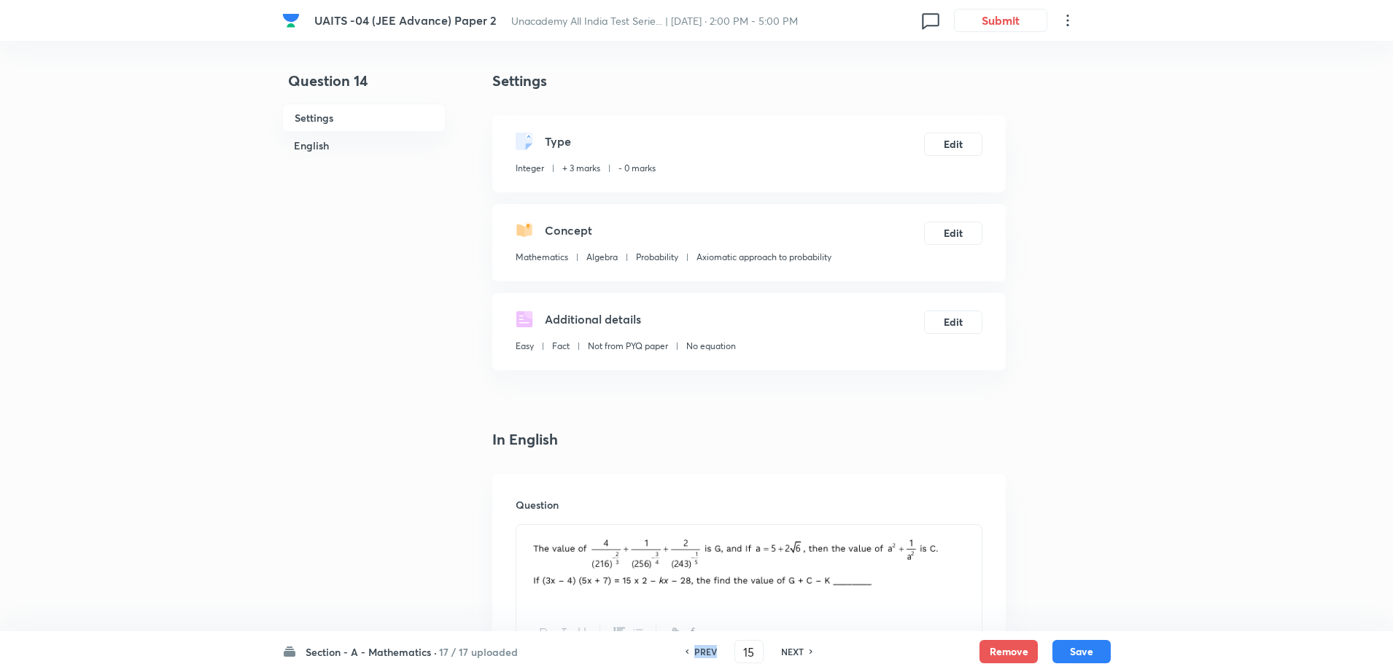
type input "14"
type input "360"
click at [714, 656] on h6 "PREV" at bounding box center [705, 651] width 23 height 13
type input "13"
type input "7"
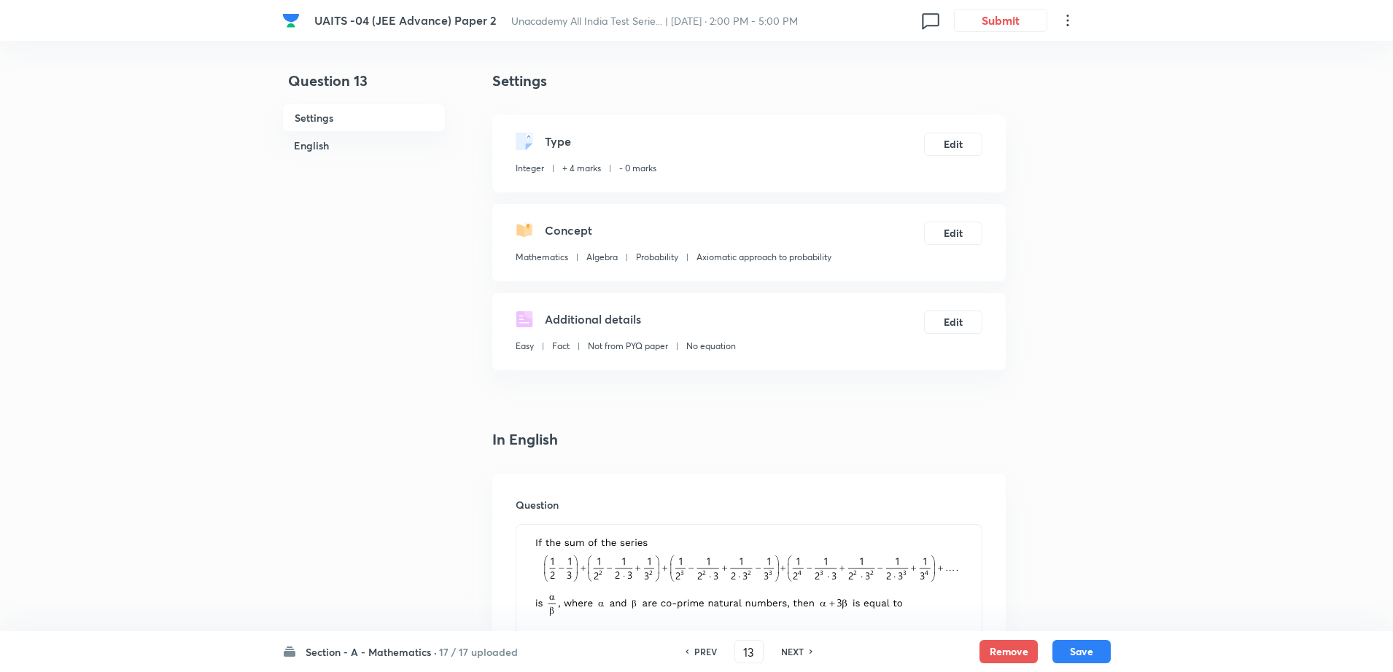
click at [714, 656] on h6 "PREV" at bounding box center [705, 651] width 23 height 13
type input "12"
type input "1"
click at [714, 656] on h6 "PREV" at bounding box center [705, 651] width 23 height 13
type input "11"
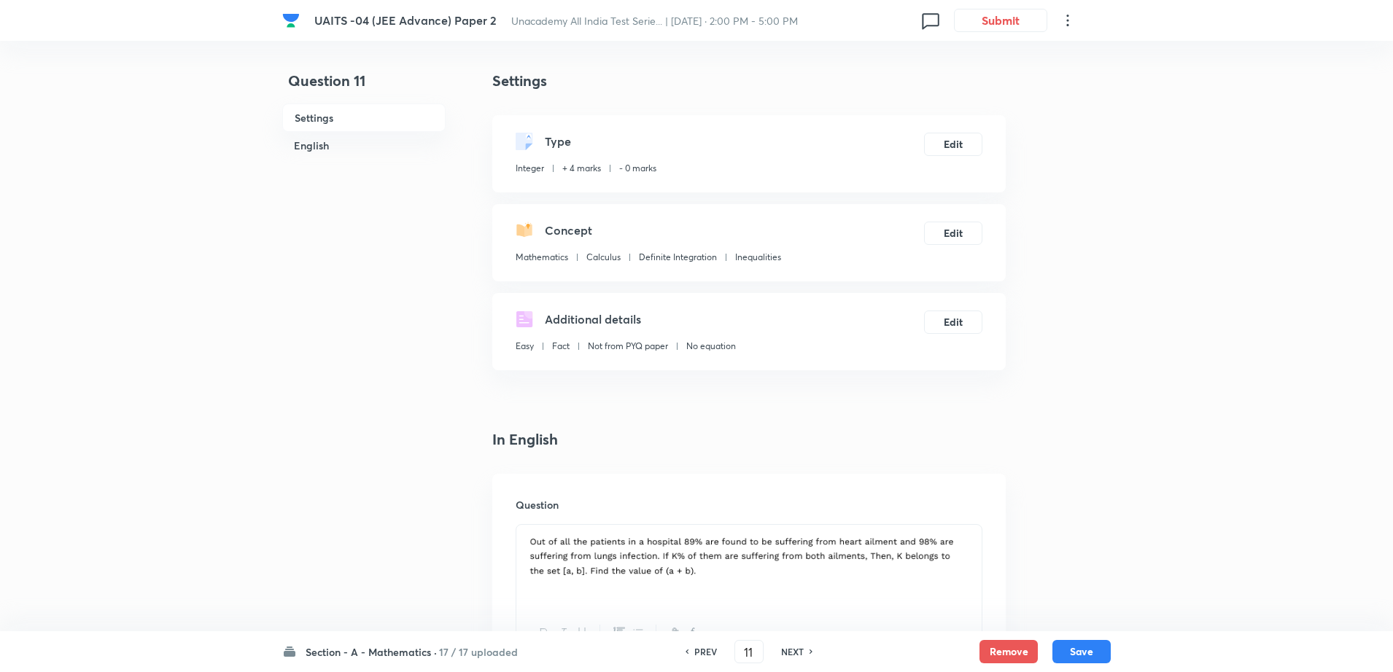
type input "176"
click at [714, 656] on h6 "PREV" at bounding box center [705, 651] width 23 height 13
type input "10"
click at [714, 656] on h6 "PREV" at bounding box center [705, 651] width 23 height 13
type input "9"
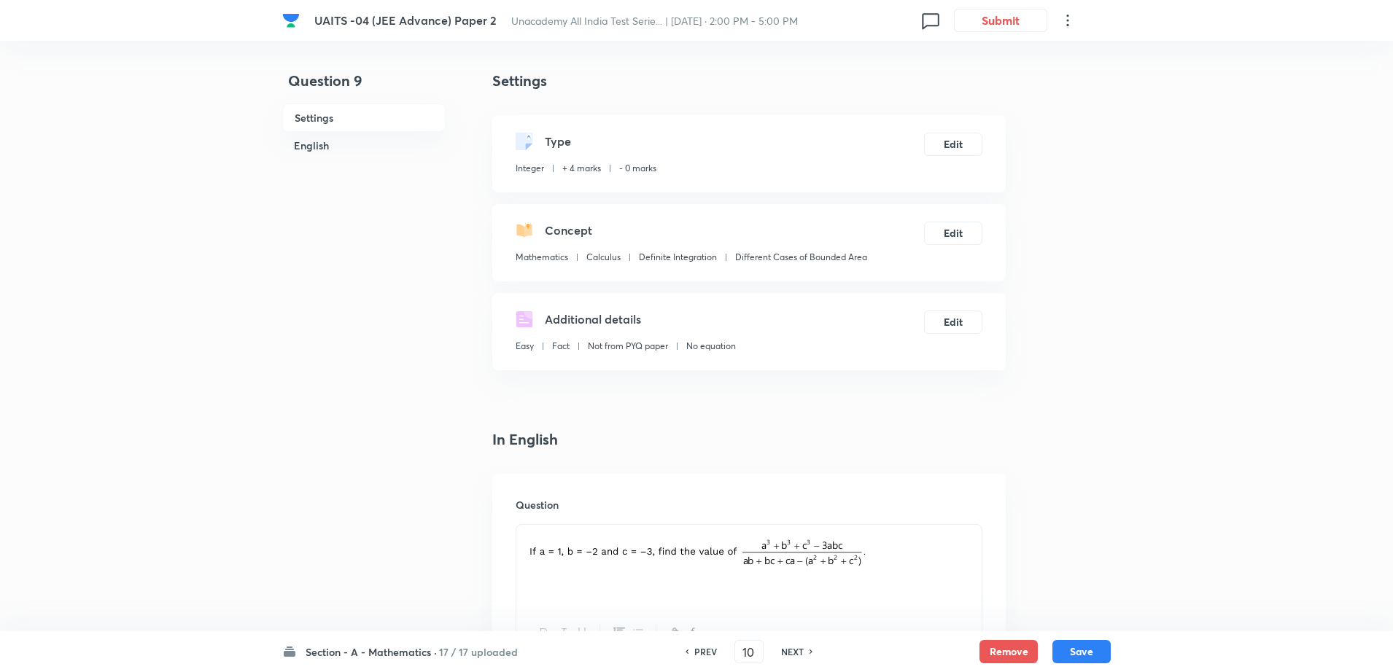
type input "4"
type input "-2"
click at [714, 656] on h6 "PREV" at bounding box center [705, 651] width 23 height 13
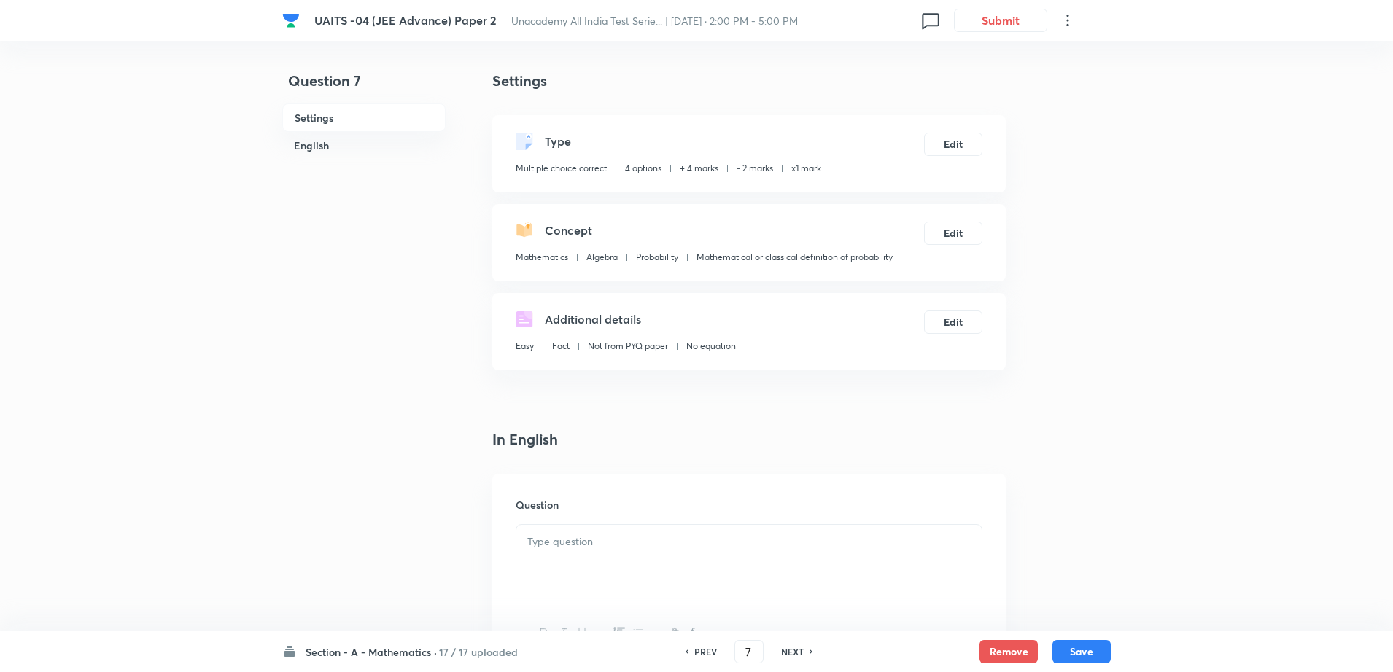
type input "6"
checkbox input "true"
checkbox input "false"
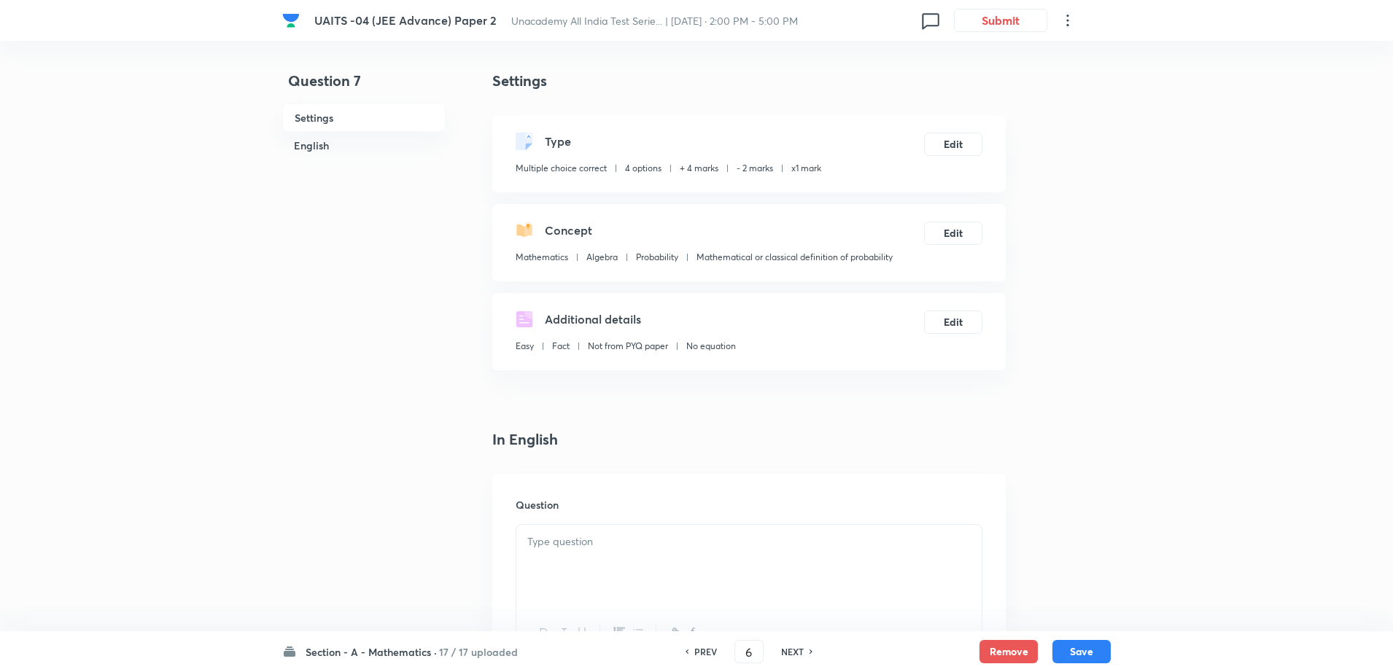
checkbox input "true"
click at [714, 656] on h6 "PREV" at bounding box center [705, 651] width 23 height 13
type input "5"
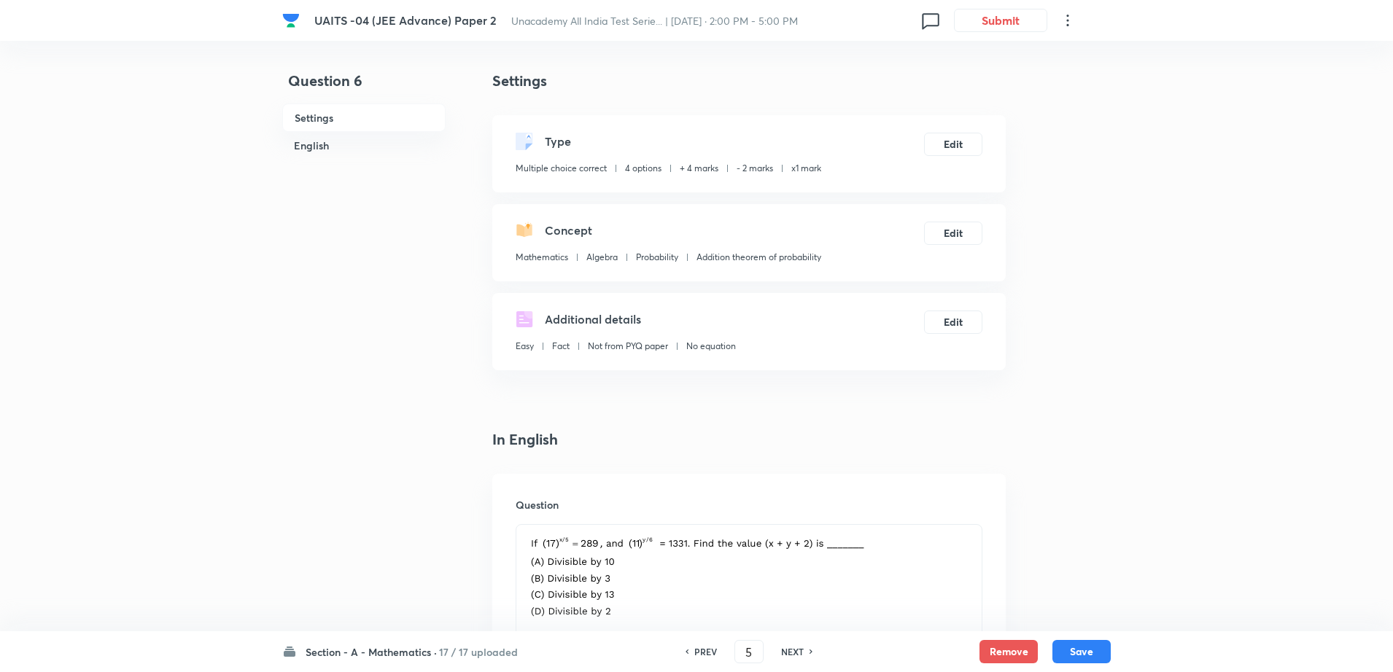
checkbox input "false"
checkbox input "true"
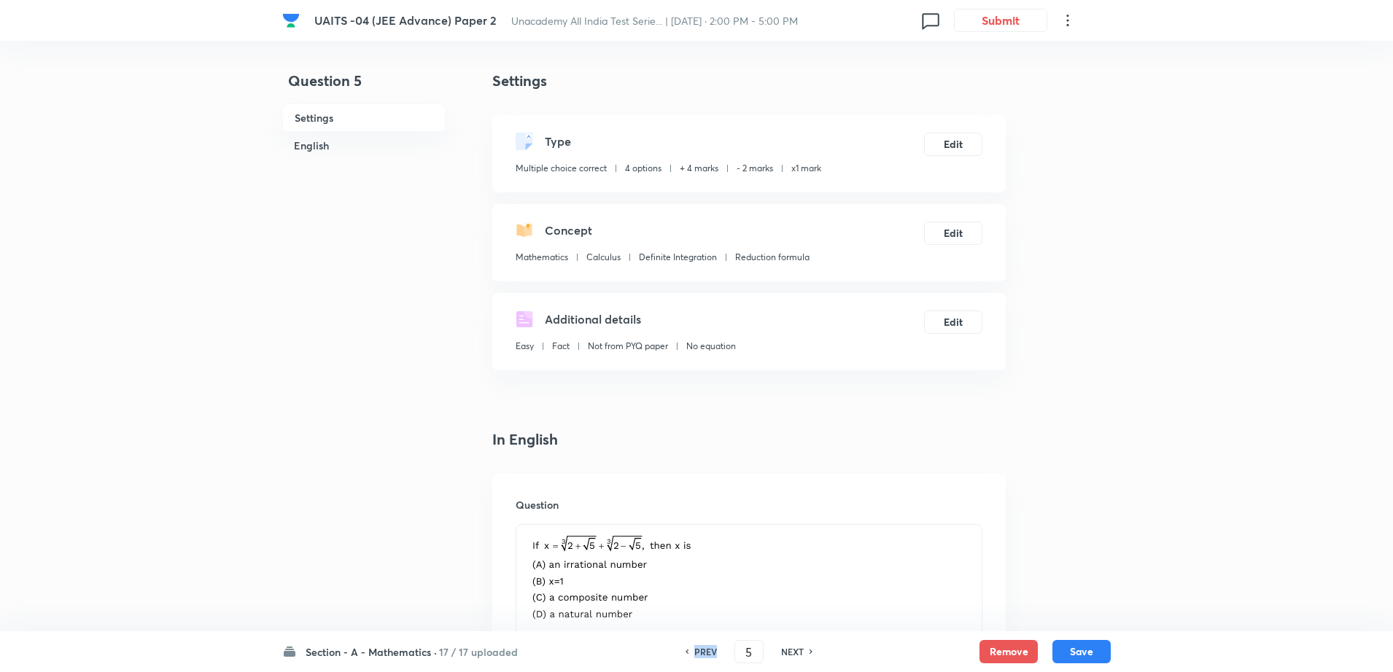
click at [714, 656] on h6 "PREV" at bounding box center [705, 651] width 23 height 13
type input "4"
checkbox input "false"
click at [714, 656] on h6 "PREV" at bounding box center [705, 651] width 23 height 13
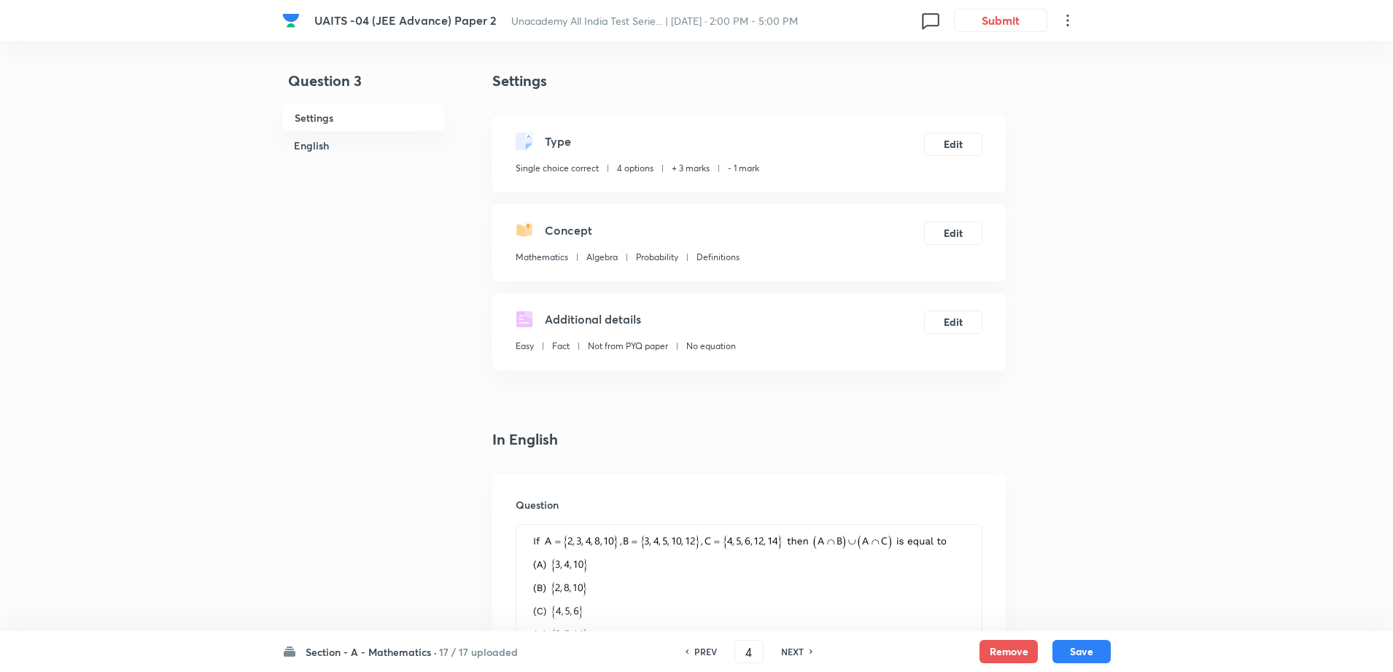
type input "3"
checkbox input "true"
click at [714, 656] on h6 "PREV" at bounding box center [705, 651] width 23 height 13
type input "2"
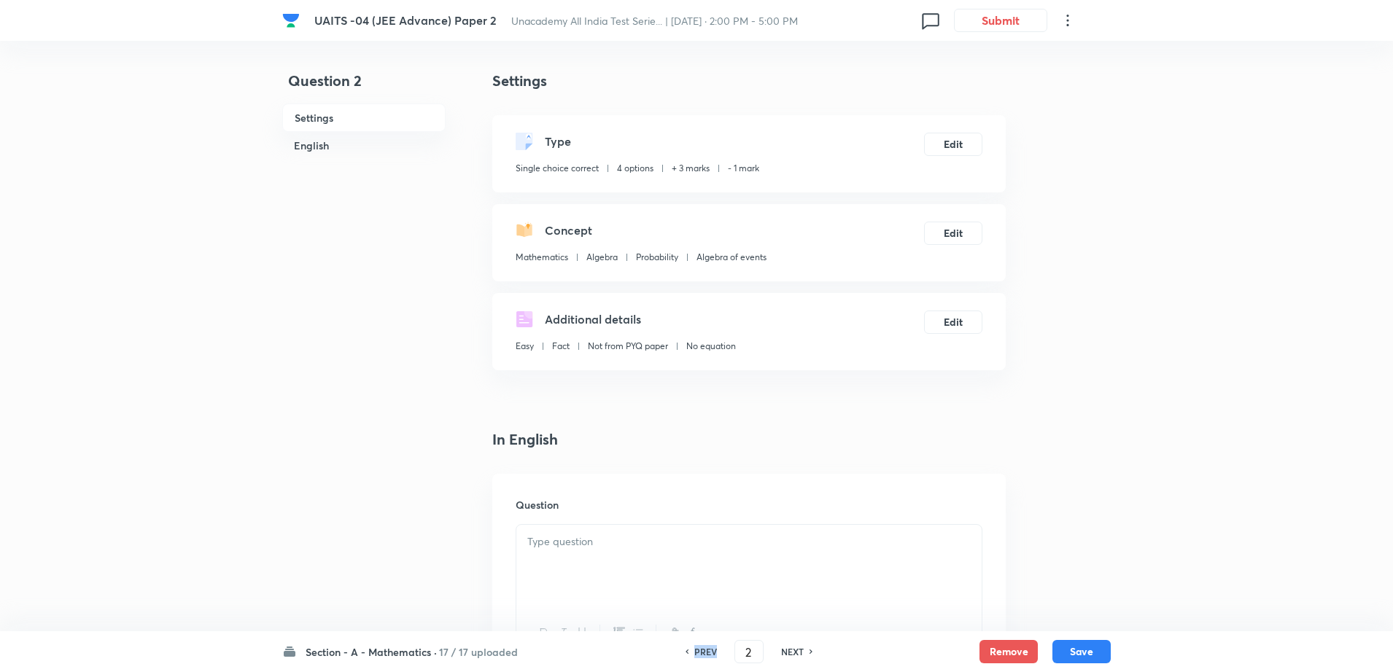
checkbox input "true"
click at [714, 656] on h6 "PREV" at bounding box center [705, 651] width 23 height 13
type input "1"
checkbox input "false"
checkbox input "true"
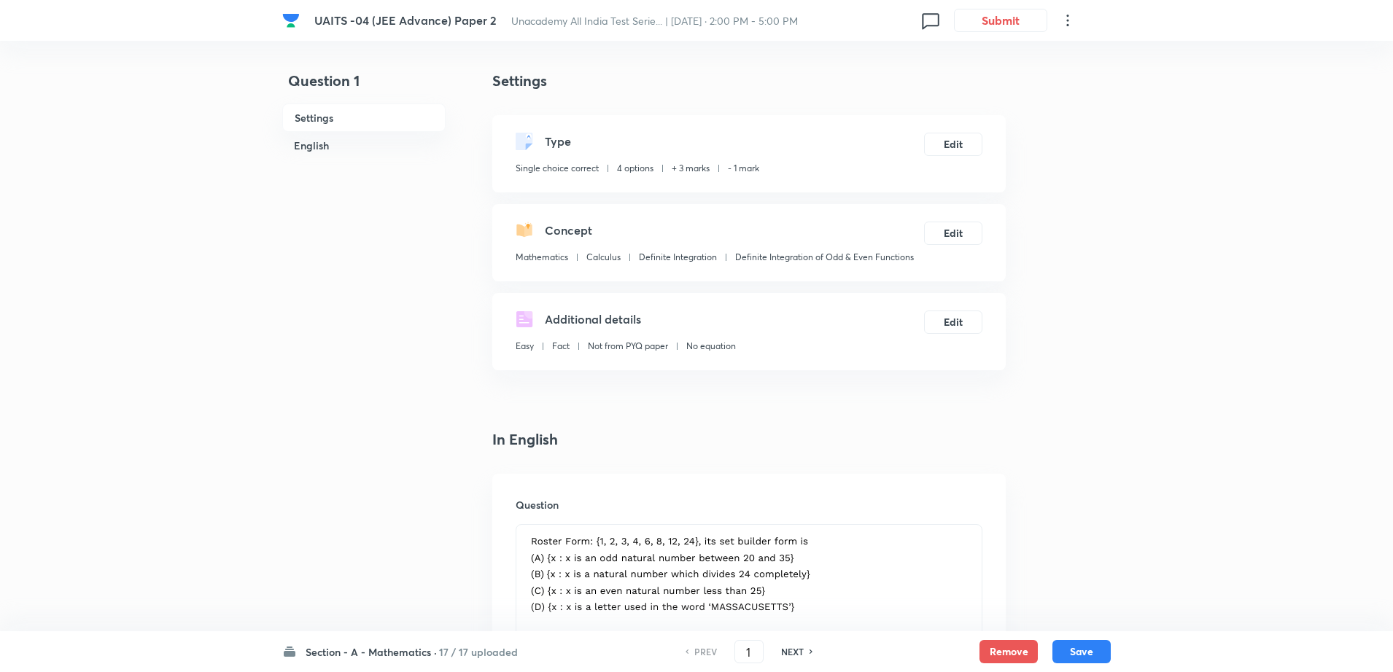
click at [714, 656] on h6 "PREV" at bounding box center [705, 651] width 23 height 13
click at [786, 651] on h6 "NEXT" at bounding box center [792, 651] width 23 height 13
type input "2"
click at [786, 651] on h6 "NEXT" at bounding box center [792, 651] width 23 height 13
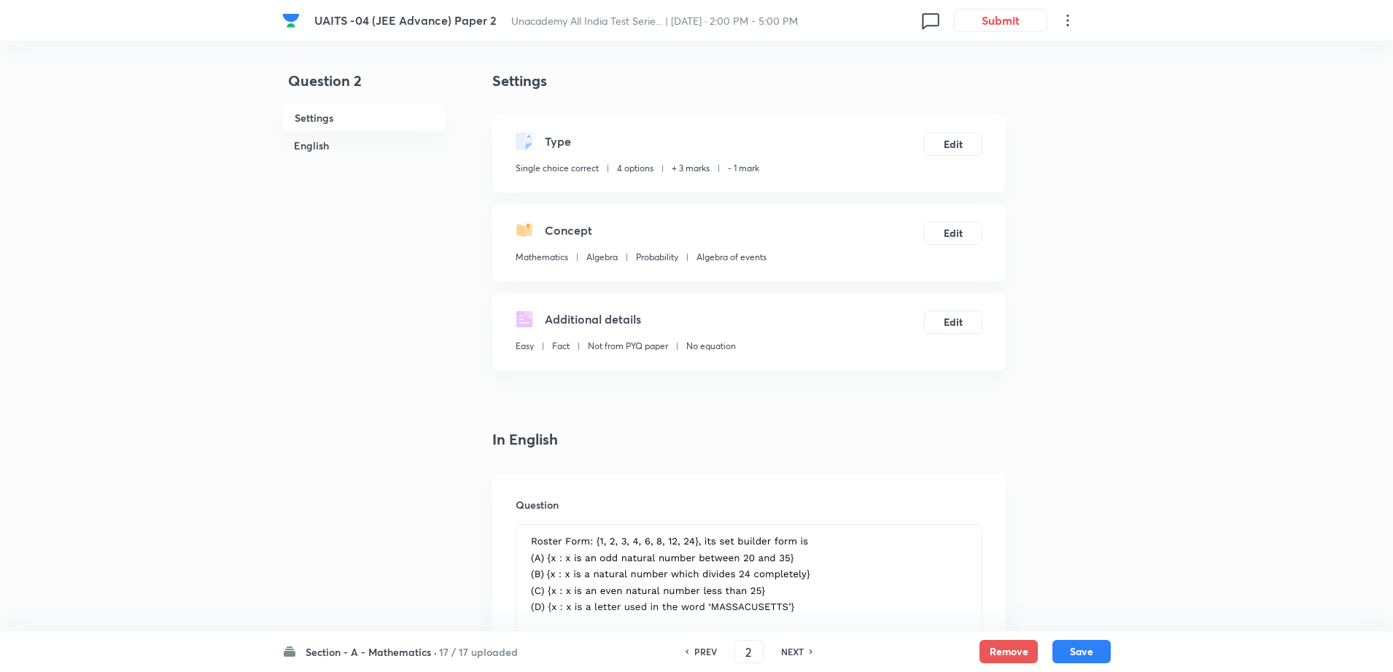
checkbox input "false"
type input "3"
checkbox input "true"
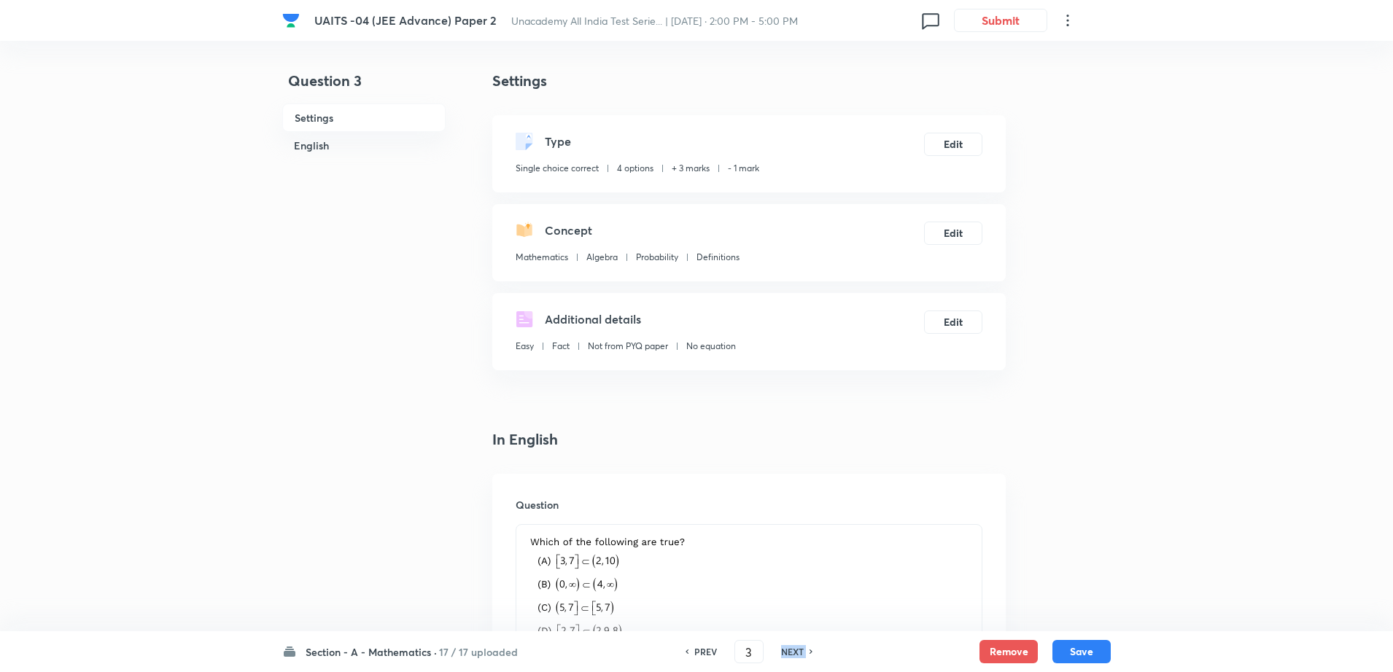
click at [786, 651] on h6 "NEXT" at bounding box center [792, 651] width 23 height 13
type input "4"
checkbox input "true"
click at [786, 651] on h6 "NEXT" at bounding box center [792, 651] width 23 height 13
type input "5"
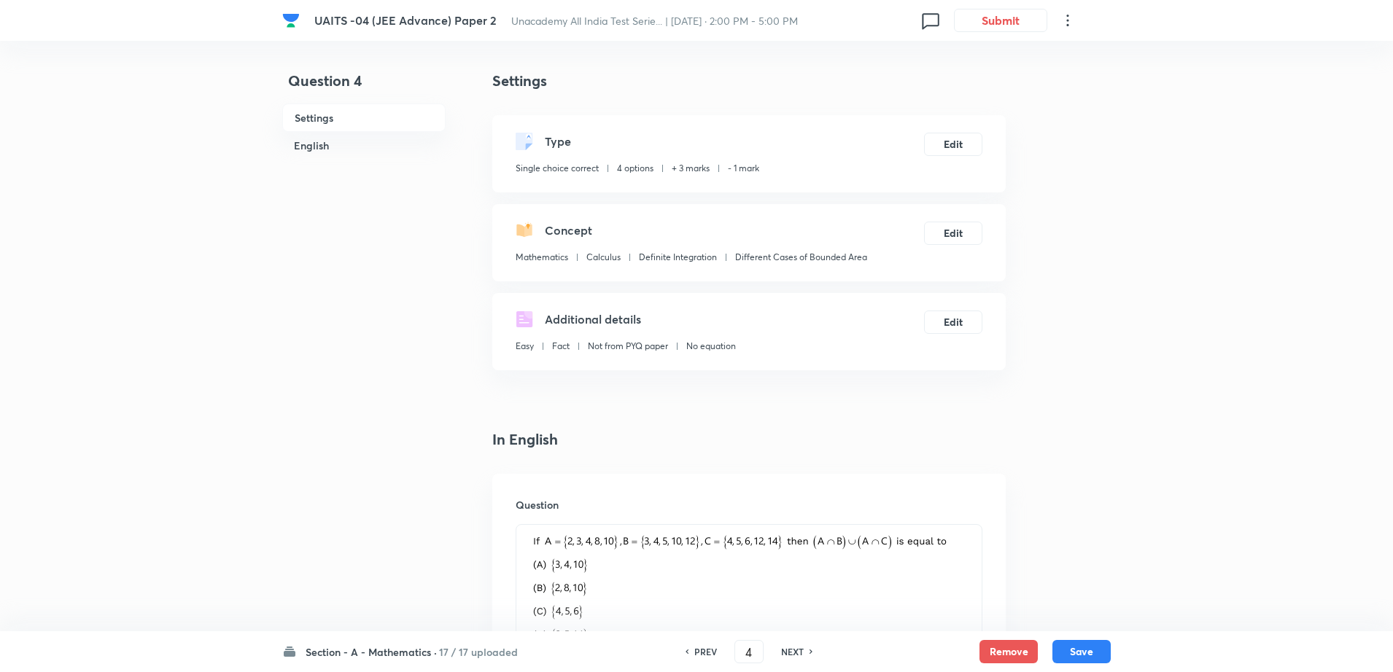
checkbox input "false"
checkbox input "true"
click at [786, 651] on h6 "NEXT" at bounding box center [792, 651] width 23 height 13
type input "6"
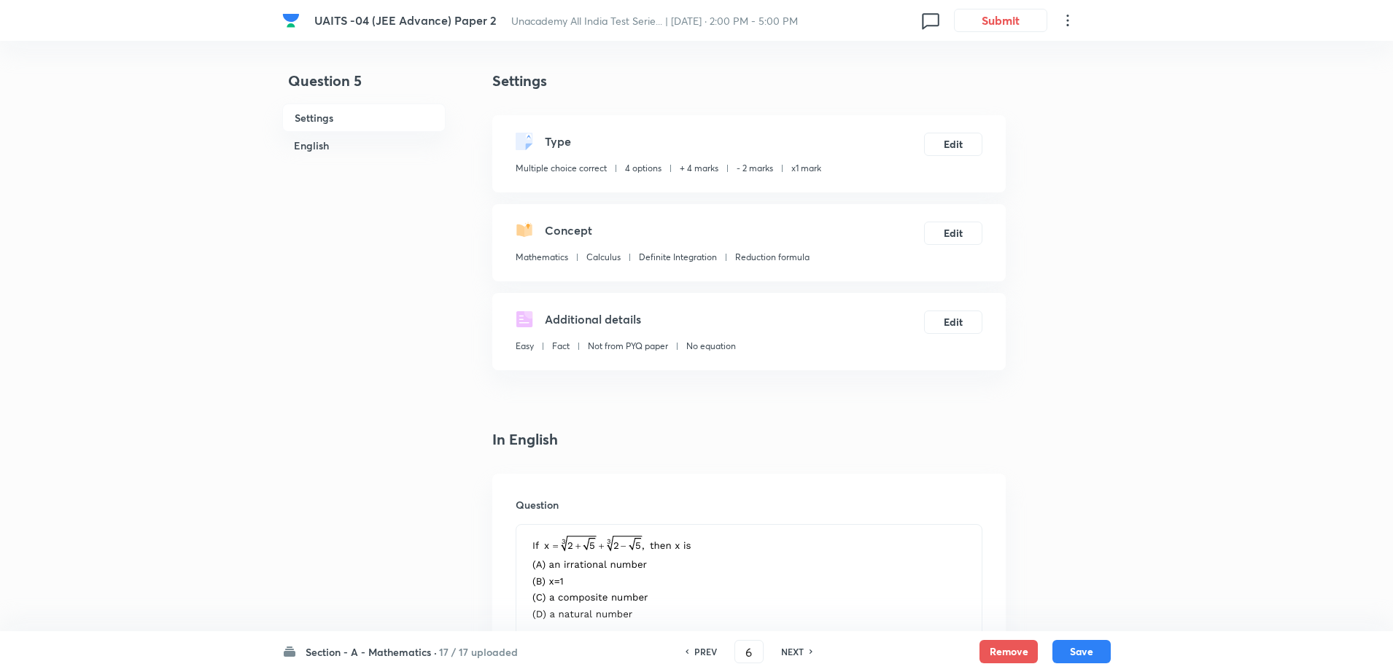
checkbox input "false"
checkbox input "true"
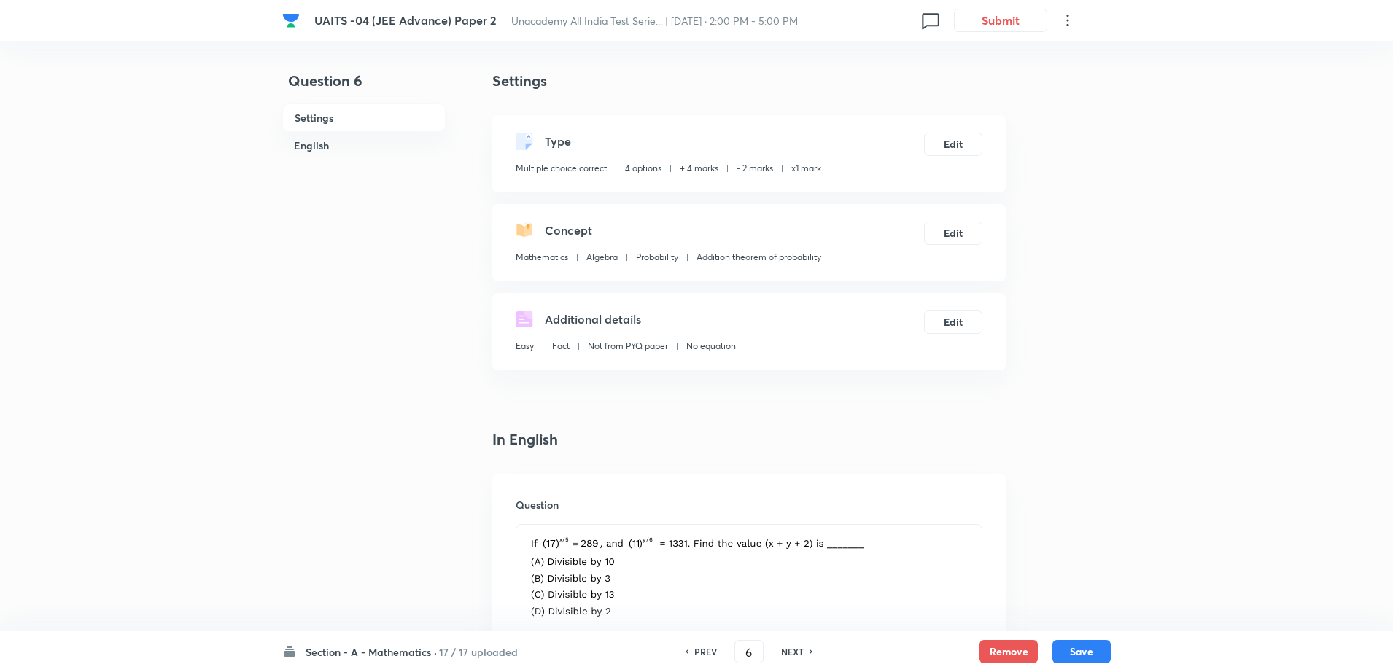
click at [786, 651] on h6 "NEXT" at bounding box center [792, 651] width 23 height 13
type input "7"
checkbox input "false"
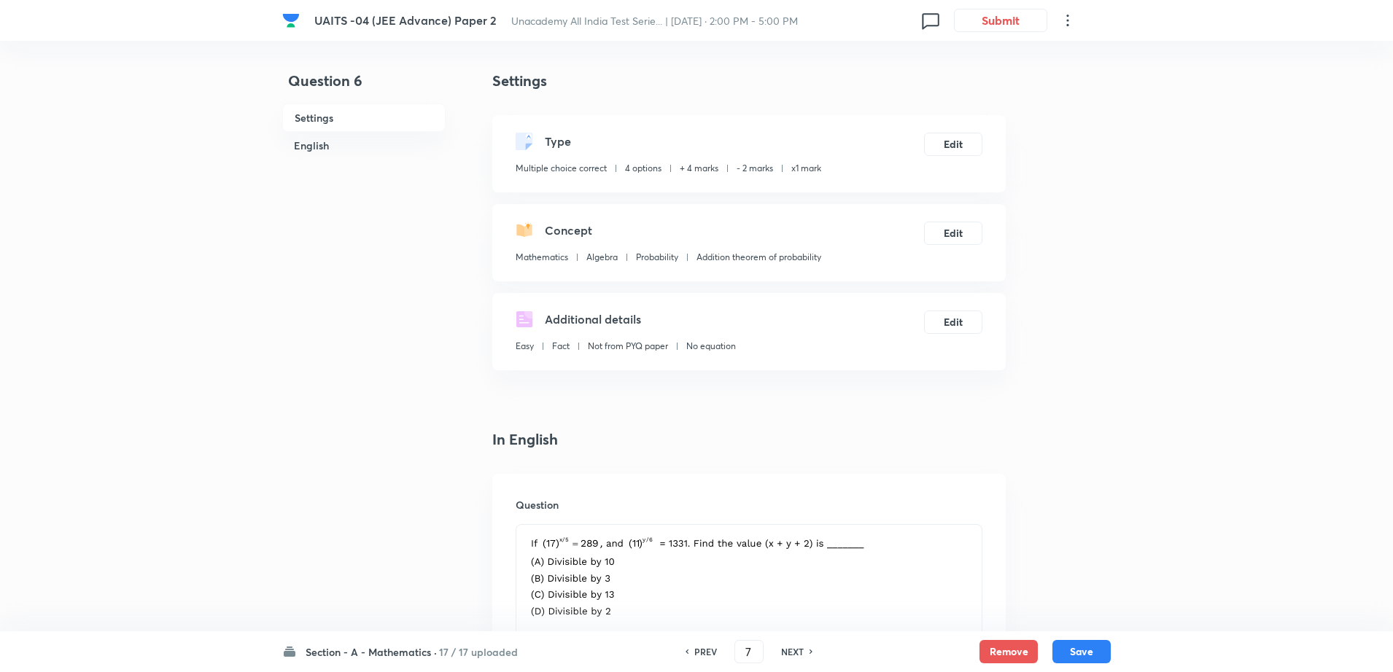
checkbox input "true"
click at [786, 651] on h6 "NEXT" at bounding box center [792, 651] width 23 height 13
type input "8"
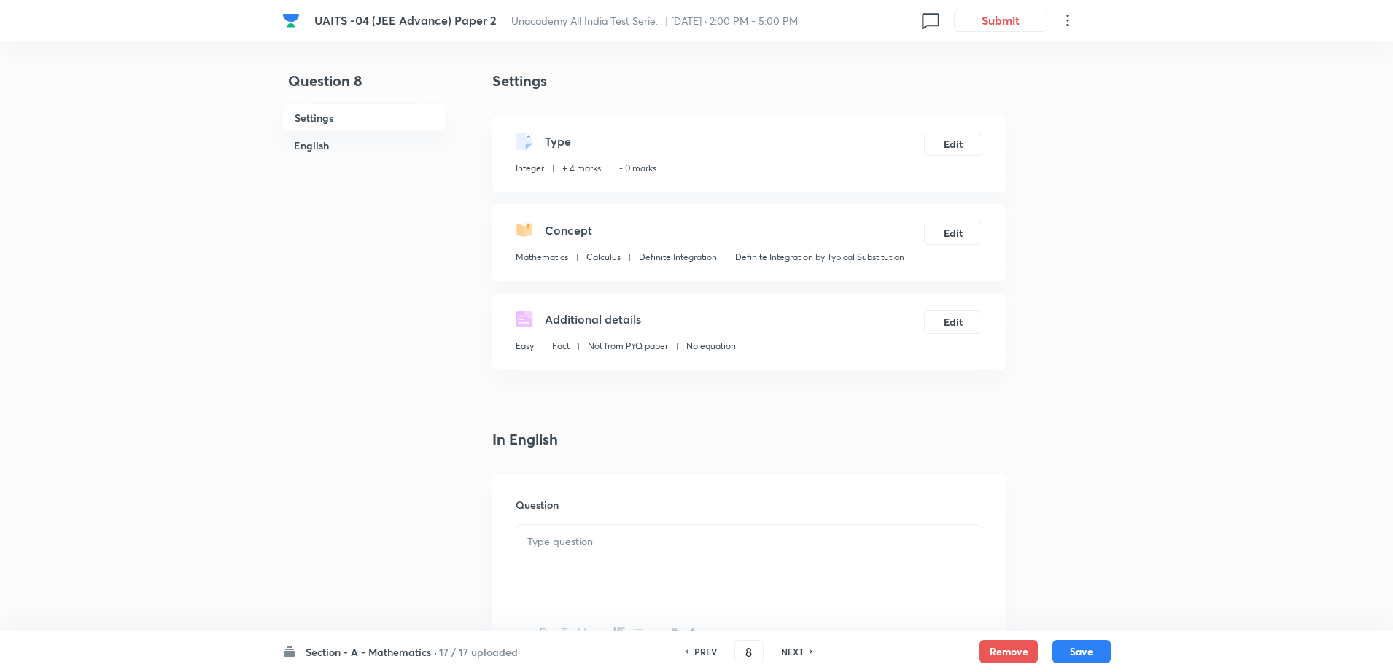
type input "-25"
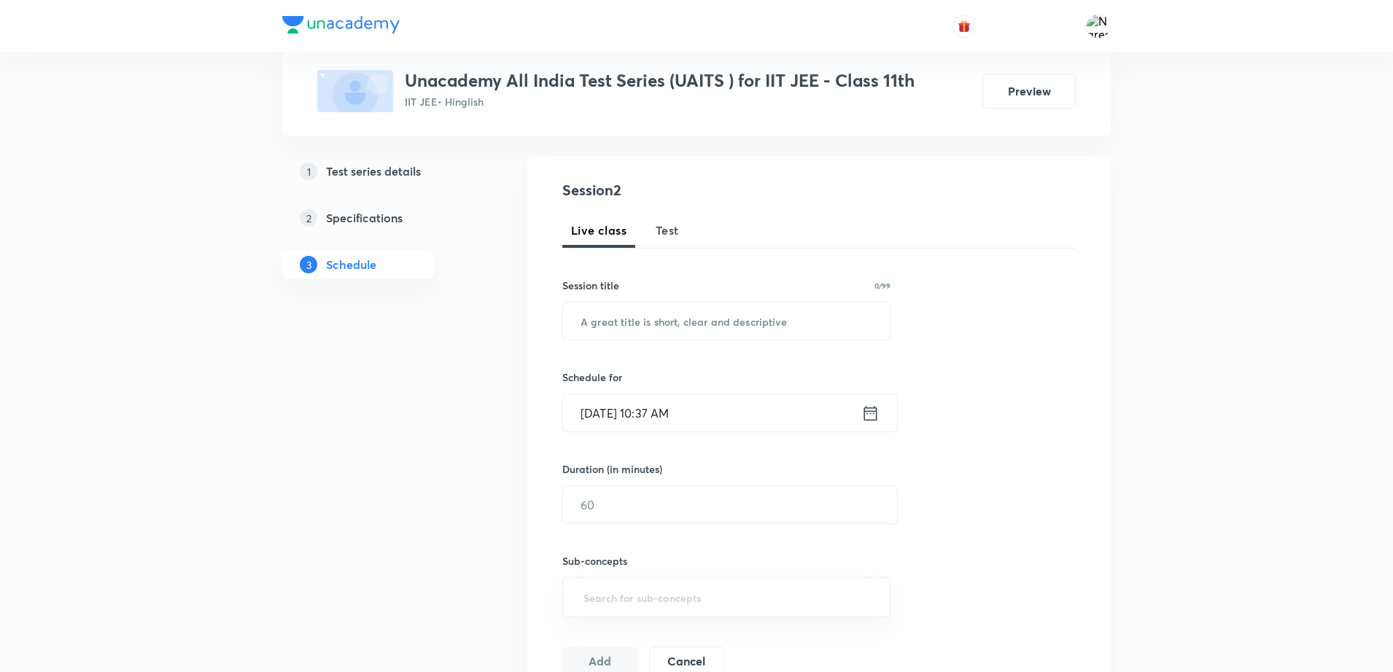
scroll to position [13, 0]
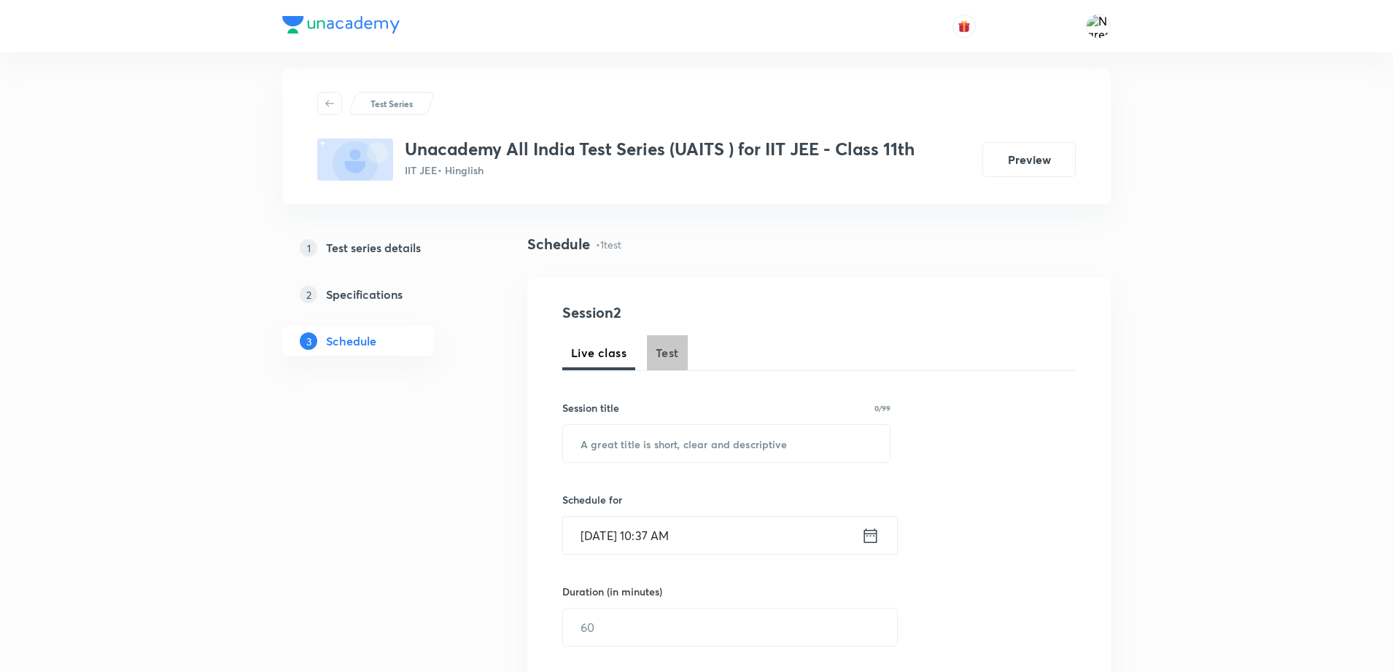
click at [669, 346] on span "Test" at bounding box center [666, 352] width 23 height 17
click at [618, 462] on div "​" at bounding box center [726, 443] width 328 height 39
click at [647, 442] on input "JEE Advacne P-1" at bounding box center [726, 443] width 327 height 37
type input "JEE Advance P-1"
click at [635, 539] on input "Aug 30, 2025, 10:37 AM" at bounding box center [712, 535] width 298 height 37
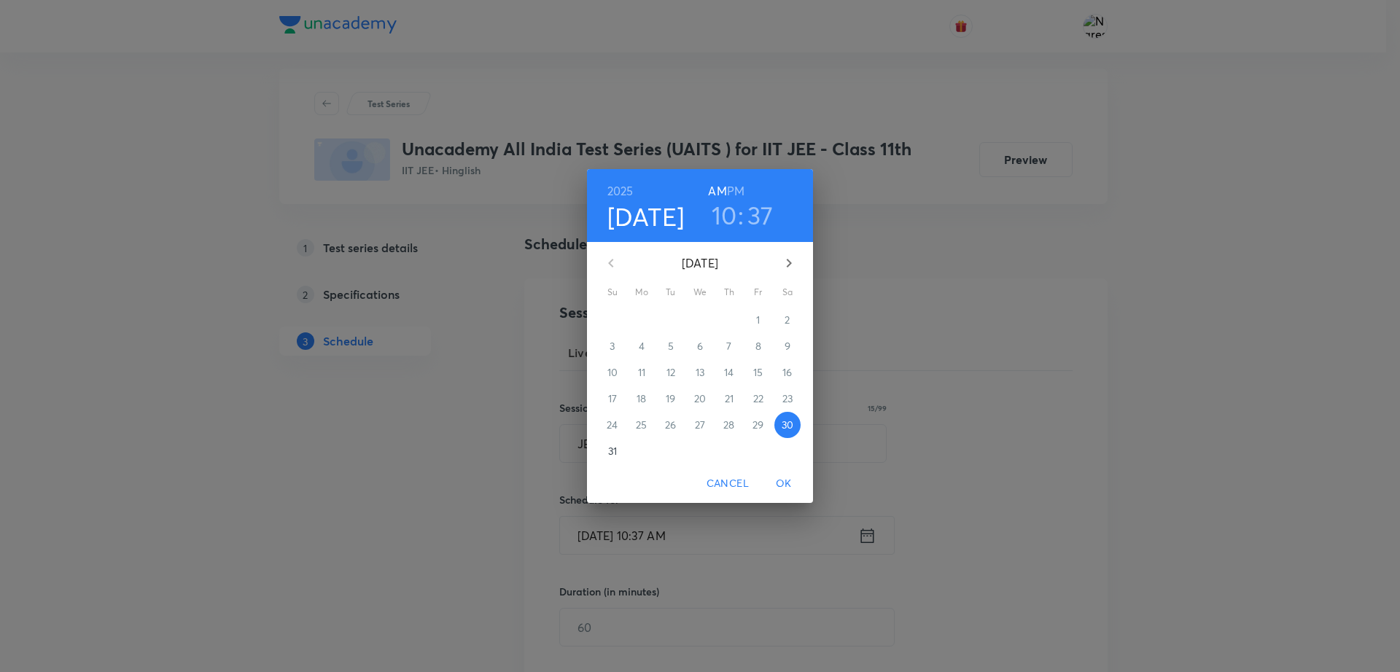
click at [620, 455] on span "31" at bounding box center [612, 451] width 26 height 15
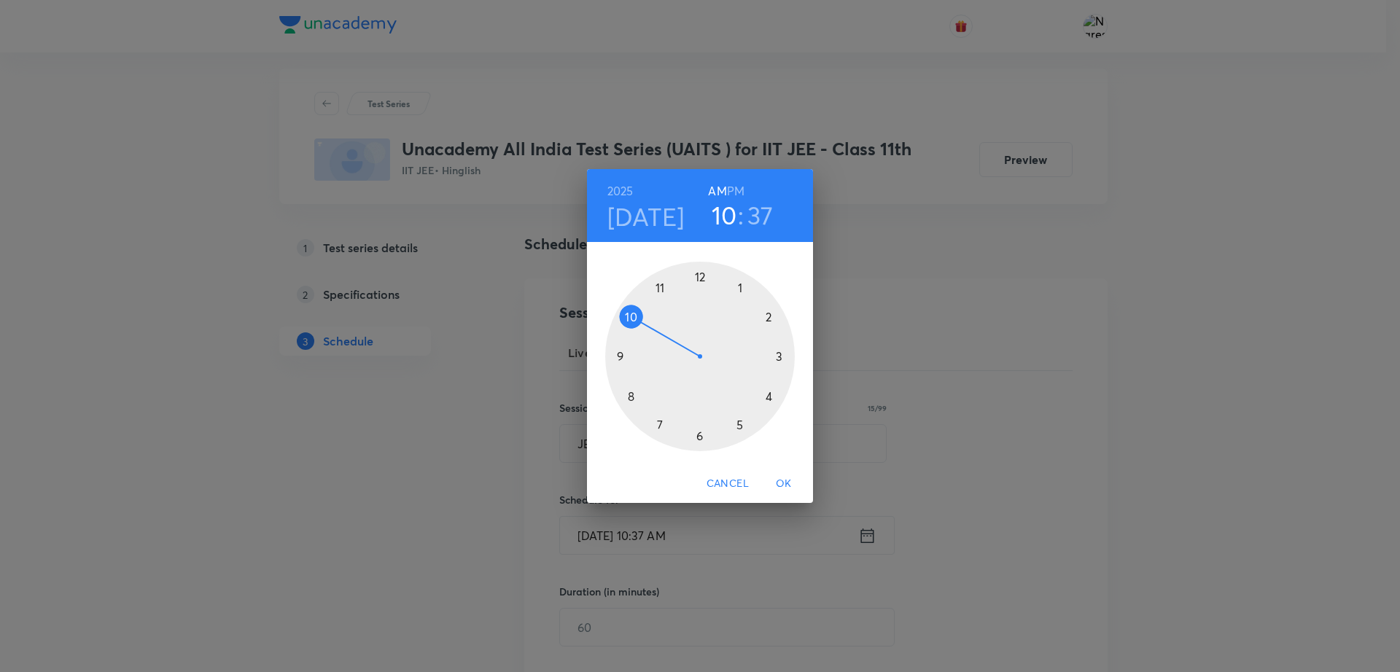
click at [620, 357] on div at bounding box center [700, 357] width 190 height 190
click at [723, 271] on div at bounding box center [700, 357] width 190 height 190
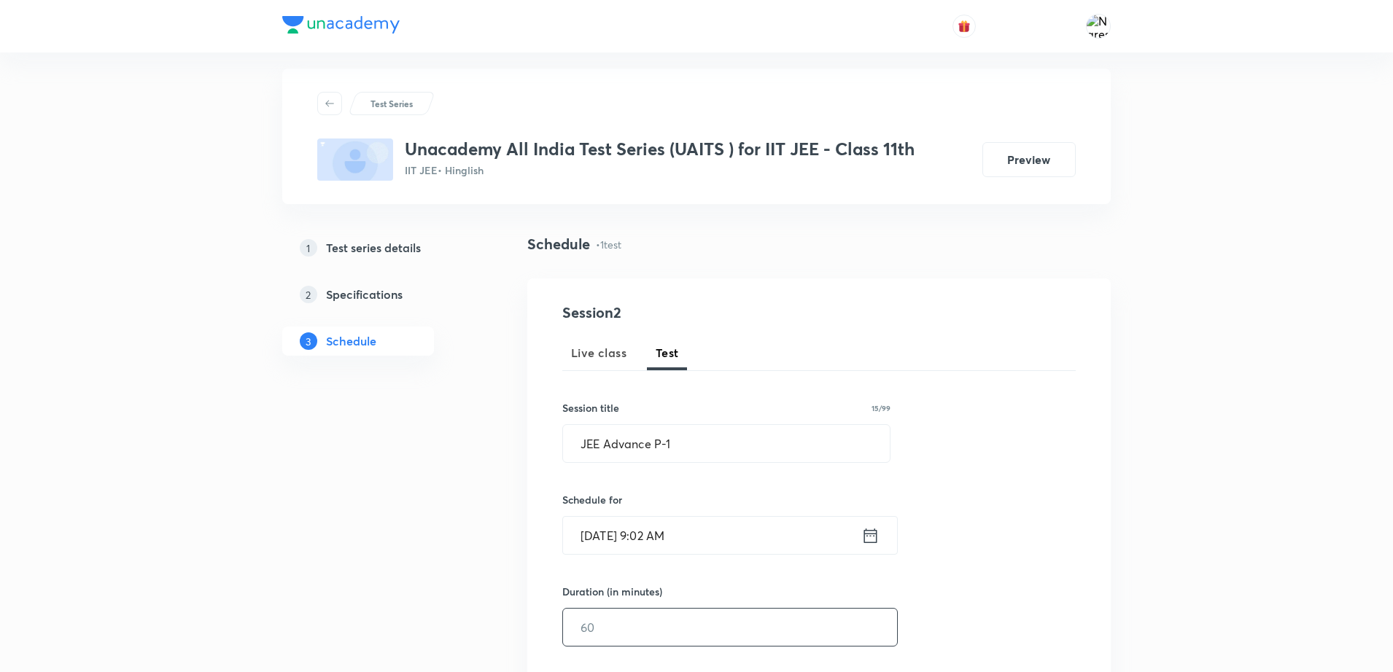
click at [631, 612] on input "text" at bounding box center [730, 627] width 334 height 37
type input "180"
click at [979, 605] on div "Session 2 Live class Test Session title 15/99 JEE Advance P-1 ​ Schedule for Au…" at bounding box center [818, 597] width 513 height 590
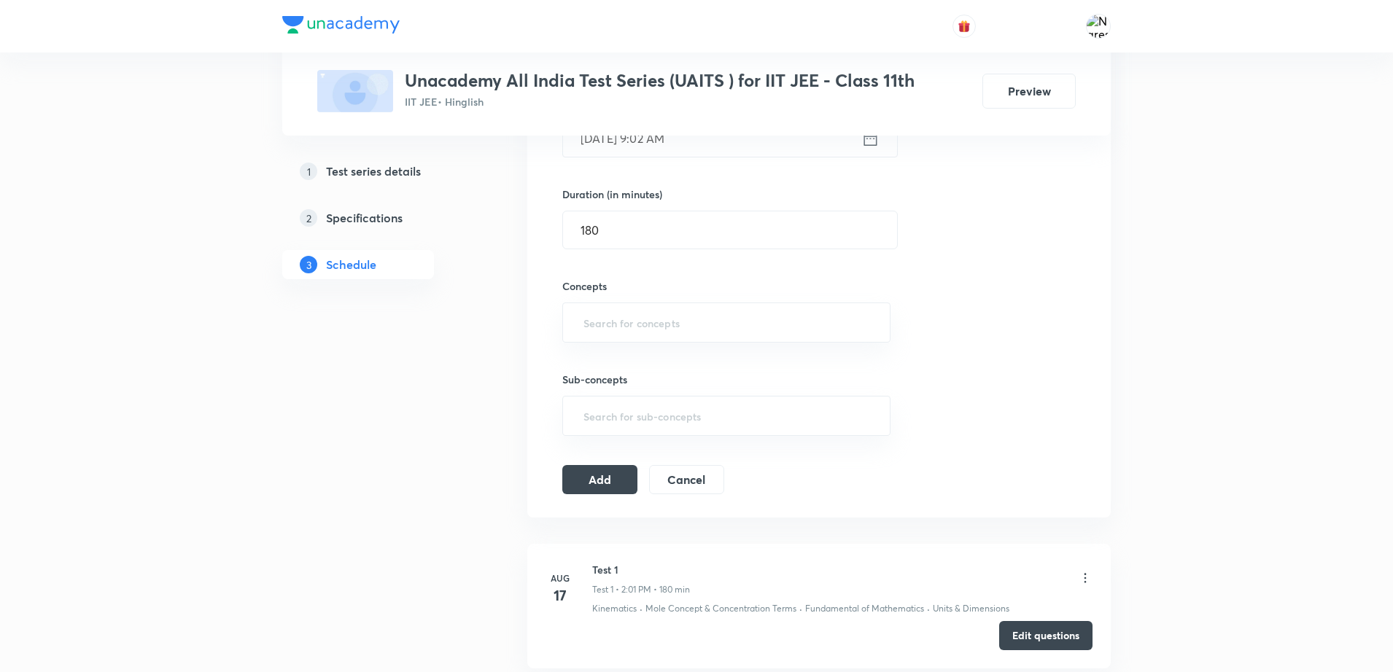
scroll to position [414, 0]
click at [694, 328] on input "text" at bounding box center [726, 319] width 292 height 27
type input "m"
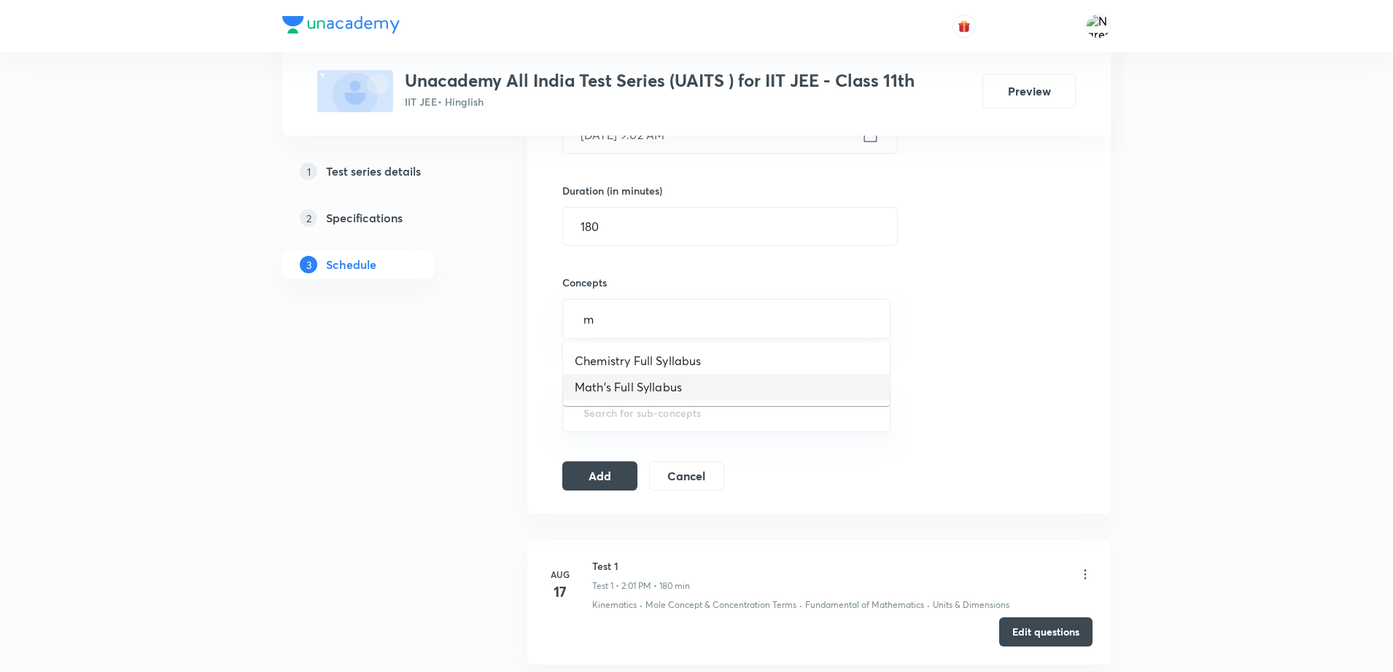
click at [595, 392] on li "Math's Full Syllabus" at bounding box center [726, 387] width 327 height 26
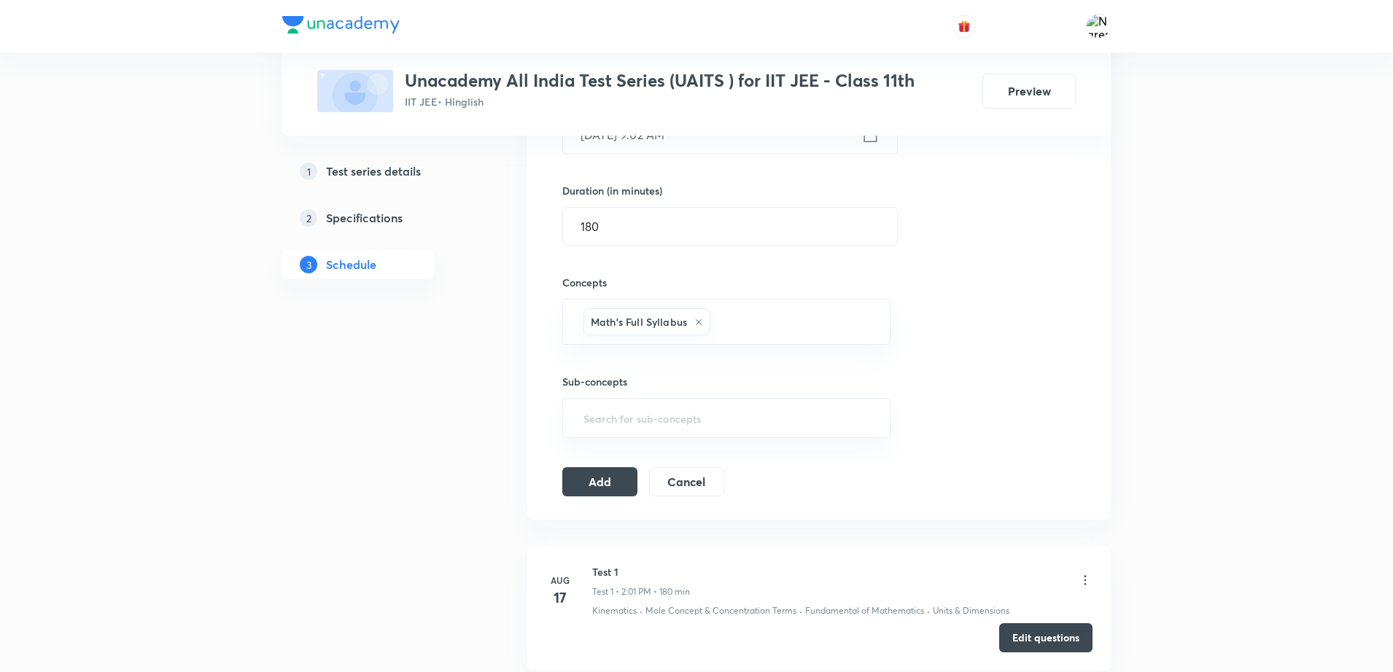
click at [598, 495] on div "Add Cancel" at bounding box center [649, 481] width 174 height 29
click at [594, 490] on button "Add" at bounding box center [599, 480] width 75 height 29
click at [393, 502] on div "1 Test series details 2 Specifications 3 Schedule" at bounding box center [381, 306] width 198 height 949
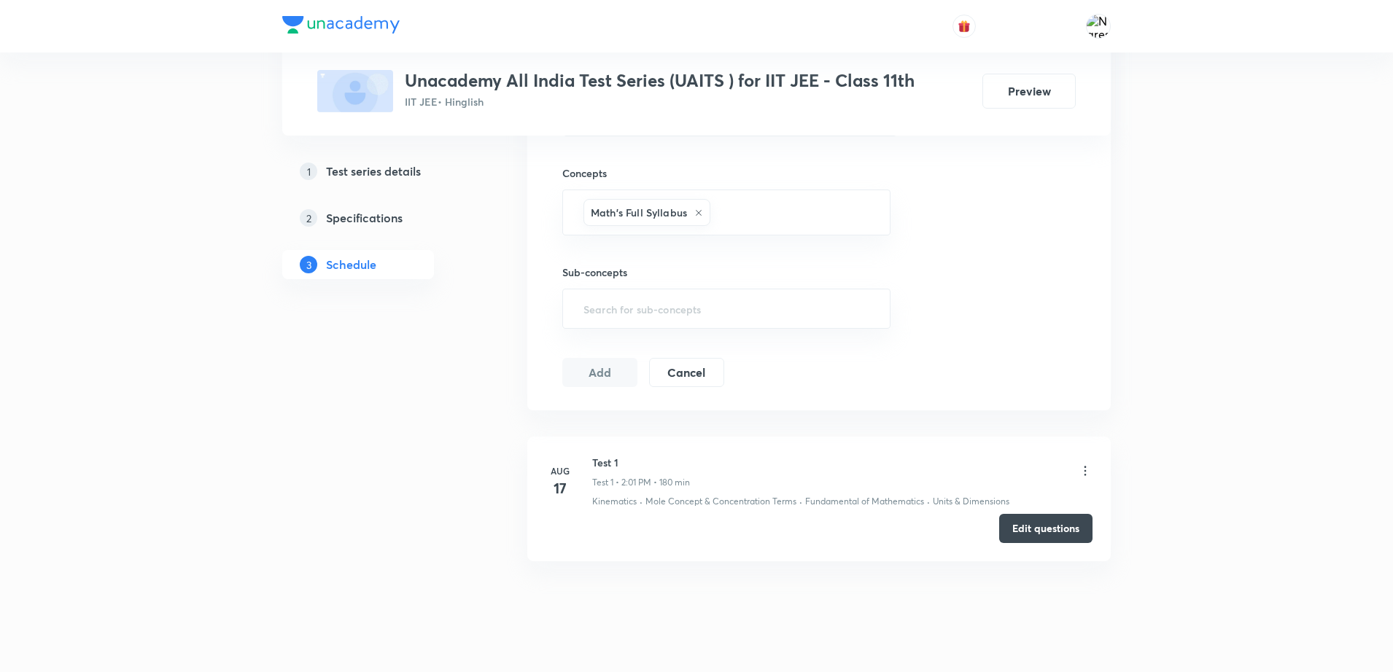
scroll to position [550, 0]
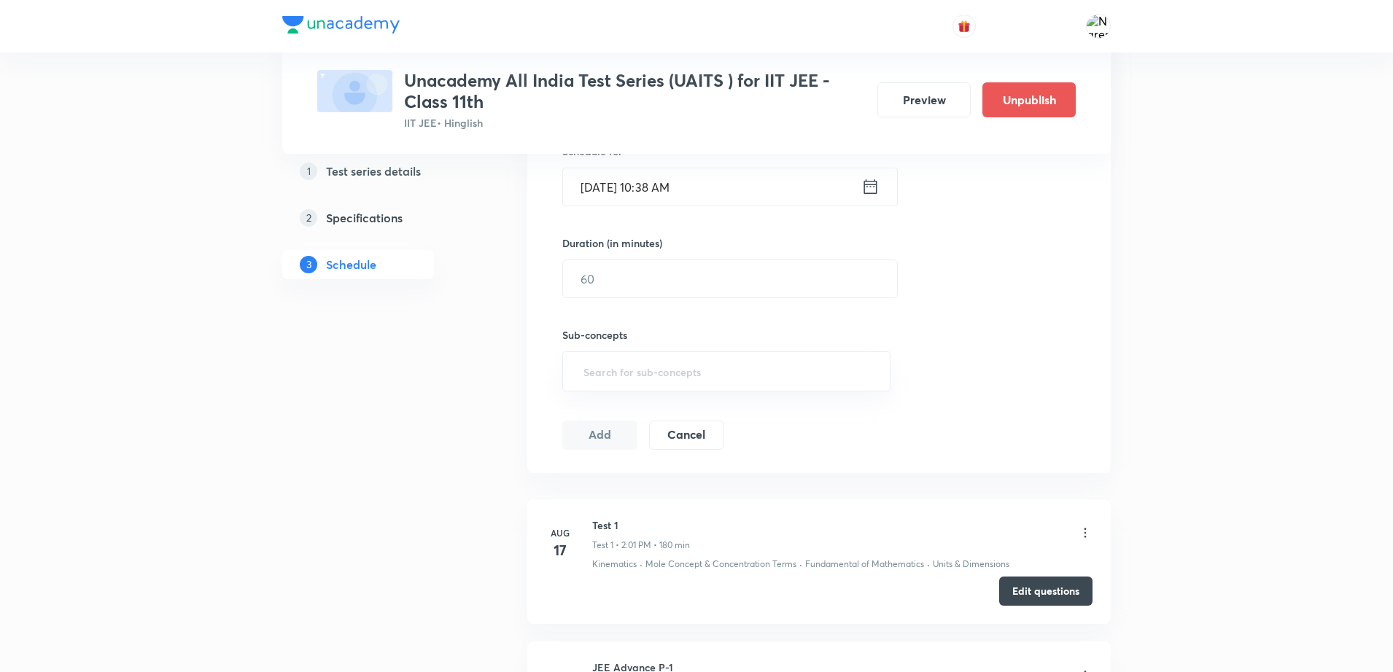
scroll to position [326, 0]
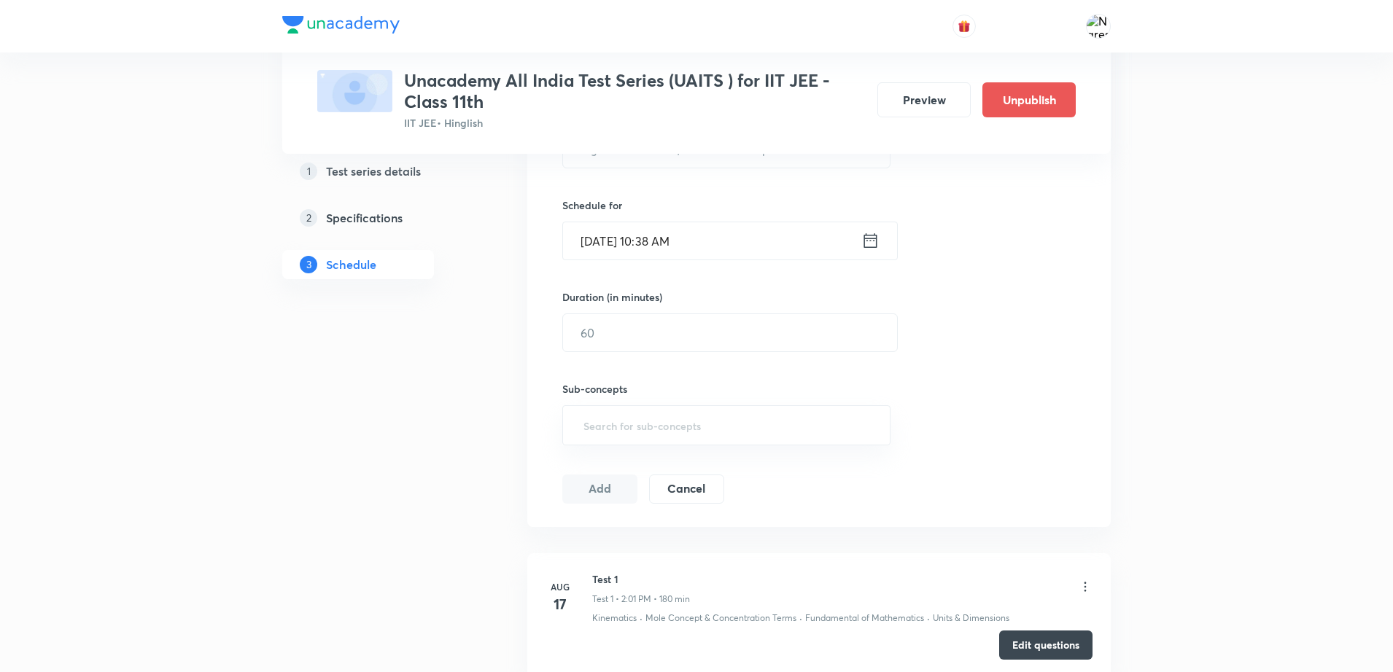
click at [1161, 529] on div "Test Series Unacademy All India Test Series (UAITS ) for IIT JEE - Class 11th I…" at bounding box center [696, 319] width 1393 height 1290
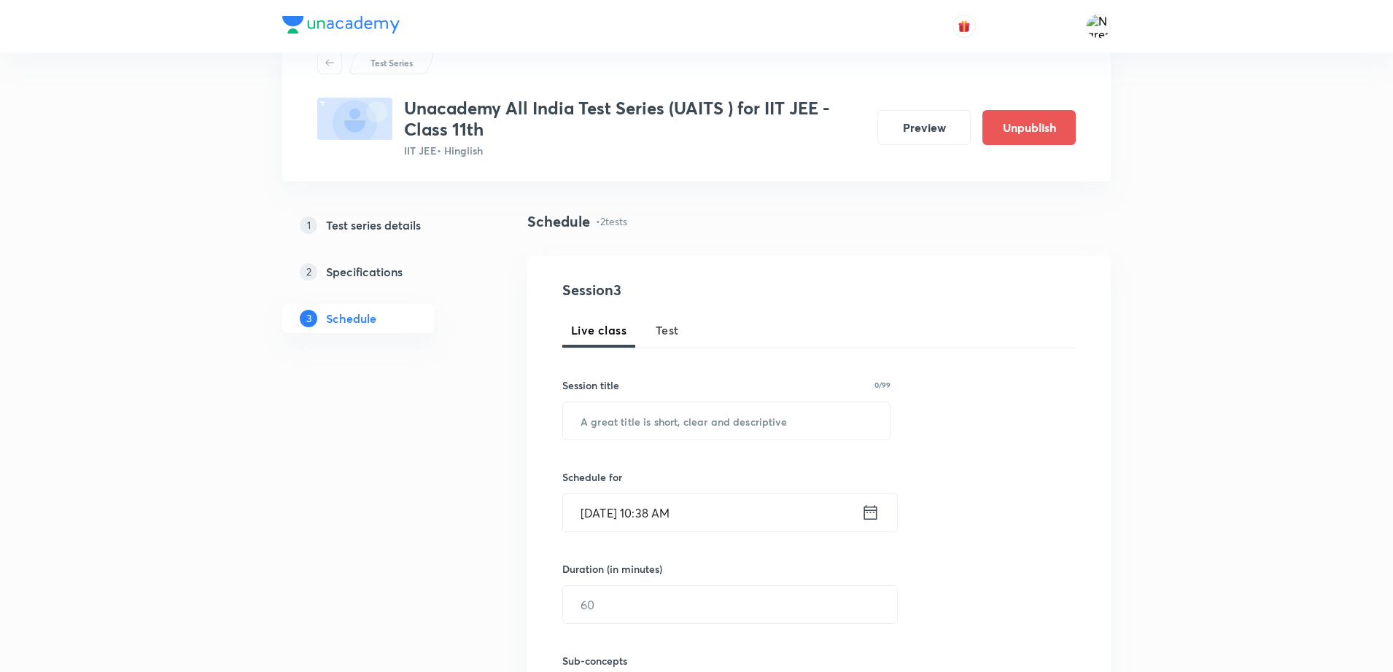
scroll to position [0, 0]
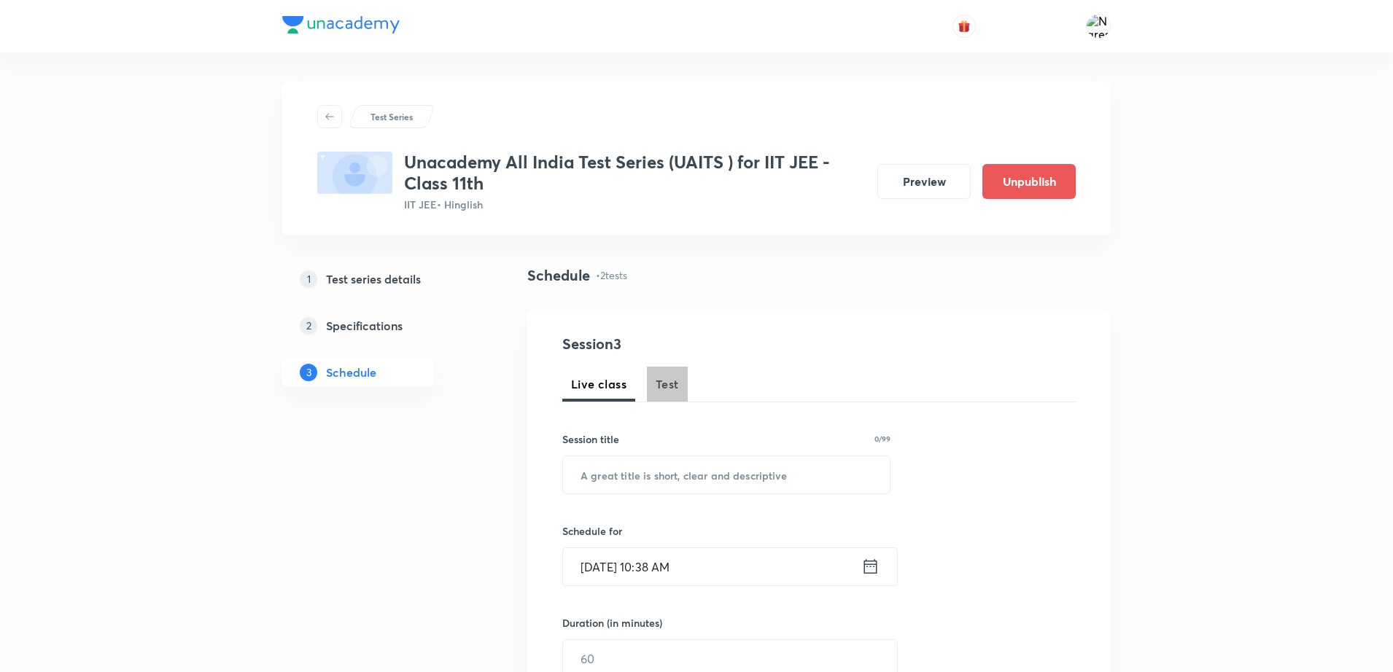
click at [664, 384] on span "Test" at bounding box center [666, 384] width 23 height 17
click at [661, 466] on input "text" at bounding box center [726, 474] width 327 height 37
type input "JEE Advance P-2"
click at [666, 561] on input "[DATE] 10:38 AM" at bounding box center [712, 566] width 298 height 37
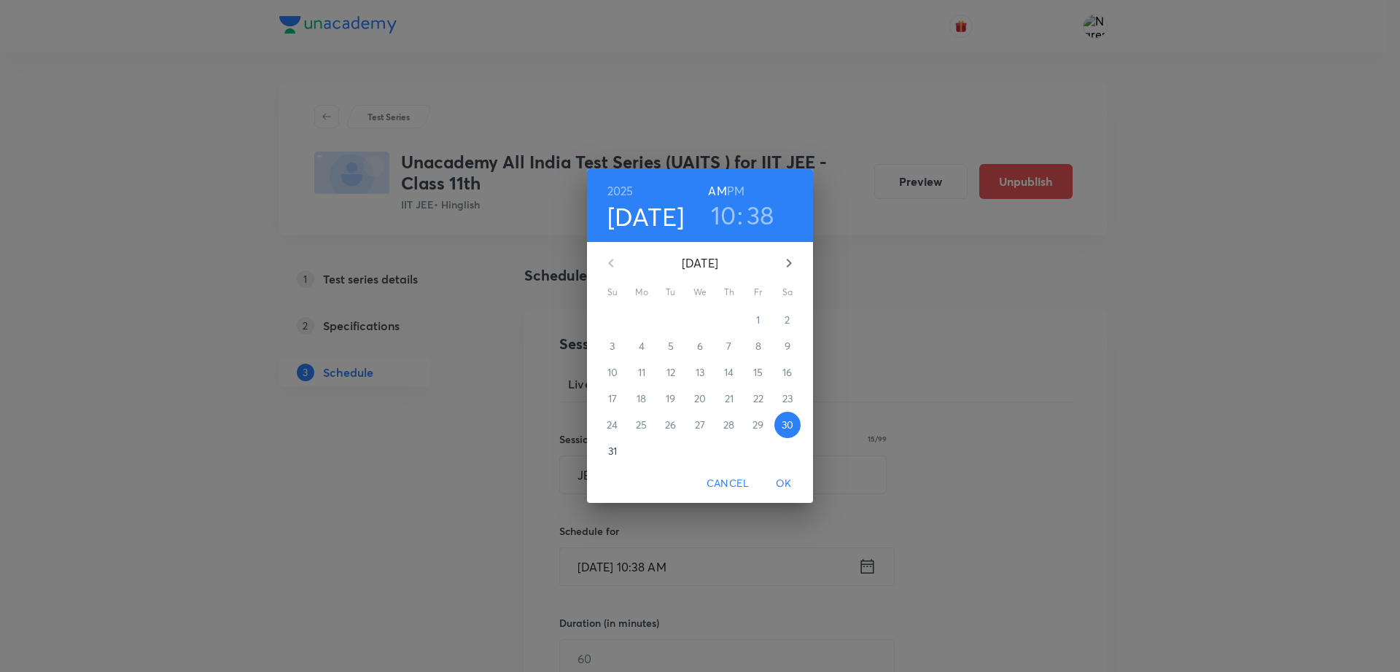
click at [604, 449] on span "31" at bounding box center [612, 451] width 26 height 15
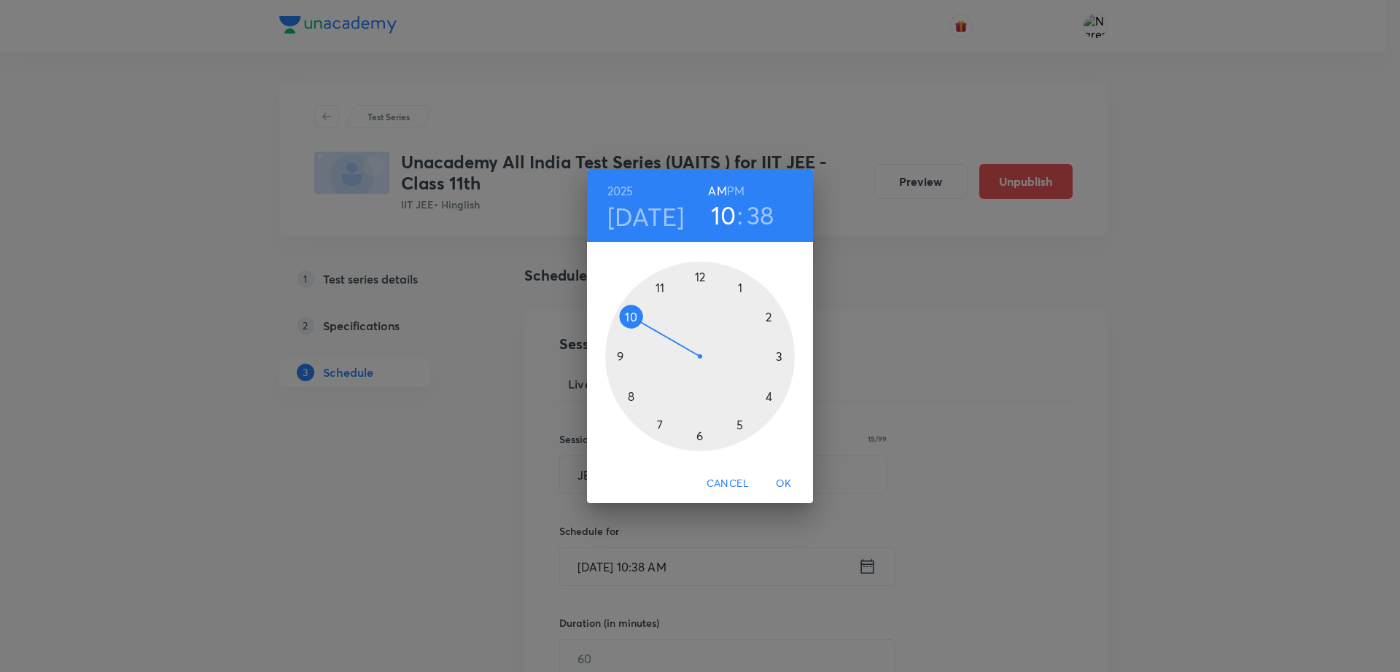
click at [738, 186] on h6 "PM" at bounding box center [735, 191] width 17 height 20
click at [618, 355] on div at bounding box center [700, 357] width 190 height 190
click at [714, 268] on div at bounding box center [700, 357] width 190 height 190
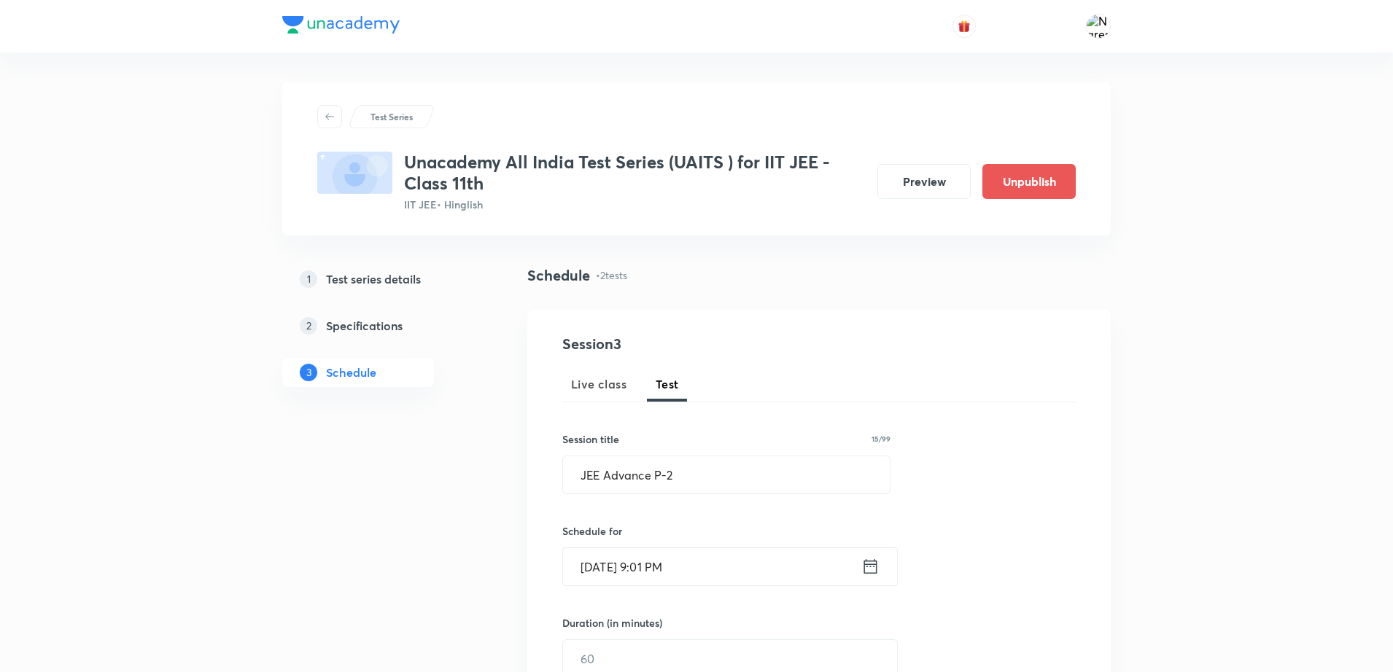
click at [659, 573] on input "[DATE] 9:01 PM" at bounding box center [712, 566] width 298 height 37
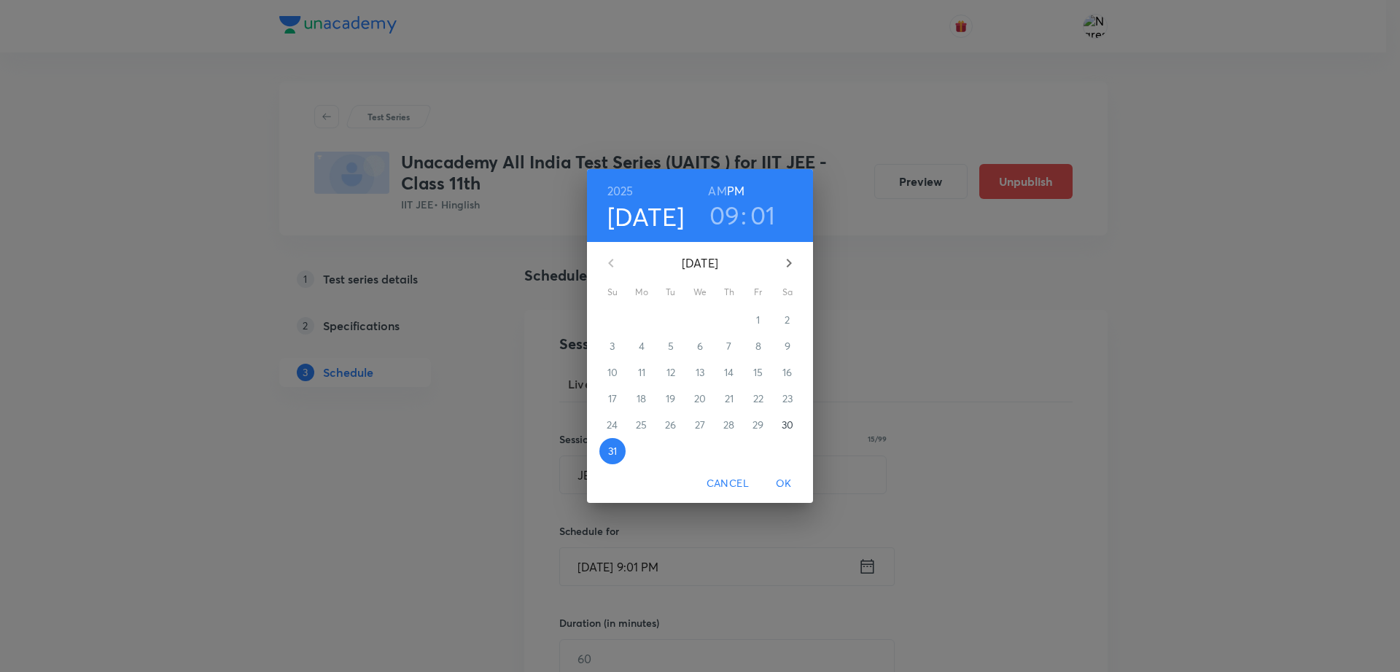
click at [718, 211] on h3 "09" at bounding box center [724, 215] width 31 height 31
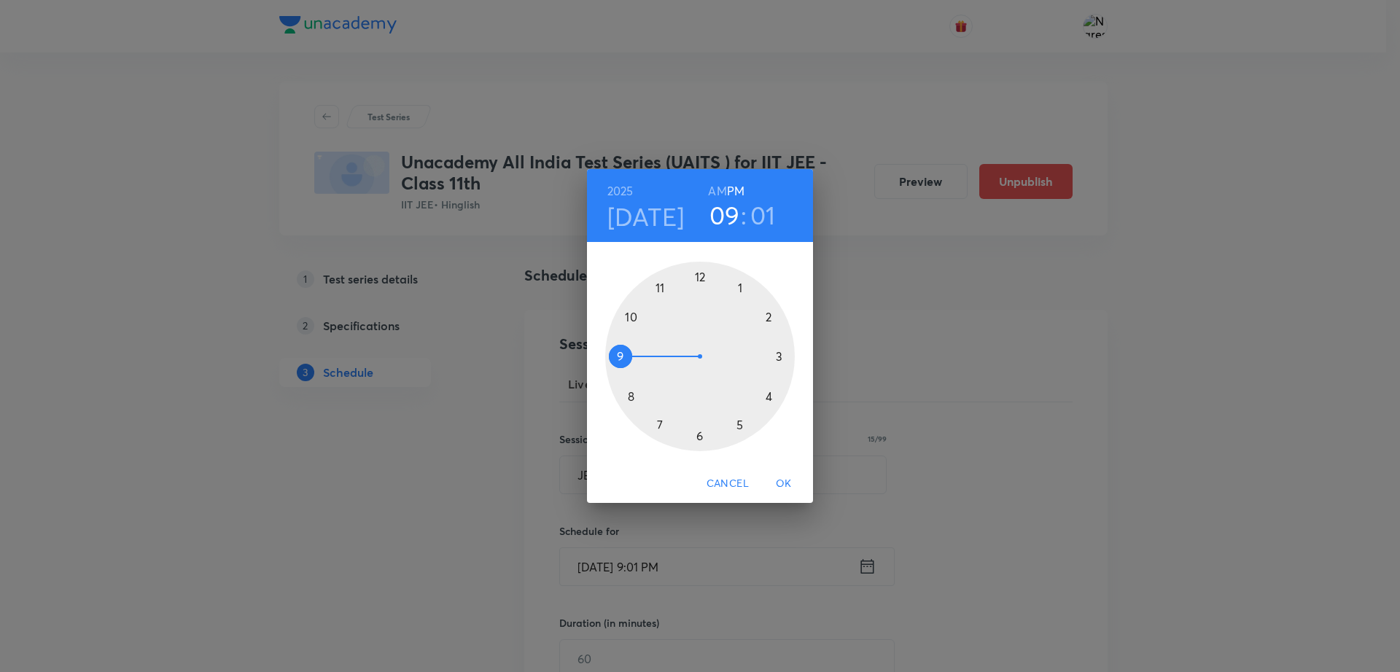
click at [769, 319] on div at bounding box center [700, 357] width 190 height 190
click at [785, 482] on span "OK" at bounding box center [783, 484] width 35 height 18
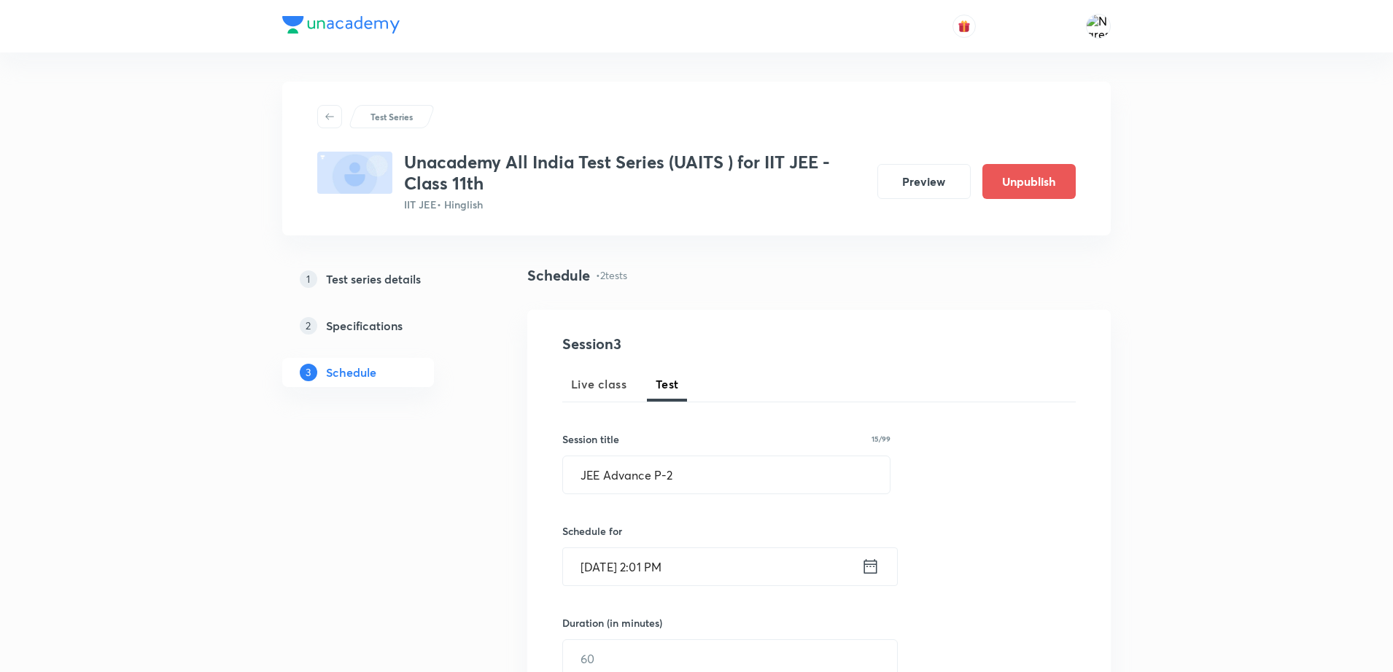
click at [1008, 541] on div "Session 3 Live class Test Session title 15/99 JEE Advance P-2 ​ Schedule for [D…" at bounding box center [818, 628] width 513 height 590
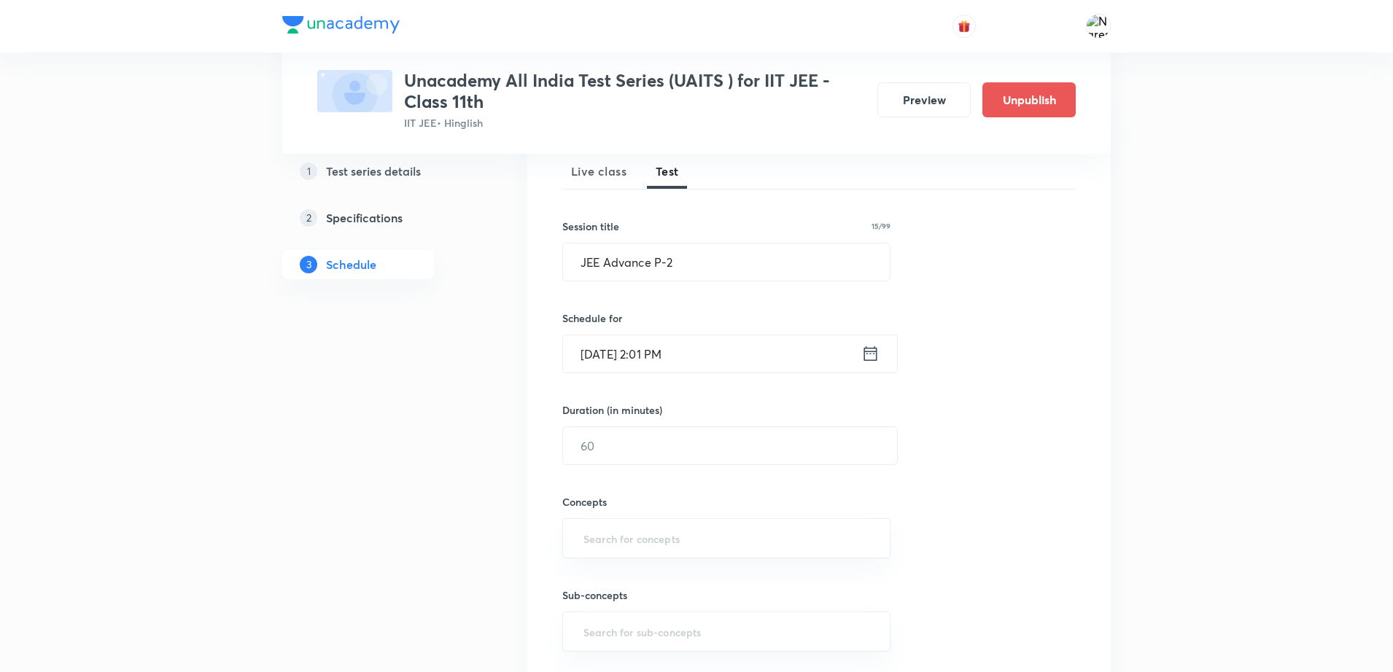
scroll to position [219, 0]
click at [700, 440] on input "text" at bounding box center [730, 439] width 334 height 37
type input "180"
click at [623, 559] on div "Sub-concepts ​" at bounding box center [726, 599] width 328 height 93
click at [612, 537] on input "text" at bounding box center [726, 532] width 292 height 27
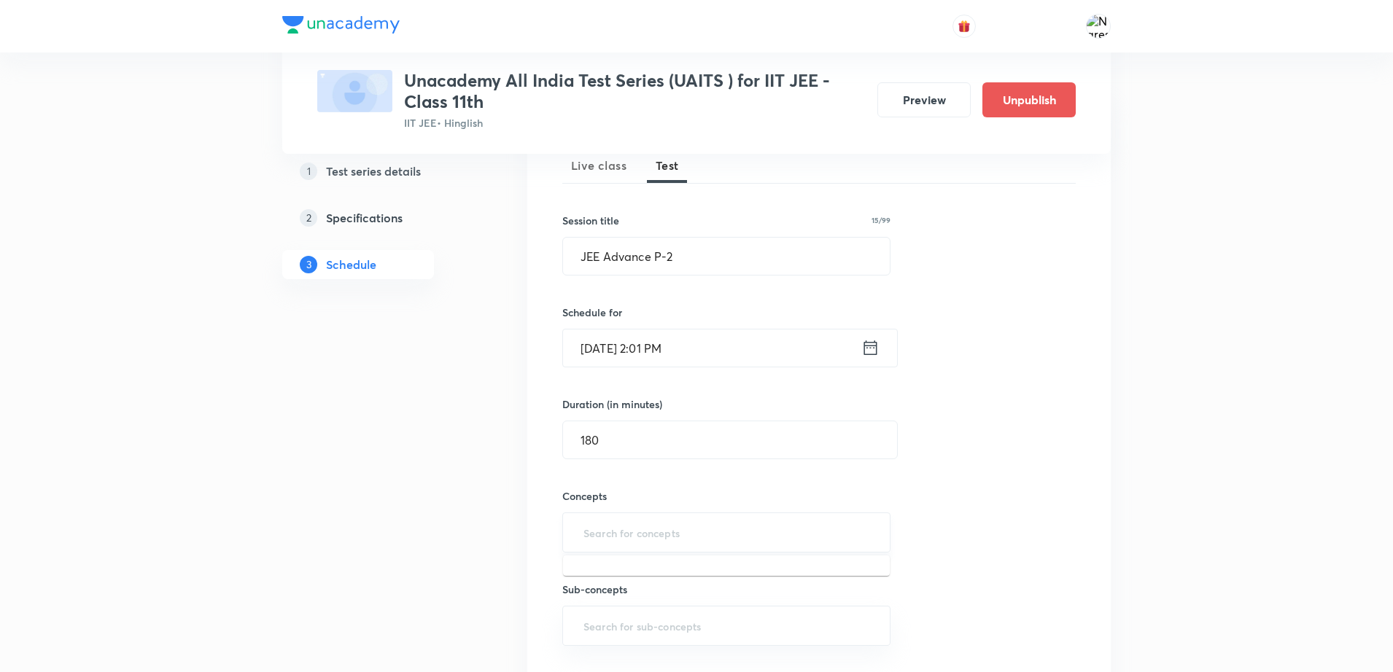
type input "M"
click at [591, 586] on li "Chemistry Full Syllabus" at bounding box center [726, 574] width 327 height 26
click at [951, 569] on div "Session 3 Live class Test Session title 15/99 JEE Advance P-2 ​ Schedule for [D…" at bounding box center [818, 412] width 513 height 596
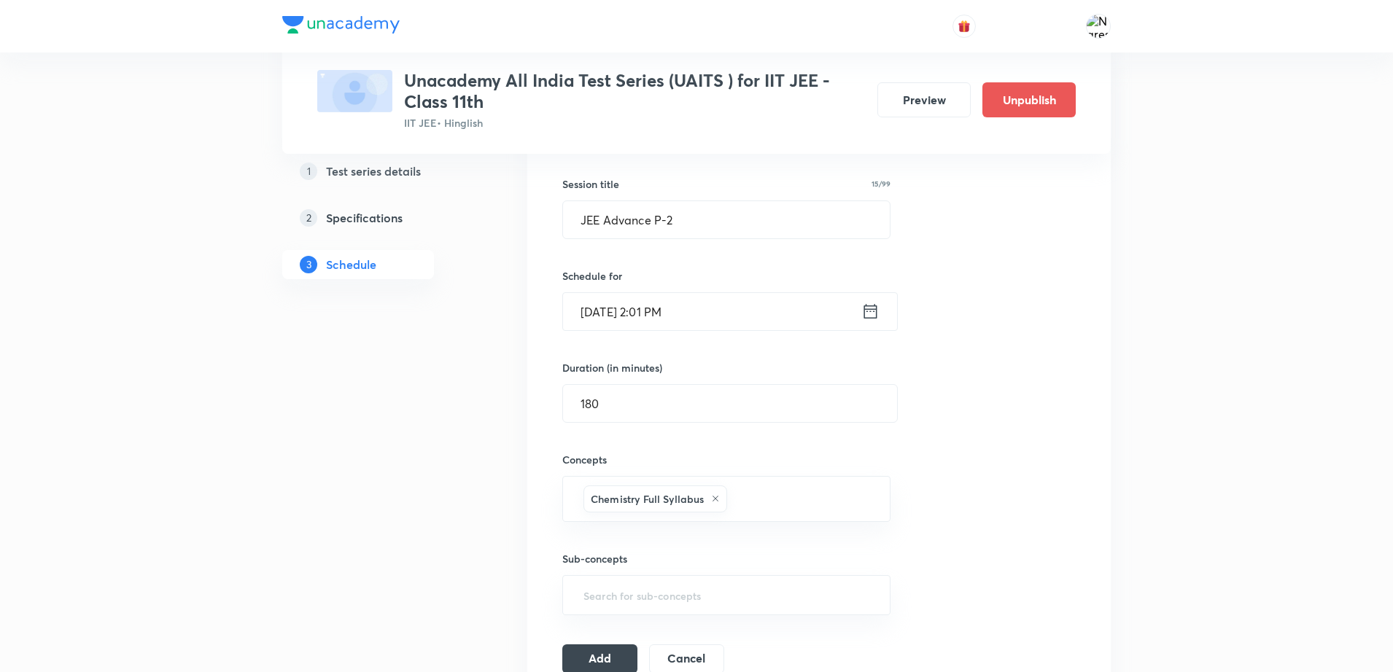
scroll to position [401, 0]
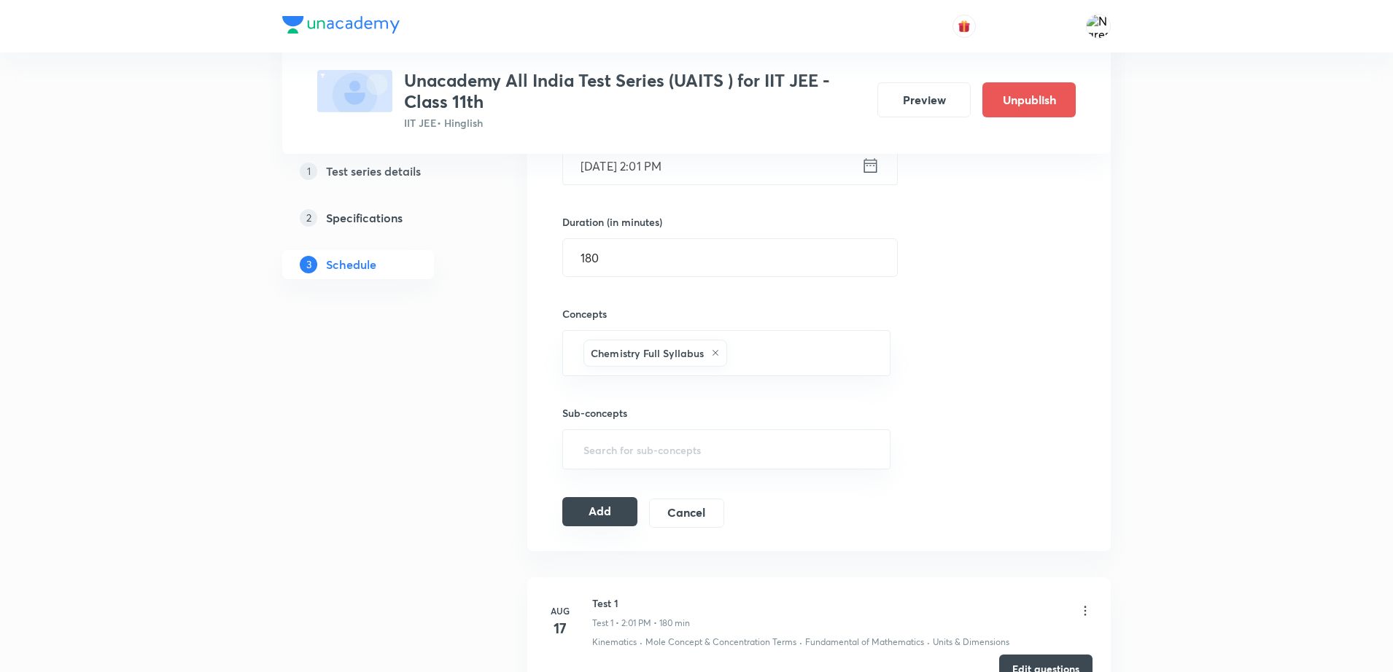
click at [601, 501] on button "Add" at bounding box center [599, 511] width 75 height 29
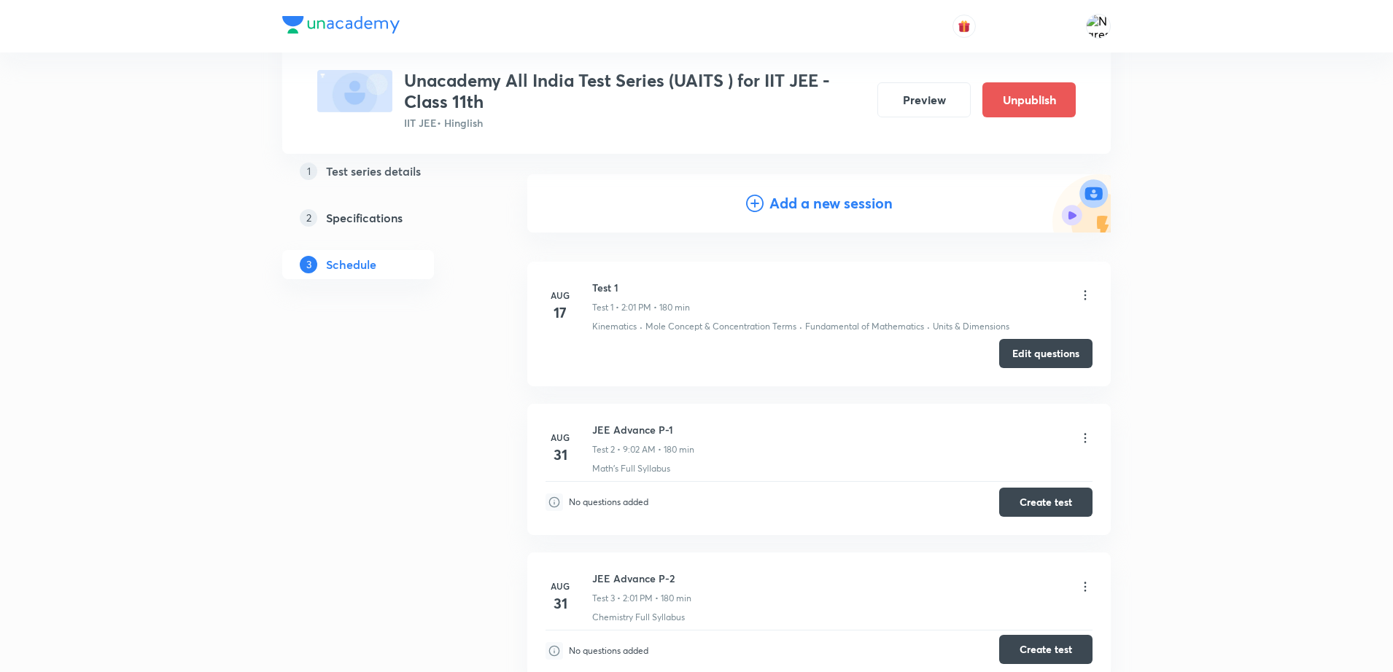
click at [1039, 643] on button "Create test" at bounding box center [1045, 649] width 93 height 29
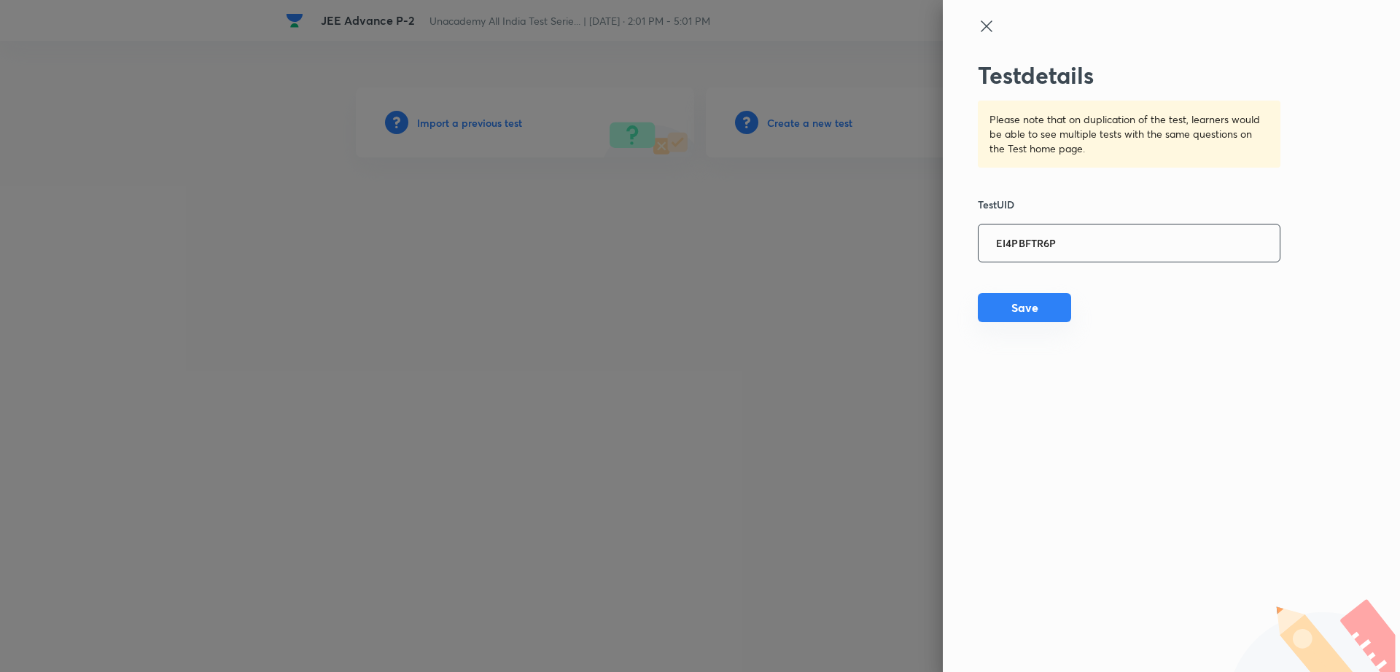
type input "EI4PBFTR6P"
click at [1035, 305] on button "Save" at bounding box center [1024, 307] width 93 height 29
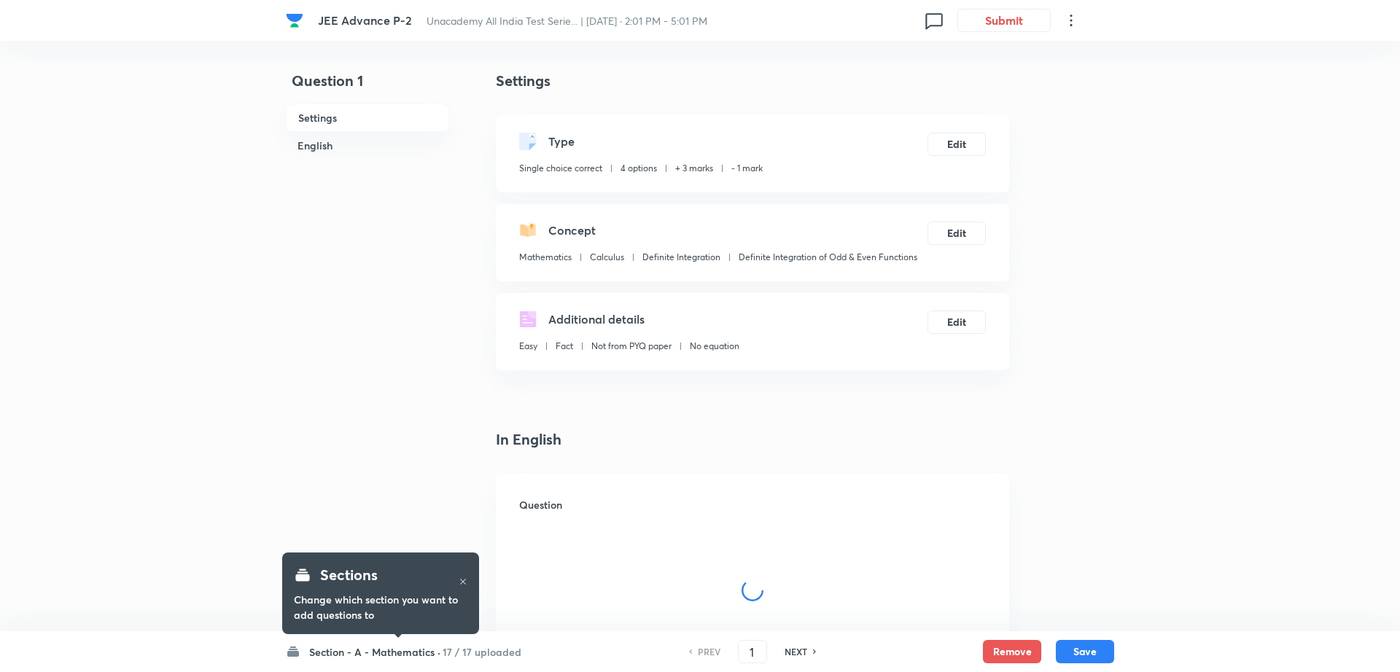
checkbox input "true"
